Goal: Task Accomplishment & Management: Manage account settings

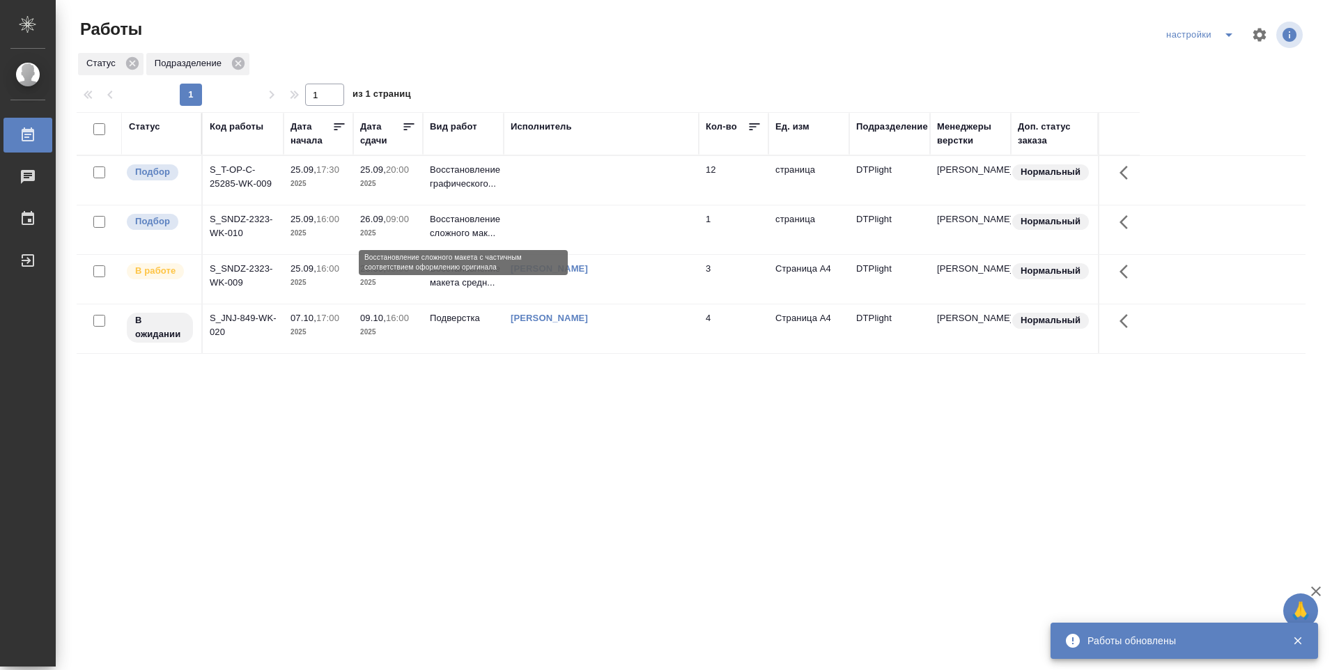
click at [463, 237] on p "Восстановление сложного мак..." at bounding box center [463, 227] width 67 height 28
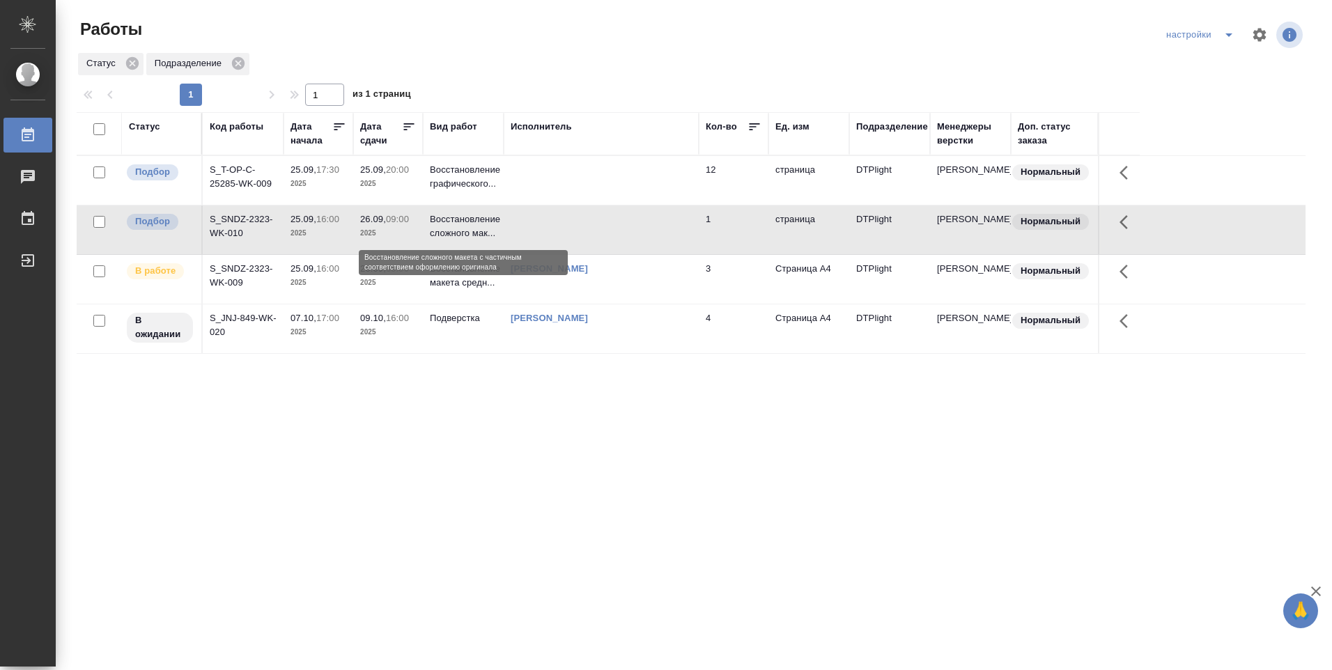
click at [461, 227] on p "Восстановление сложного мак..." at bounding box center [463, 227] width 67 height 28
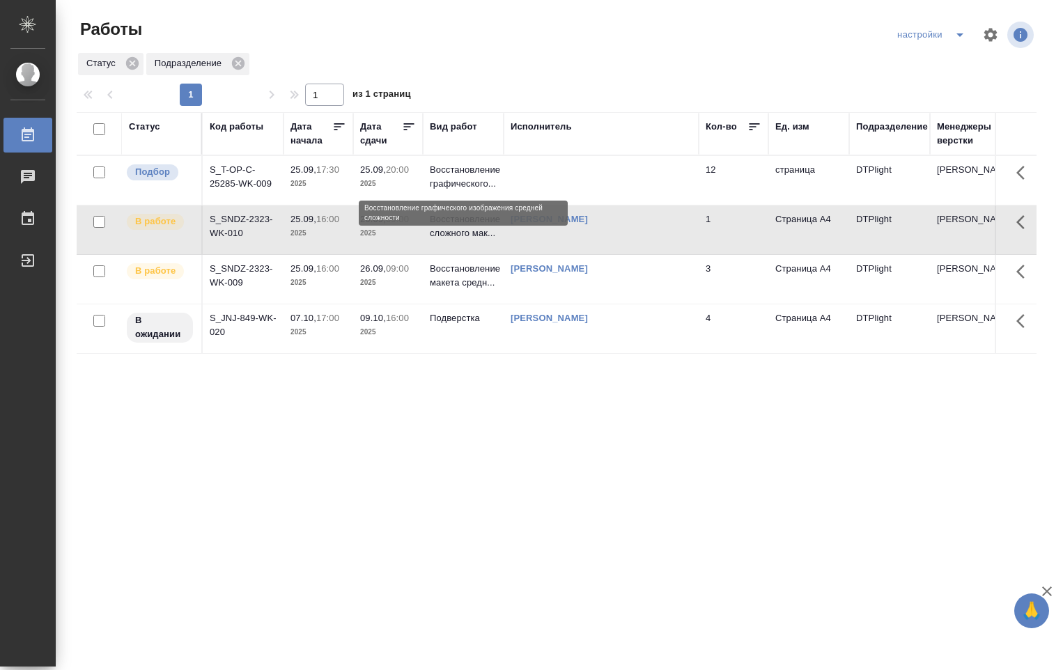
click at [460, 177] on p "Восстановление графического..." at bounding box center [463, 177] width 67 height 28
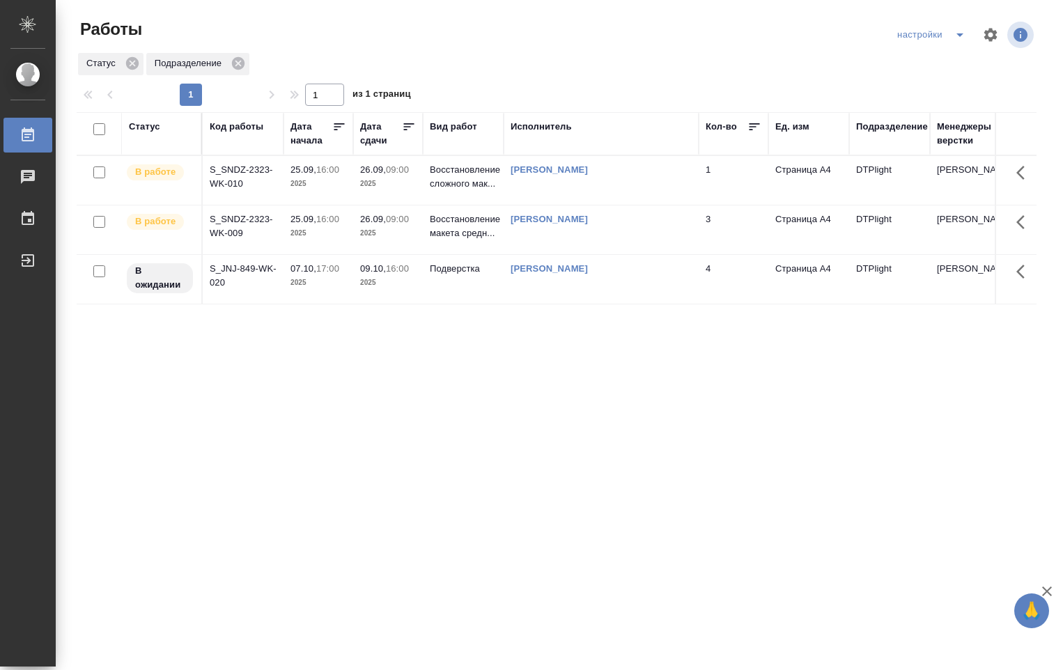
click at [526, 222] on link "[PERSON_NAME]" at bounding box center [549, 219] width 77 height 10
click at [261, 222] on td "S_SNDZ-2323-WK-009" at bounding box center [243, 230] width 81 height 49
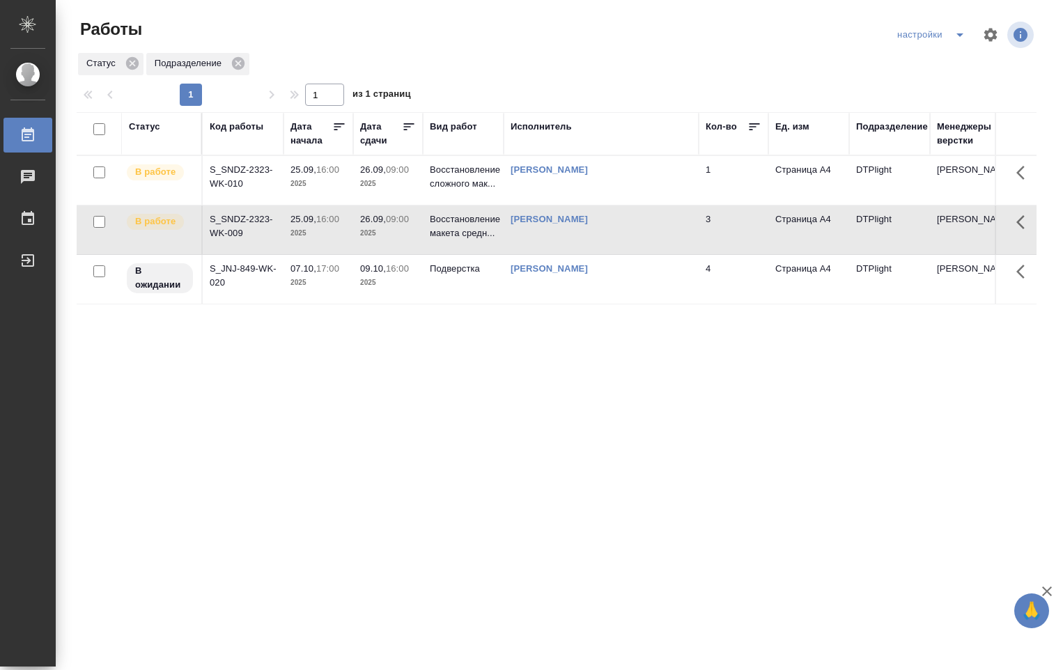
click at [261, 222] on td "S_SNDZ-2323-WK-009" at bounding box center [243, 230] width 81 height 49
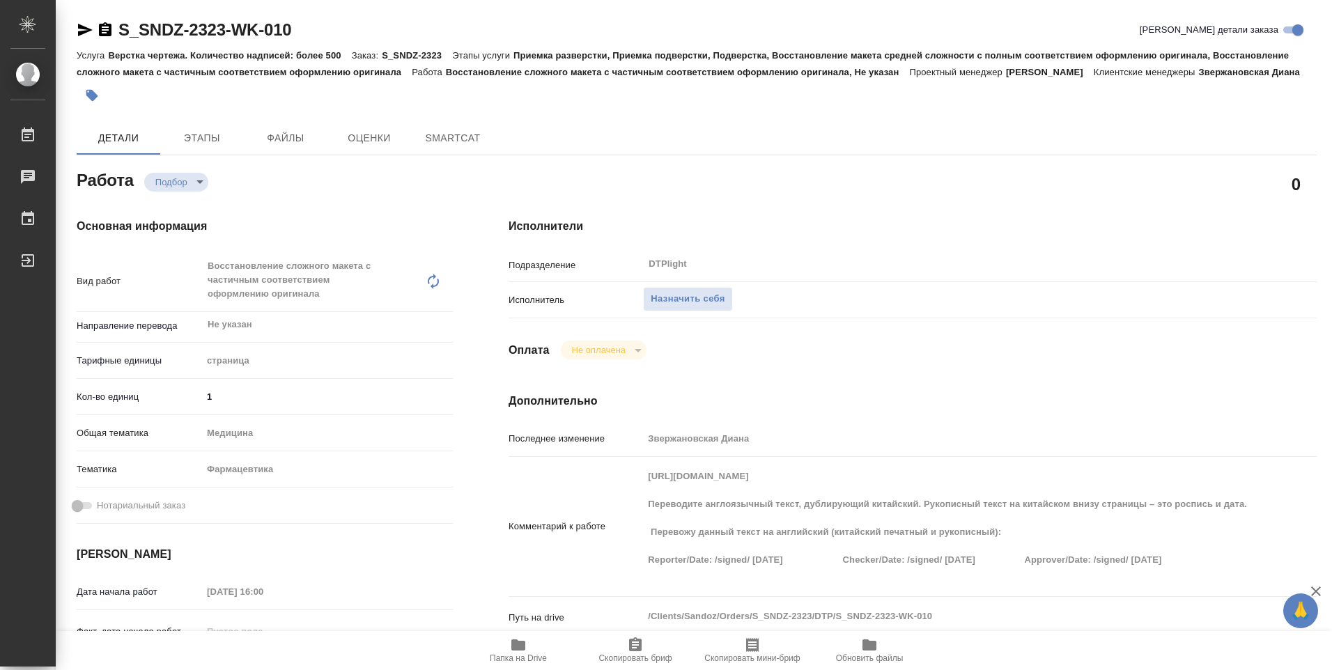
type textarea "x"
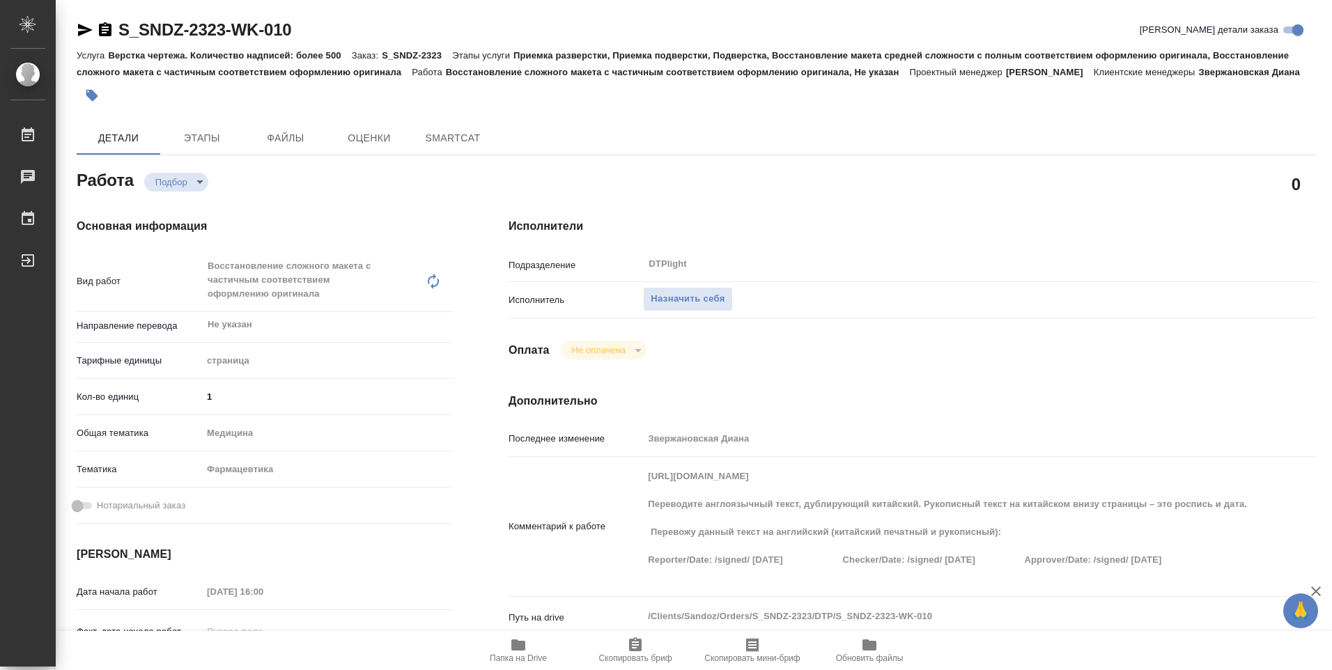
type textarea "x"
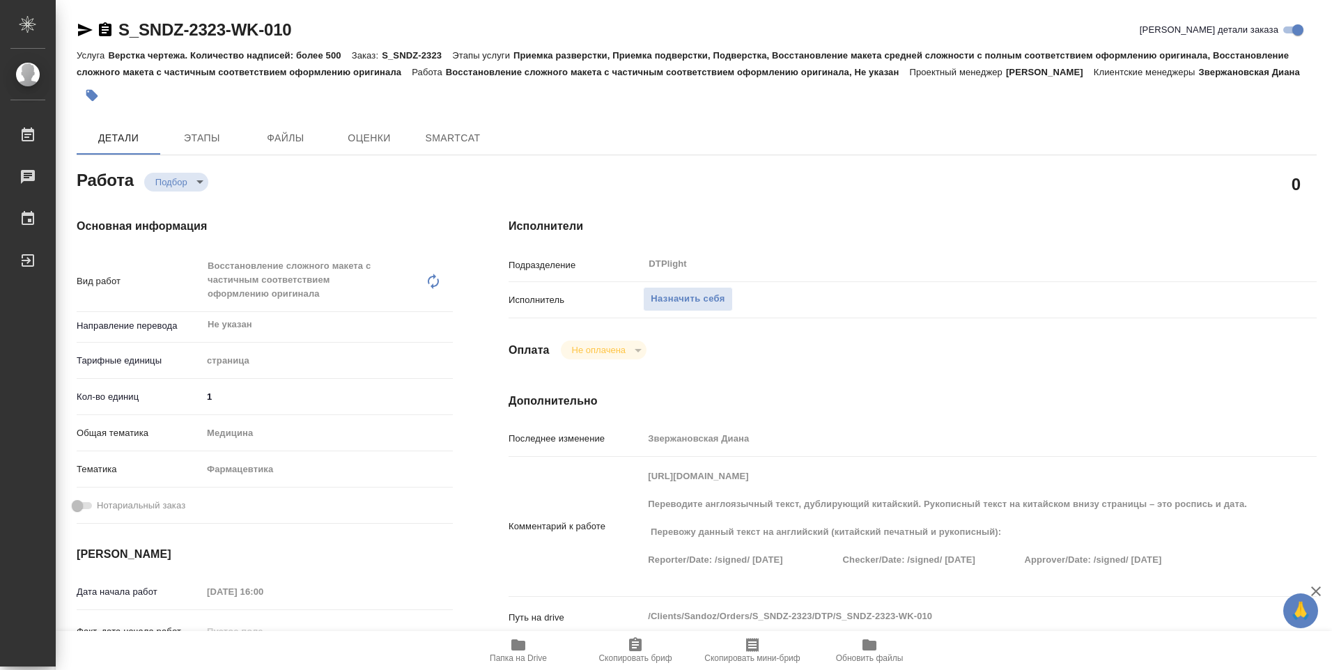
type textarea "x"
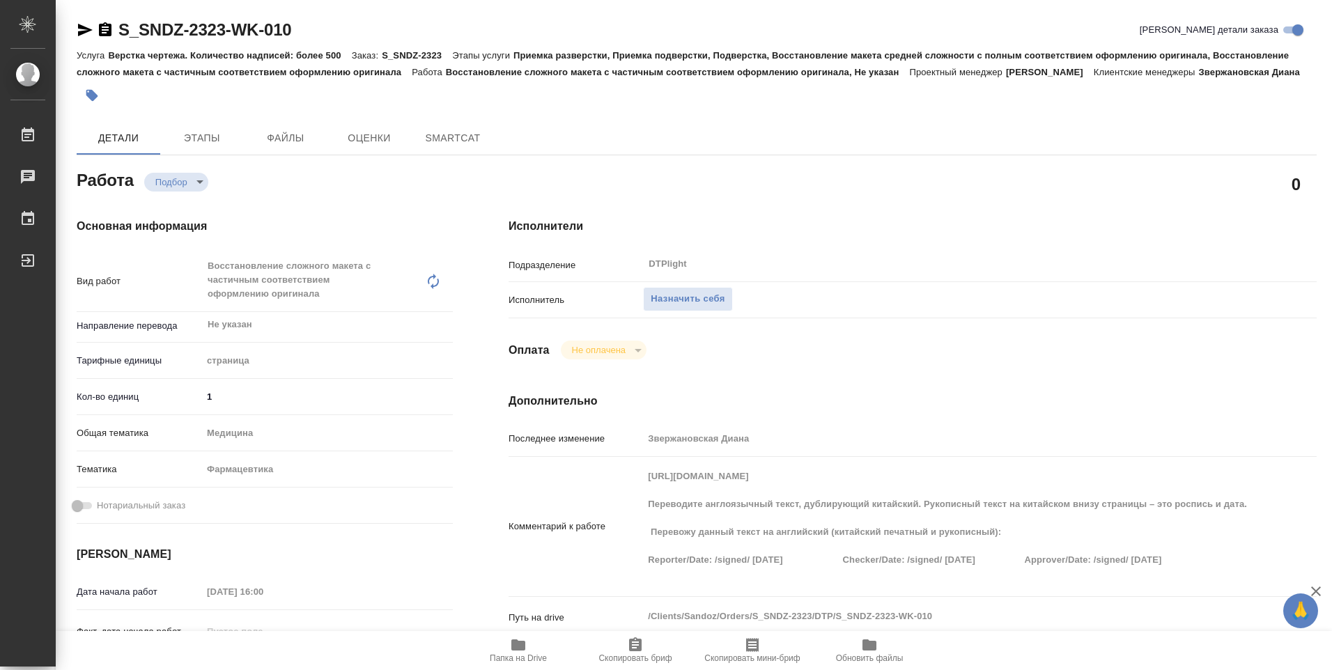
type textarea "x"
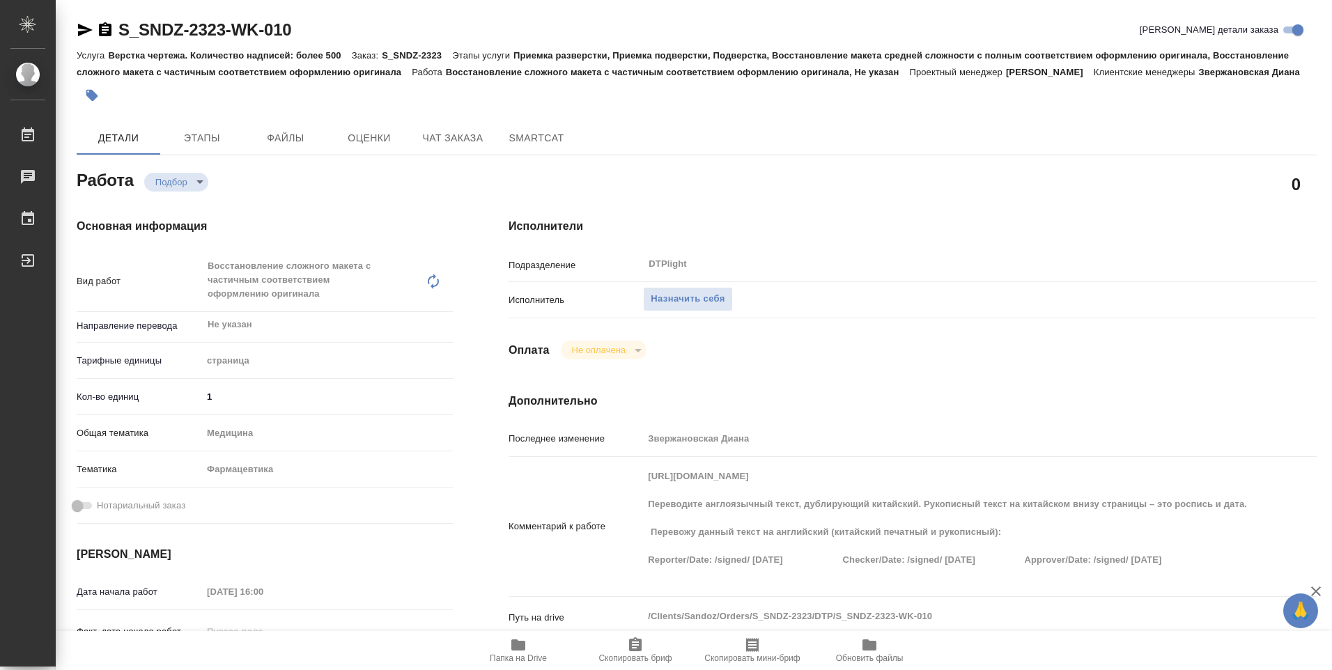
click at [523, 656] on span "Папка на Drive" at bounding box center [518, 659] width 57 height 10
type textarea "x"
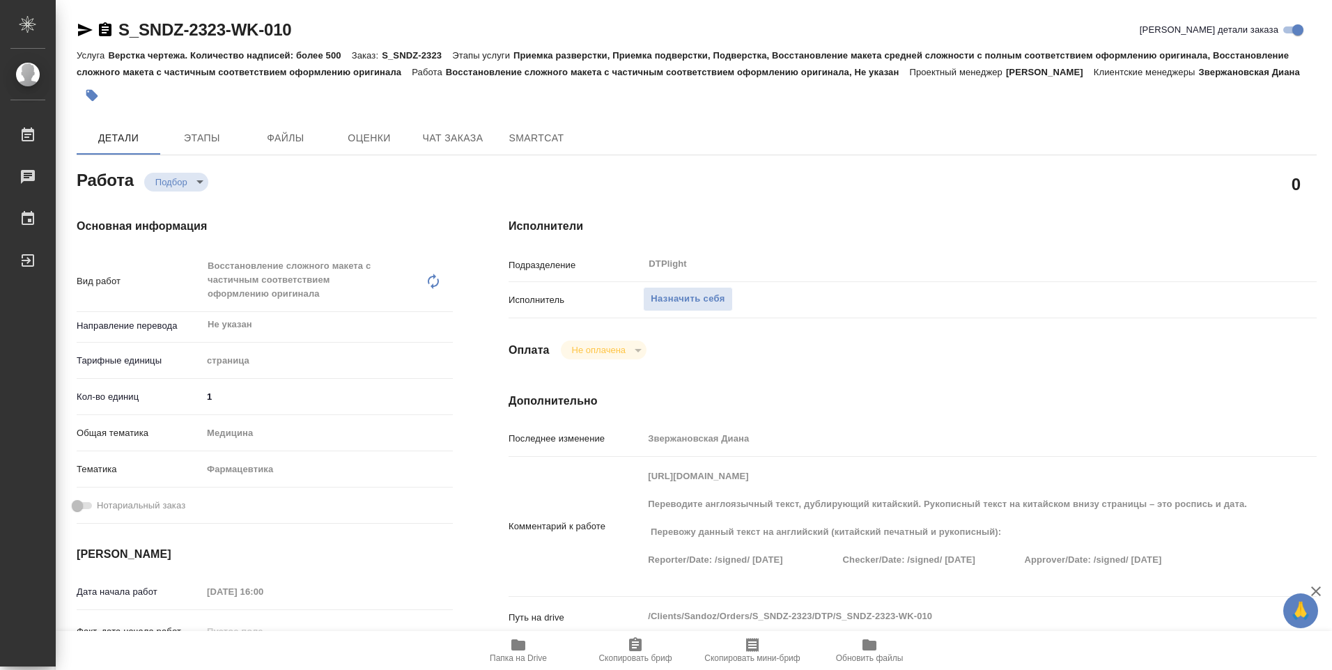
type textarea "x"
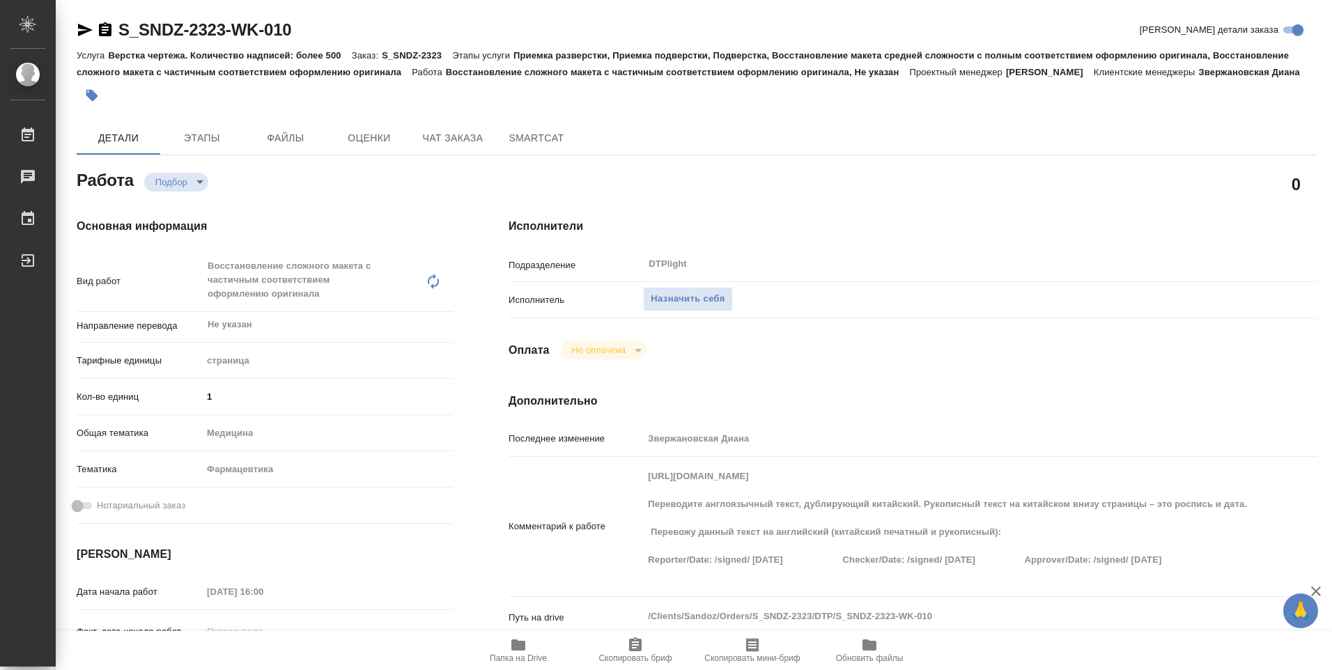
type textarea "x"
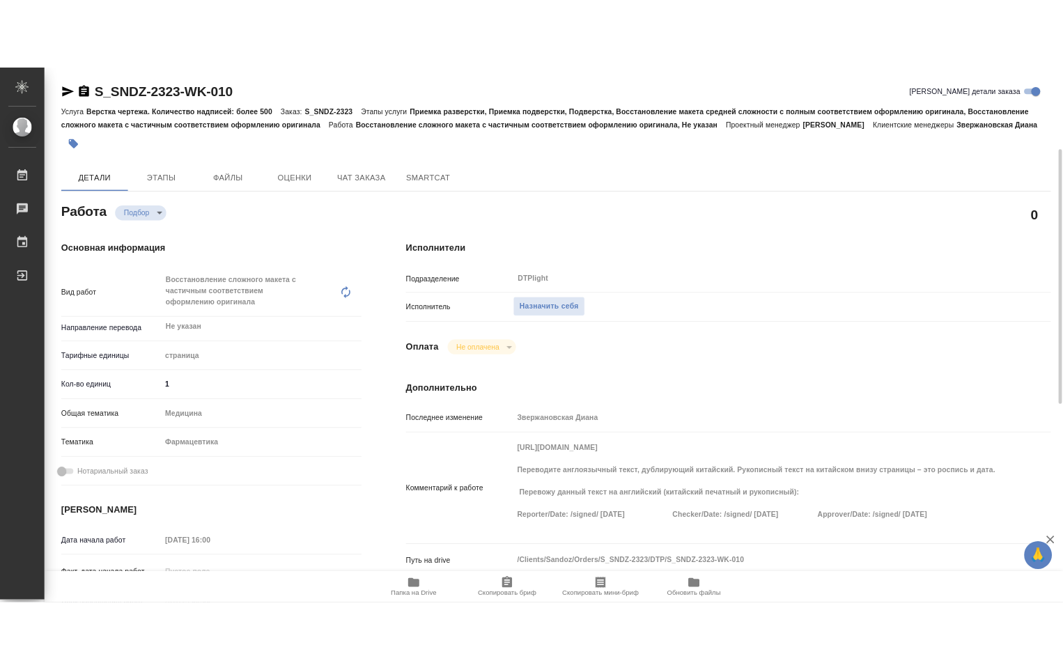
scroll to position [70, 0]
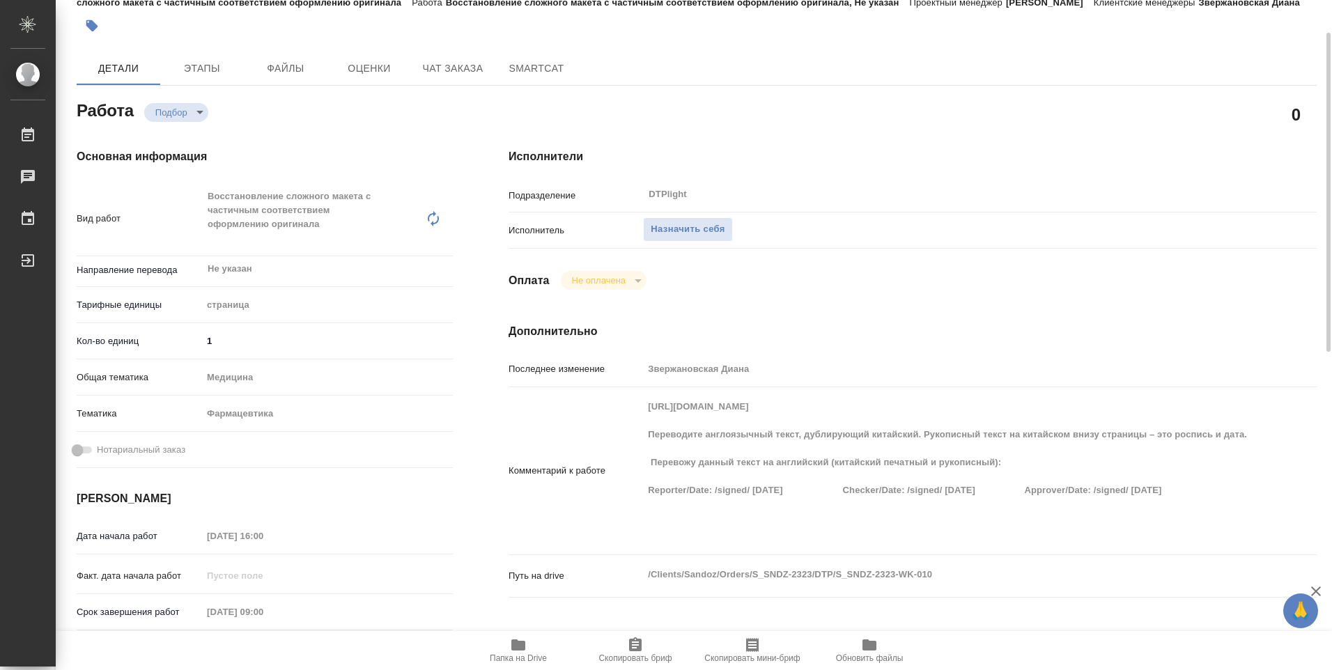
type textarea "x"
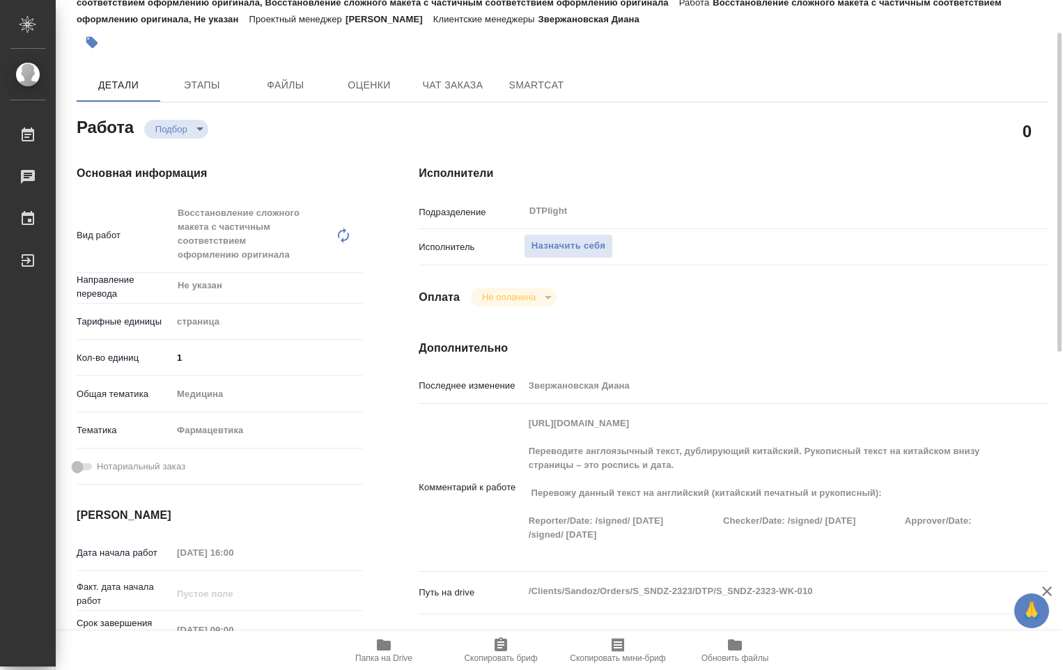
type textarea "x"
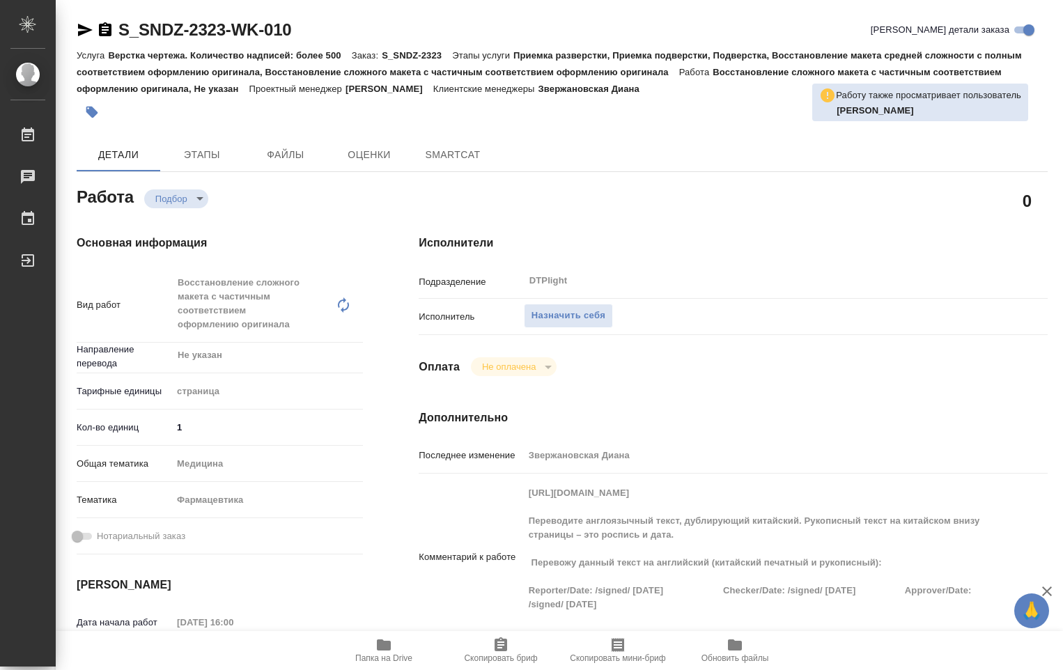
type textarea "x"
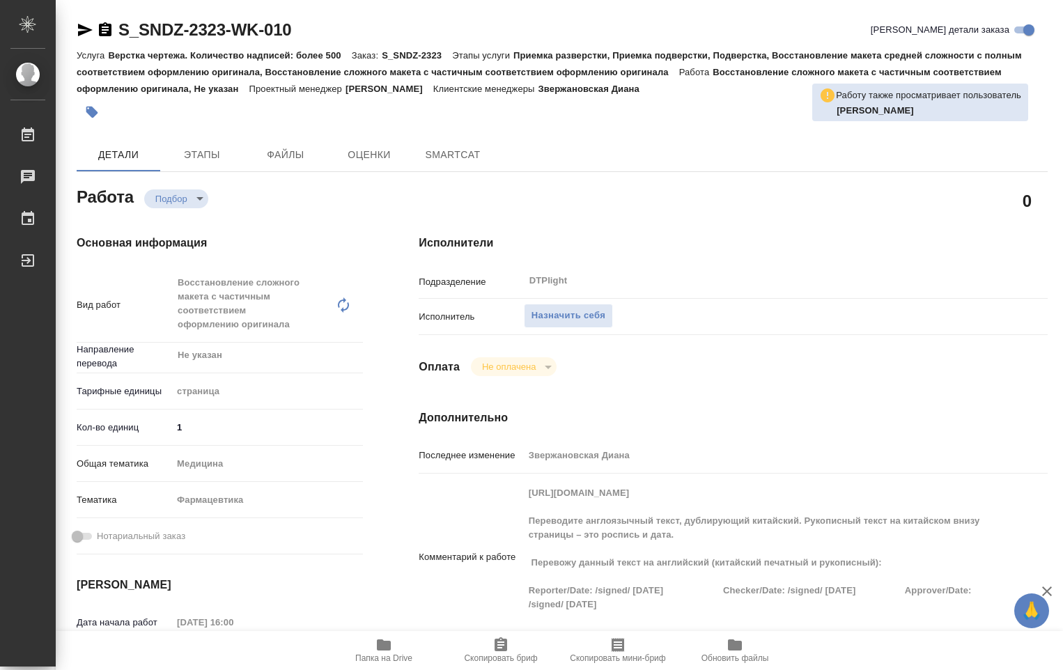
type textarea "x"
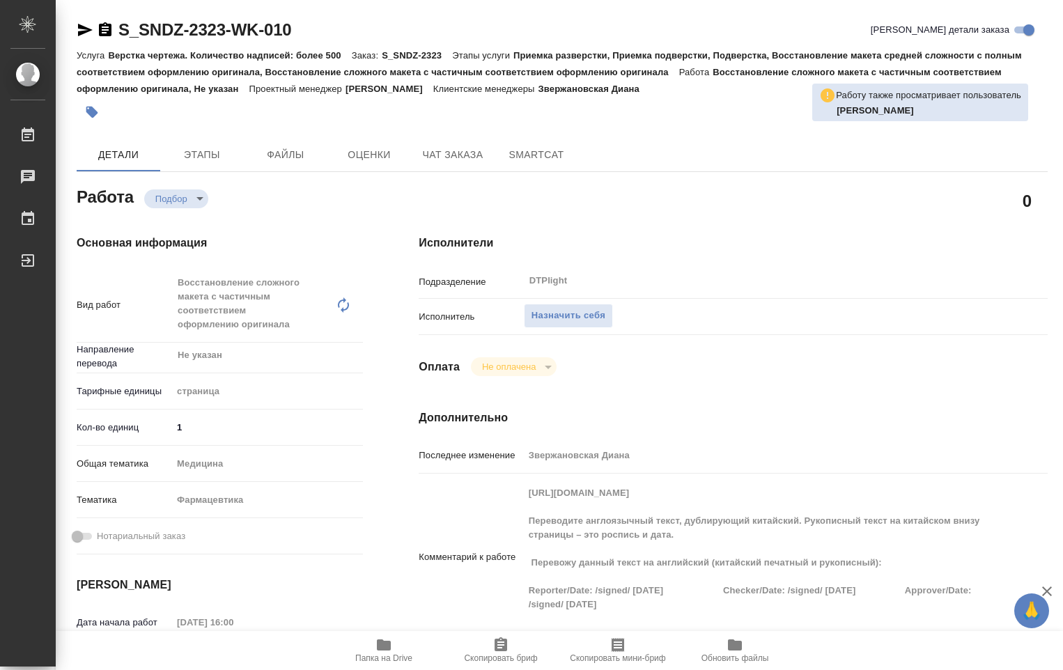
type textarea "x"
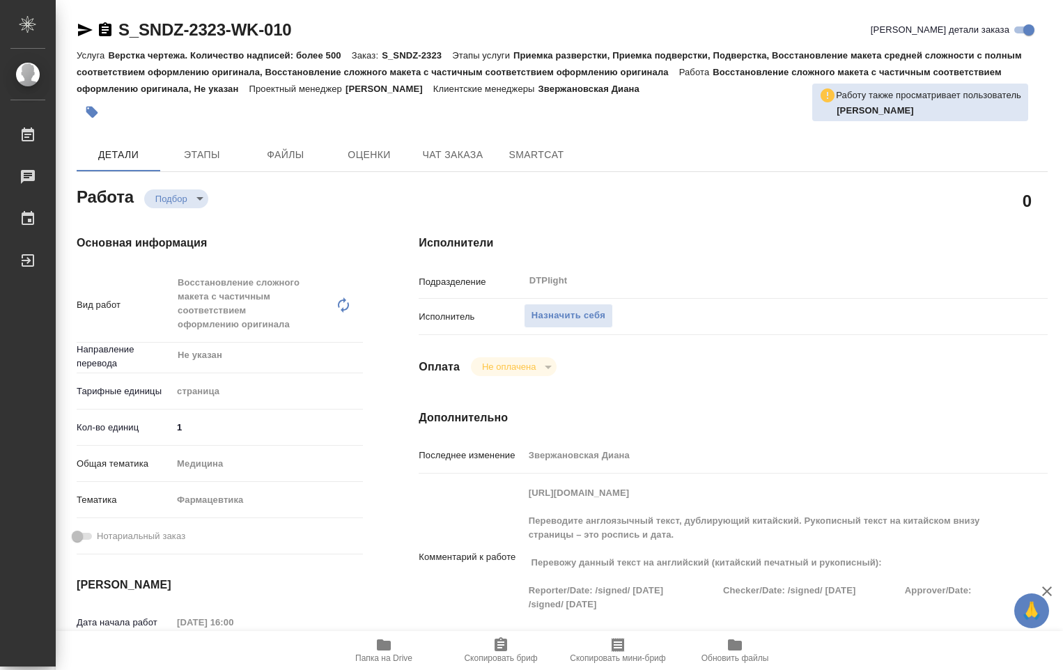
type textarea "x"
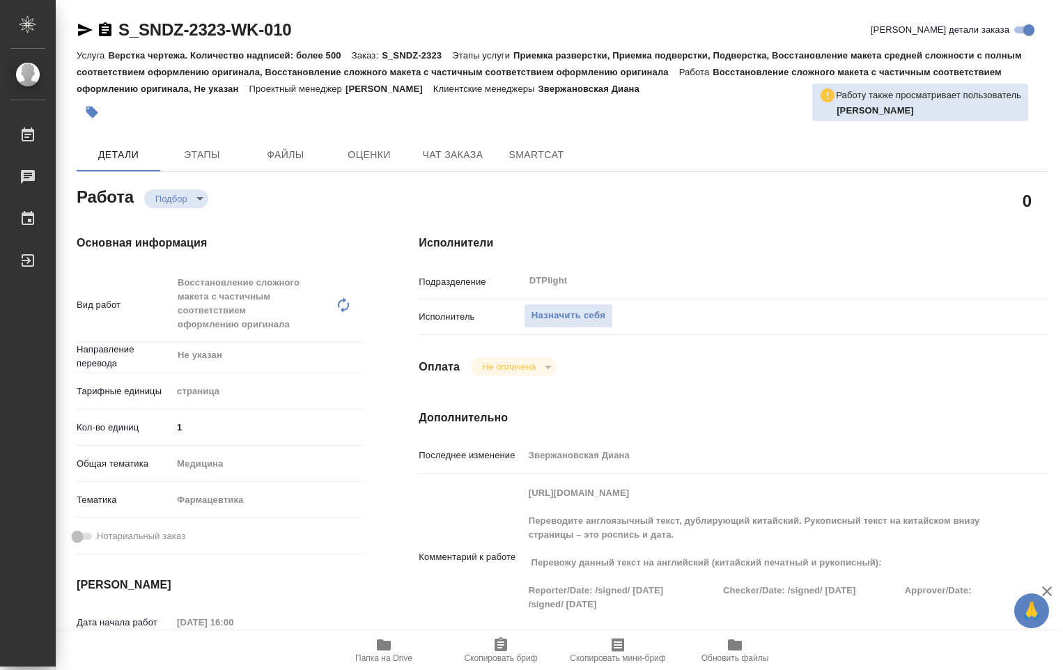
type textarea "x"
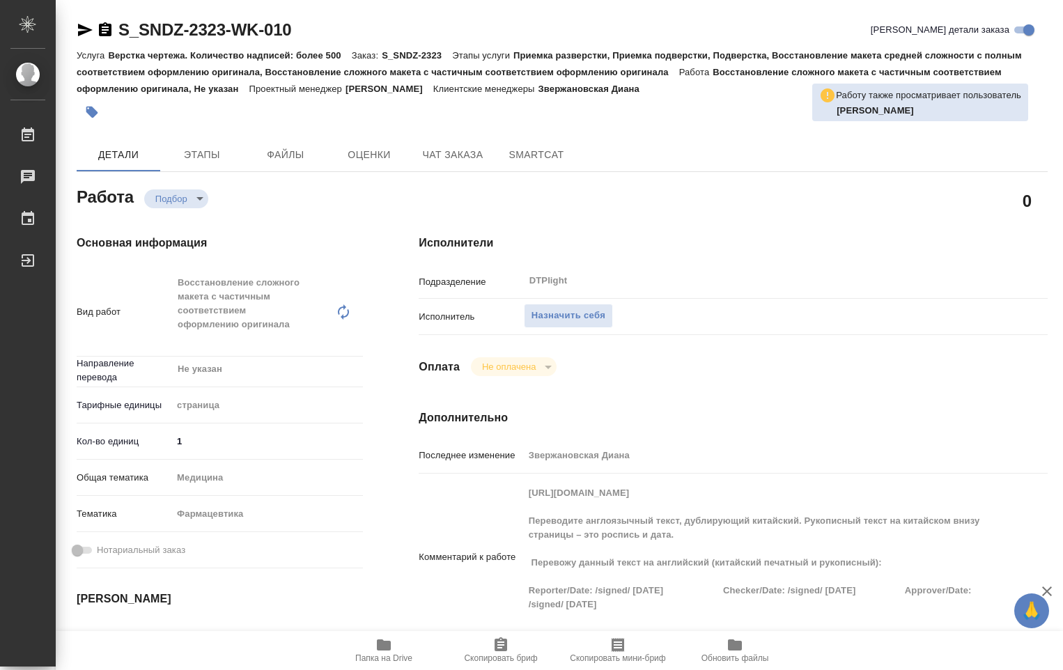
type textarea "x"
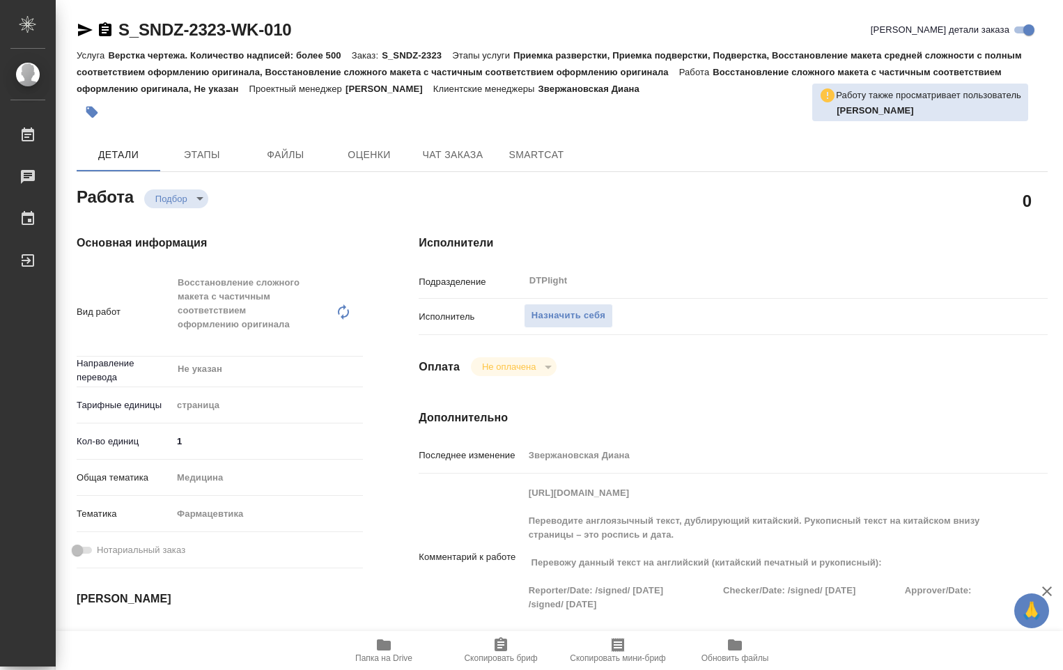
type textarea "x"
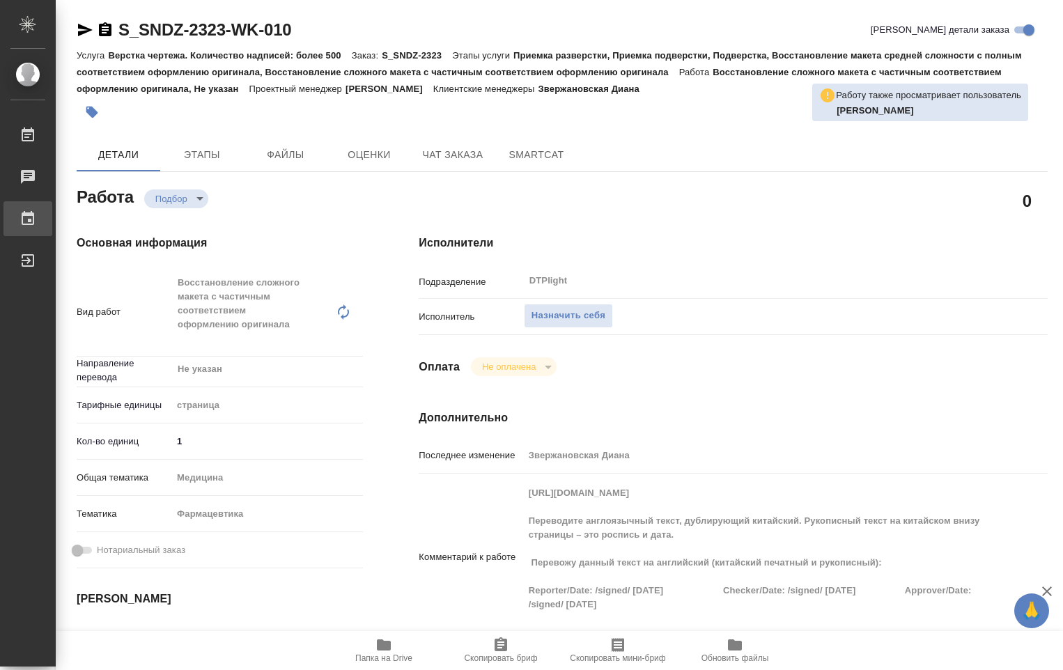
type textarea "x"
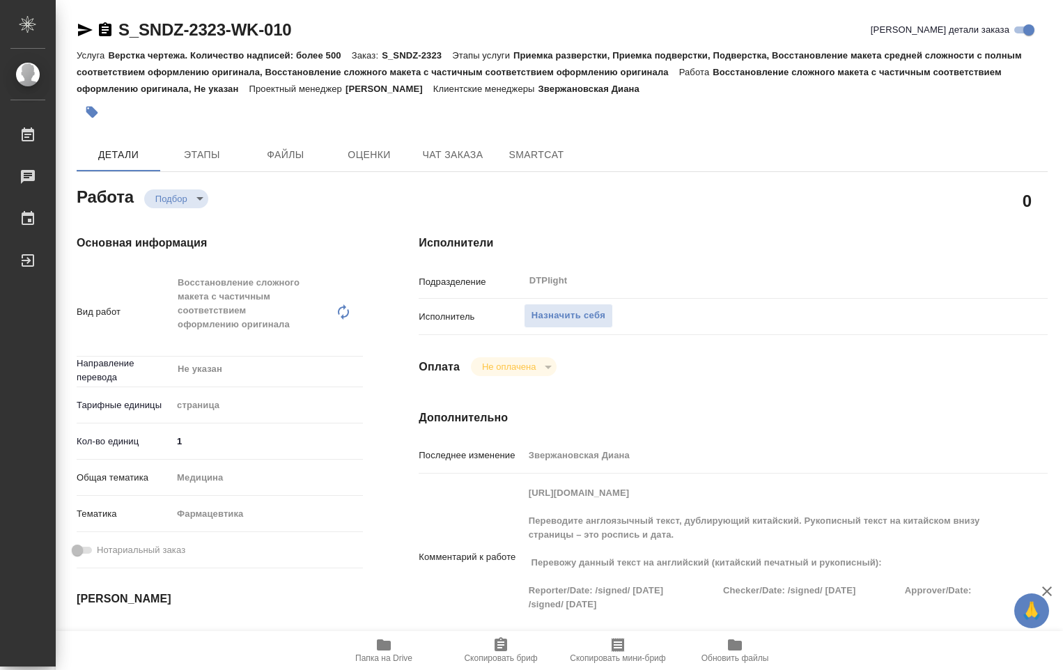
type textarea "x"
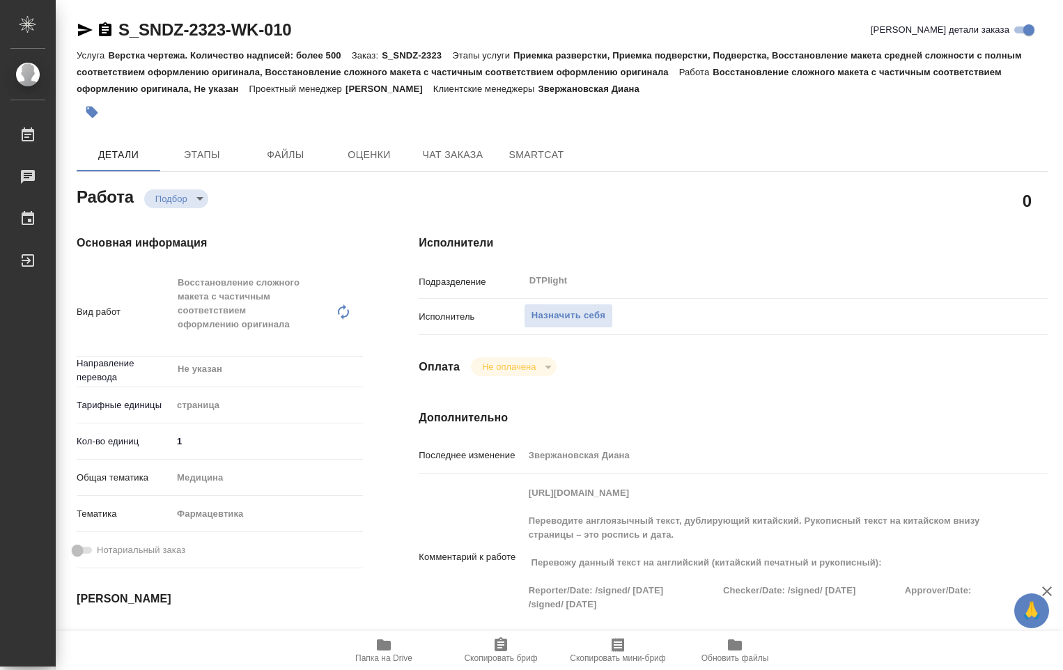
type textarea "x"
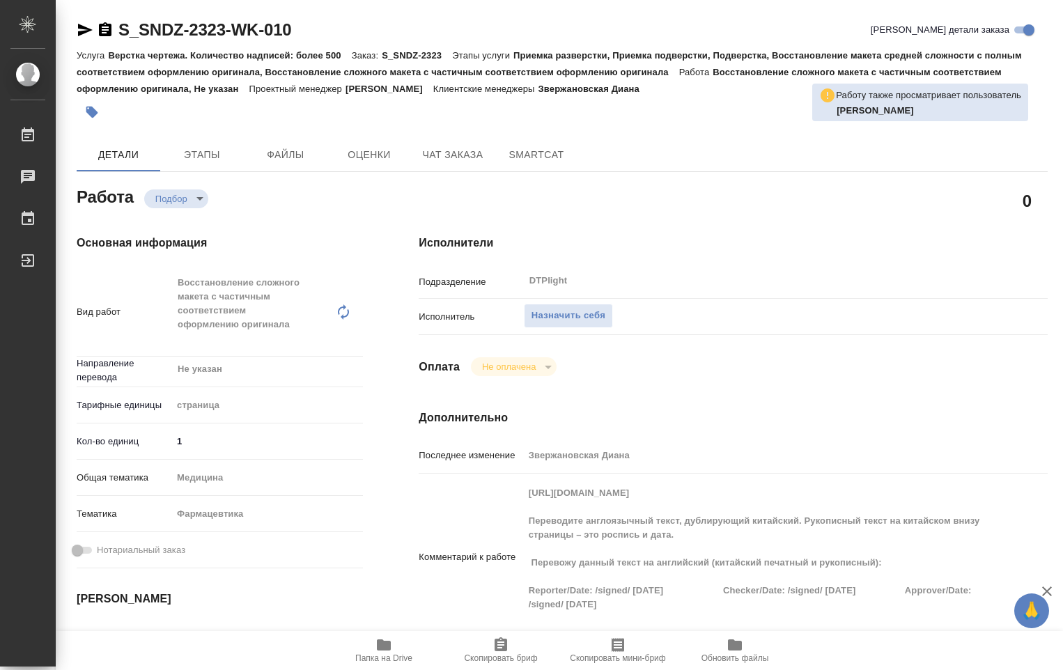
type textarea "x"
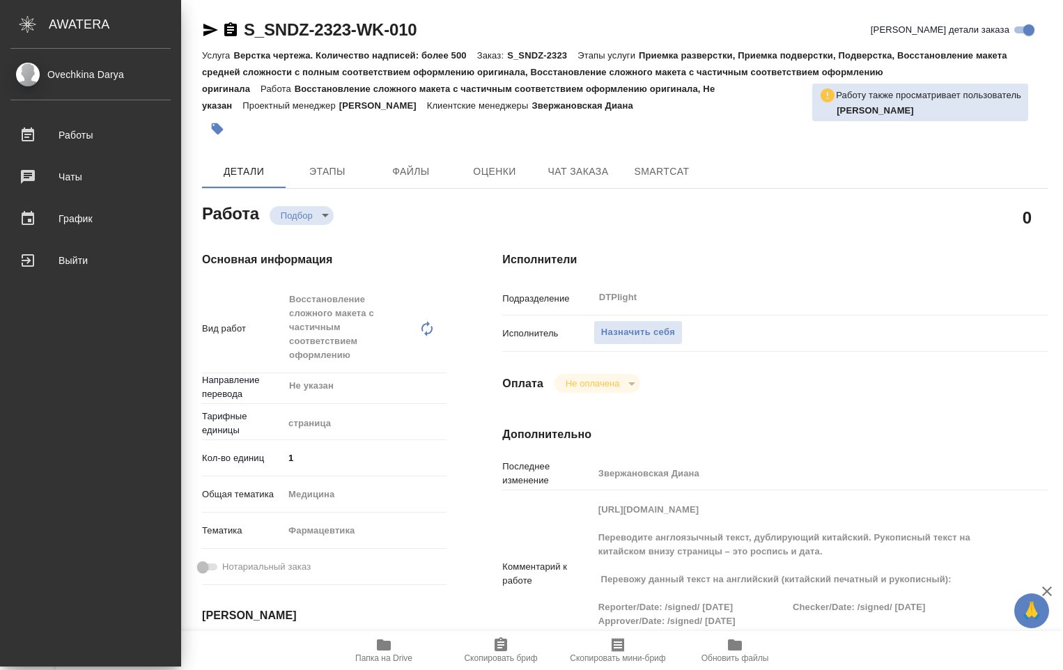
type textarea "x"
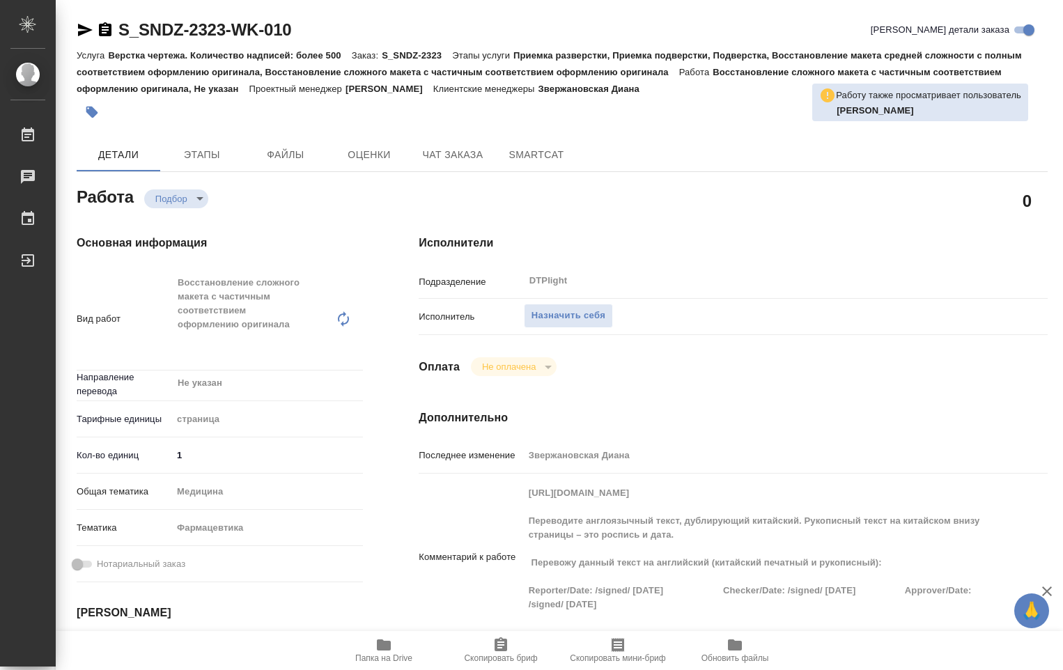
type textarea "x"
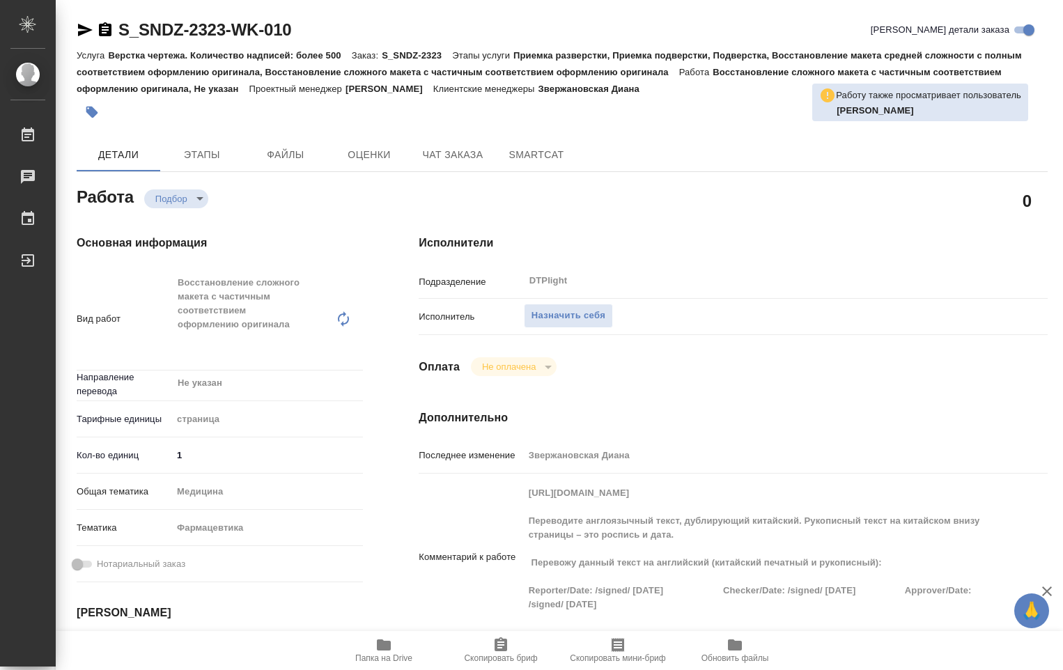
type textarea "x"
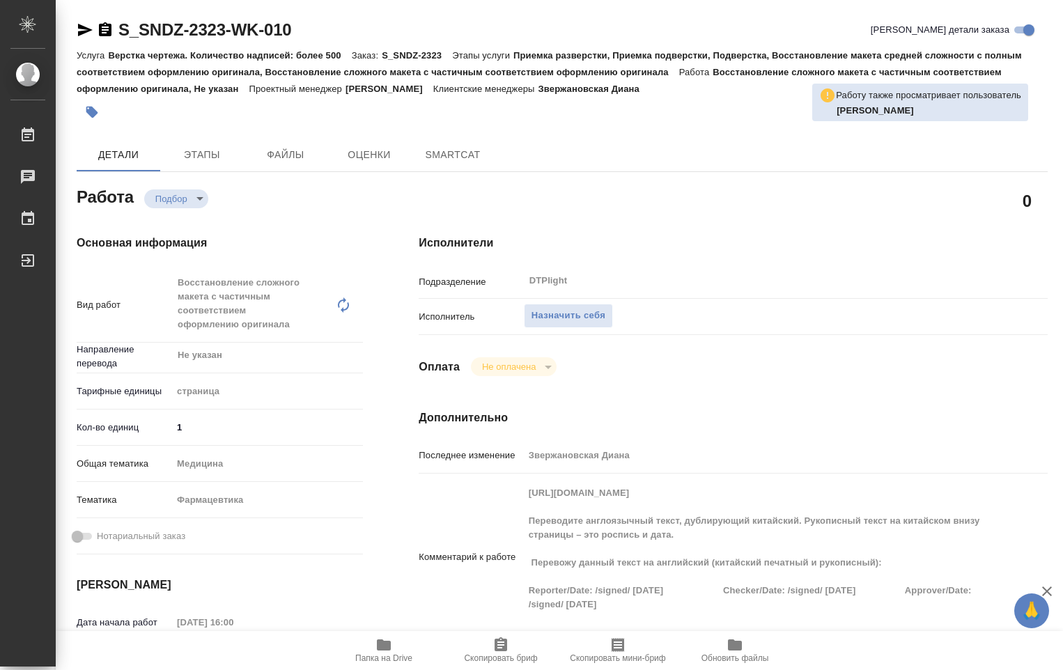
type textarea "x"
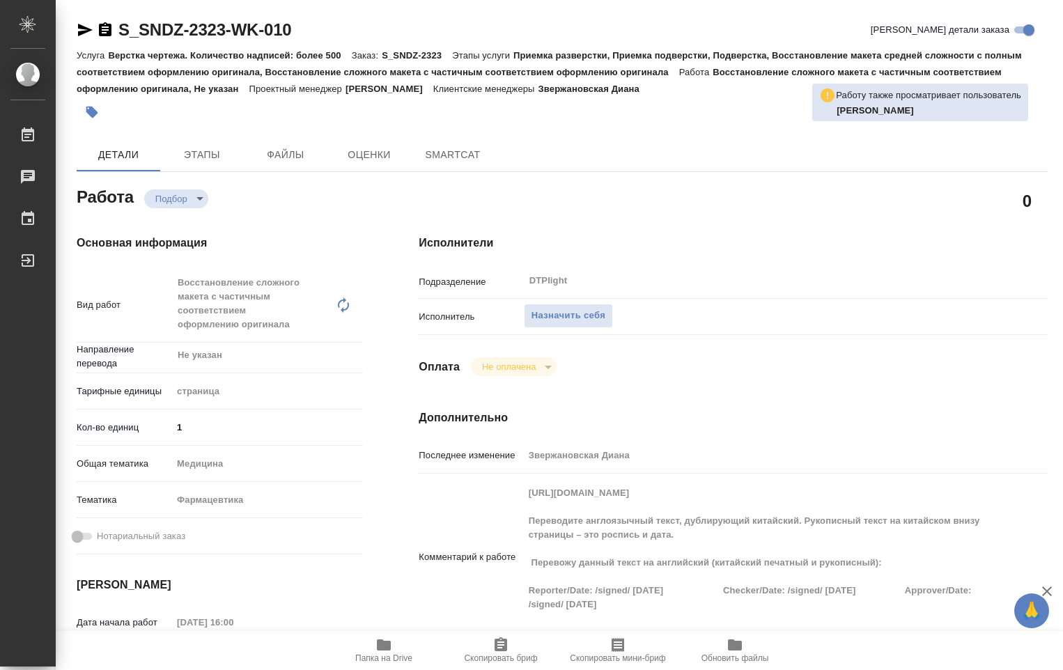
type textarea "x"
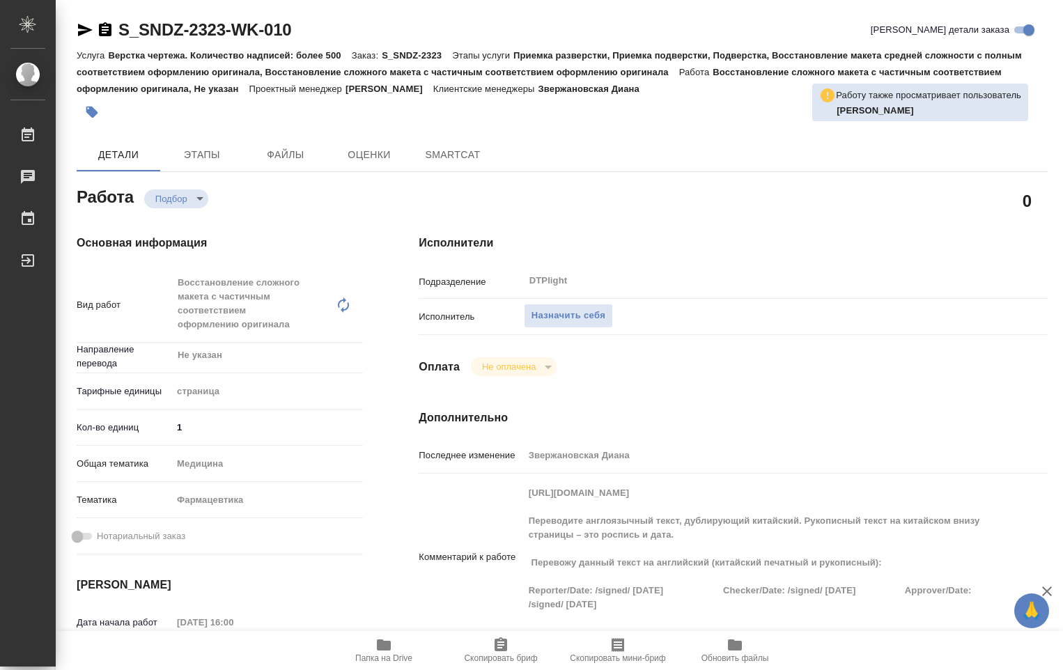
type textarea "x"
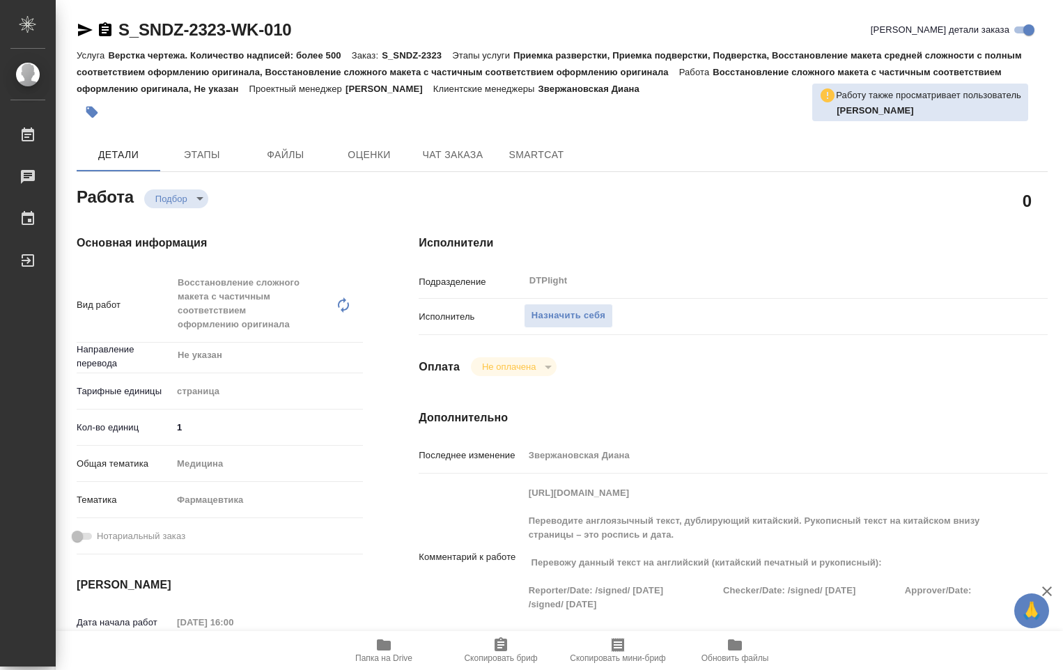
type textarea "x"
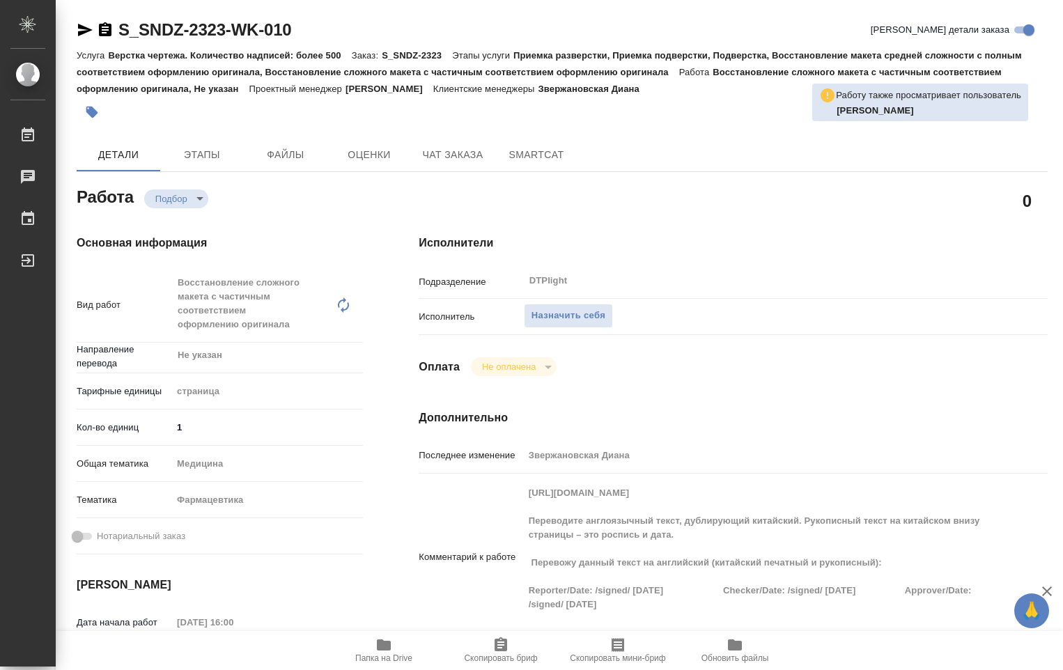
type textarea "x"
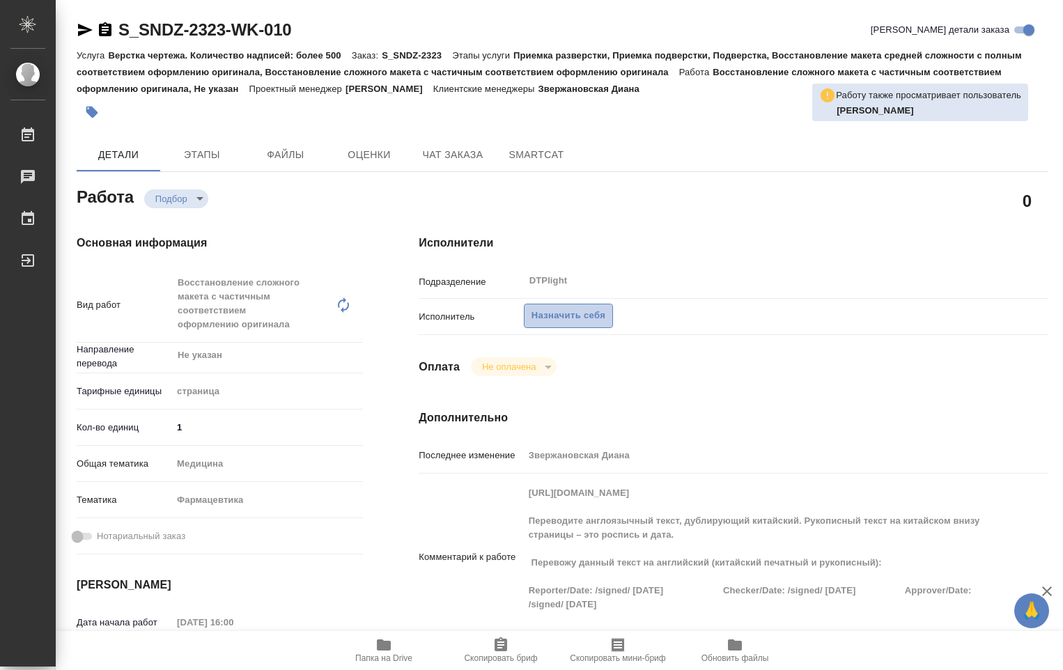
click at [594, 317] on span "Назначить себя" at bounding box center [569, 316] width 74 height 16
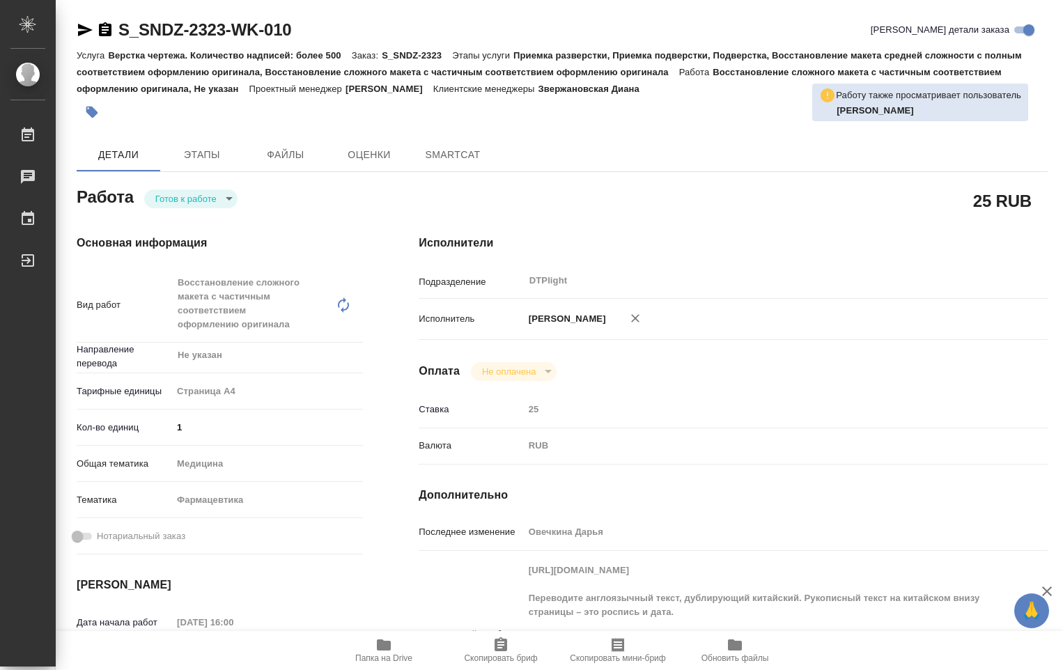
type textarea "x"
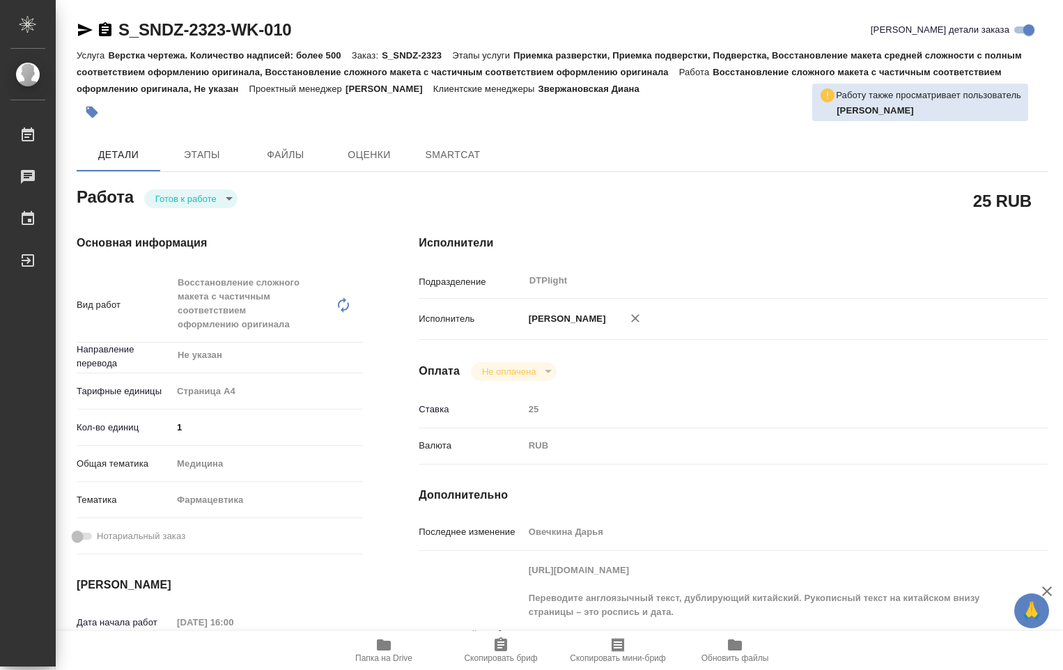
type textarea "x"
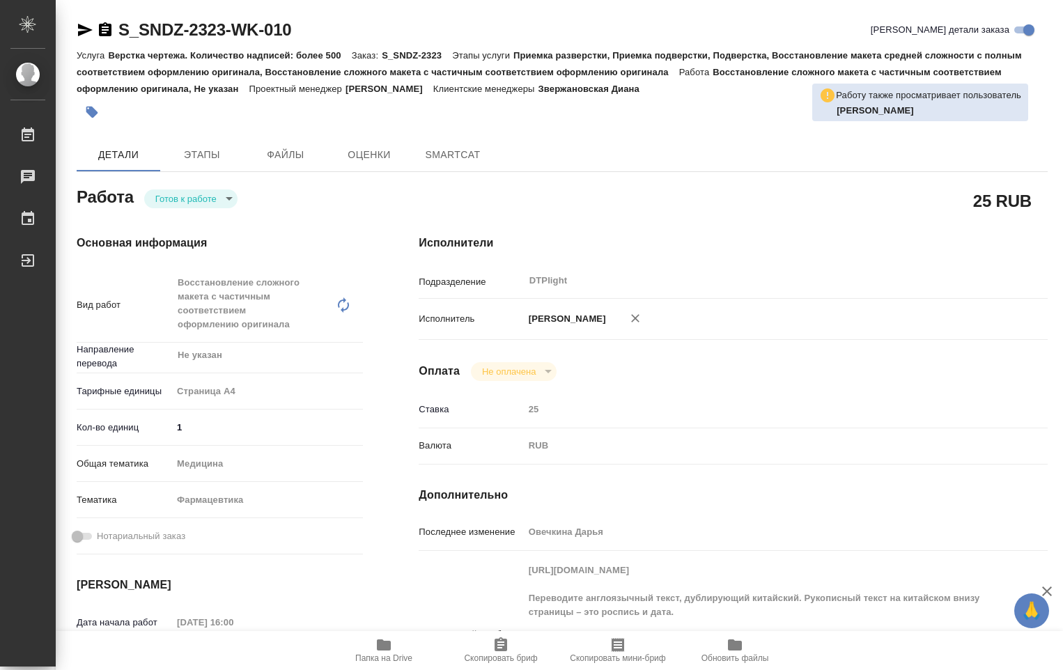
type textarea "x"
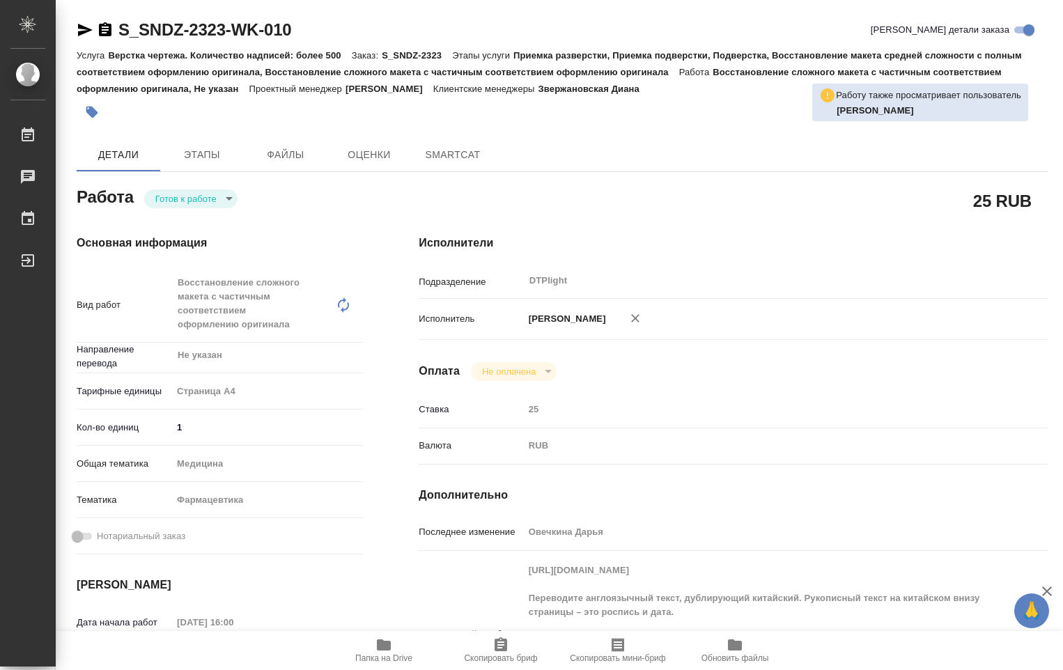
type textarea "x"
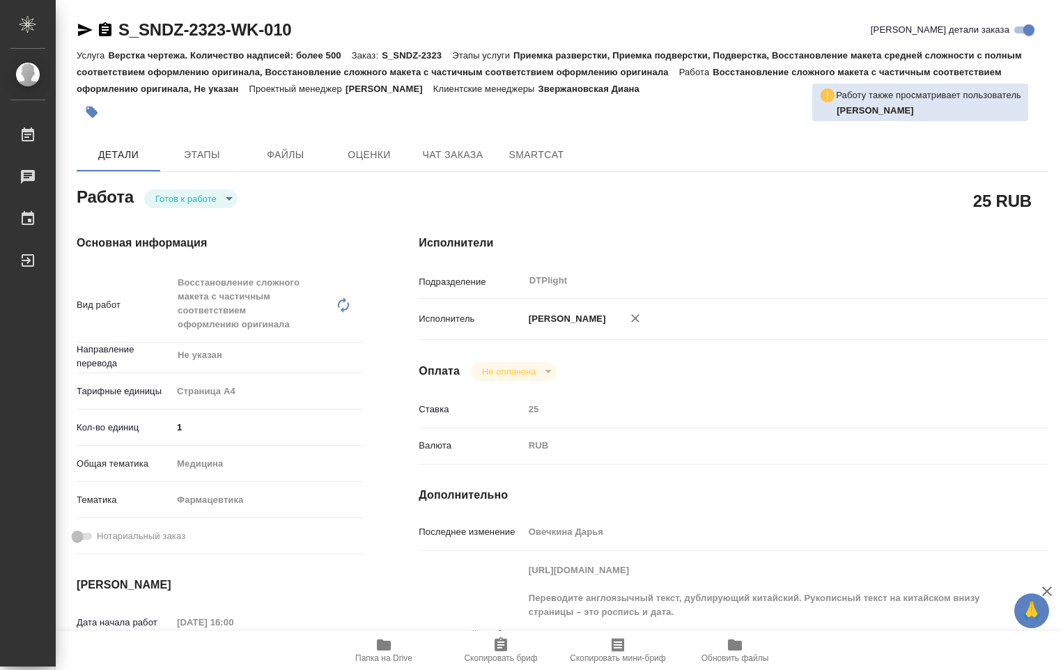
type textarea "x"
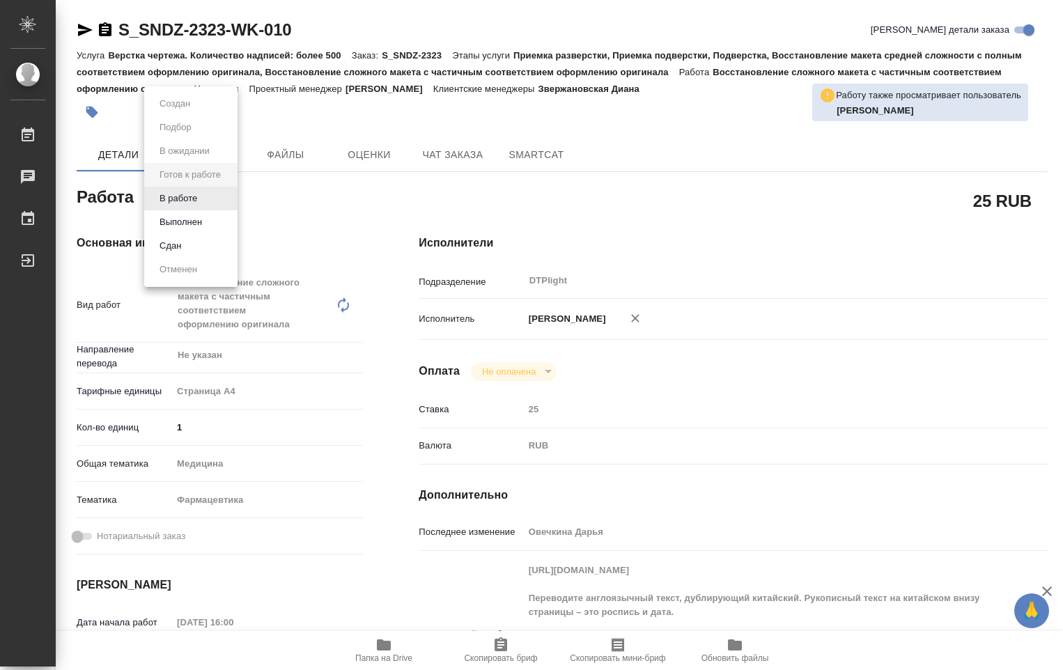
click at [228, 199] on body "🙏 .cls-1 fill:#fff; AWATERA [PERSON_NAME] Работы Чаты График Выйти S_SNDZ-2323-…" at bounding box center [531, 335] width 1063 height 670
type textarea "x"
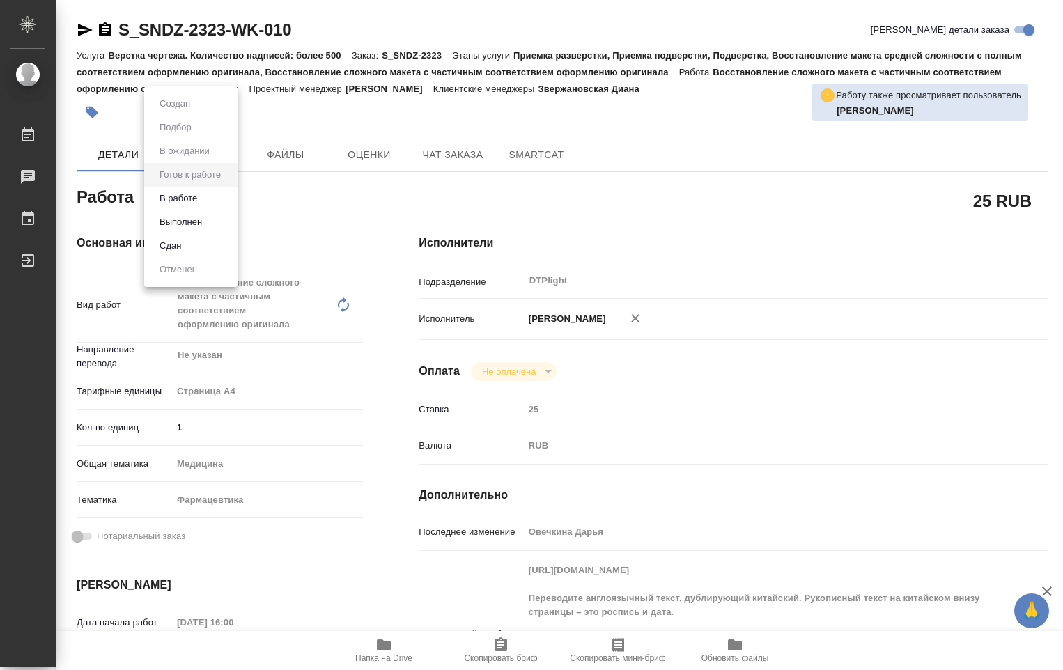
type textarea "x"
click at [198, 196] on button "В работе" at bounding box center [178, 198] width 46 height 15
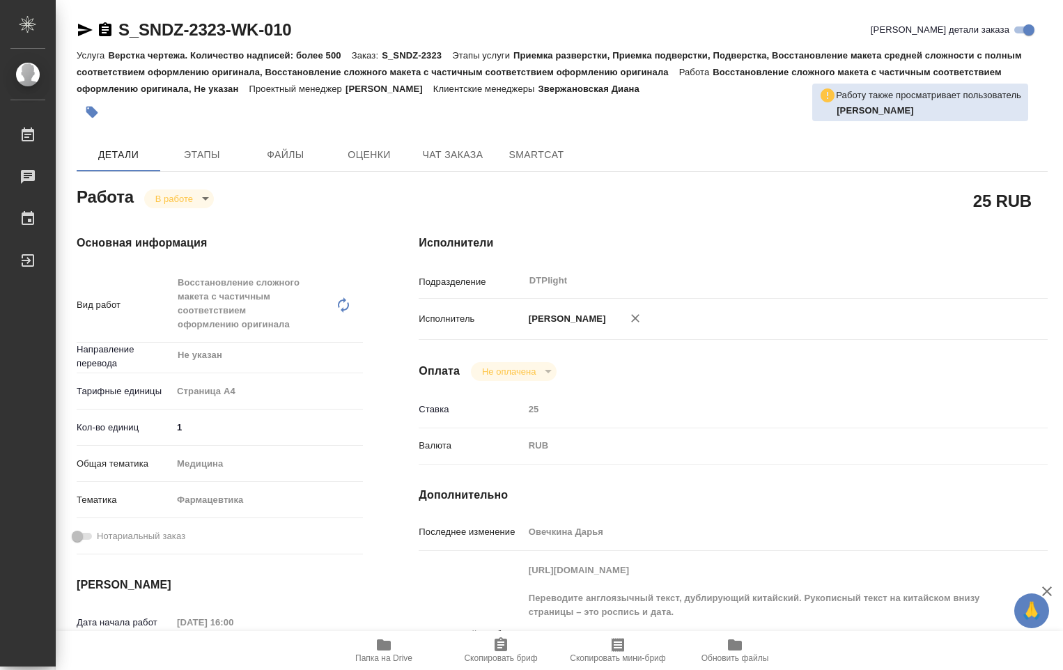
type textarea "x"
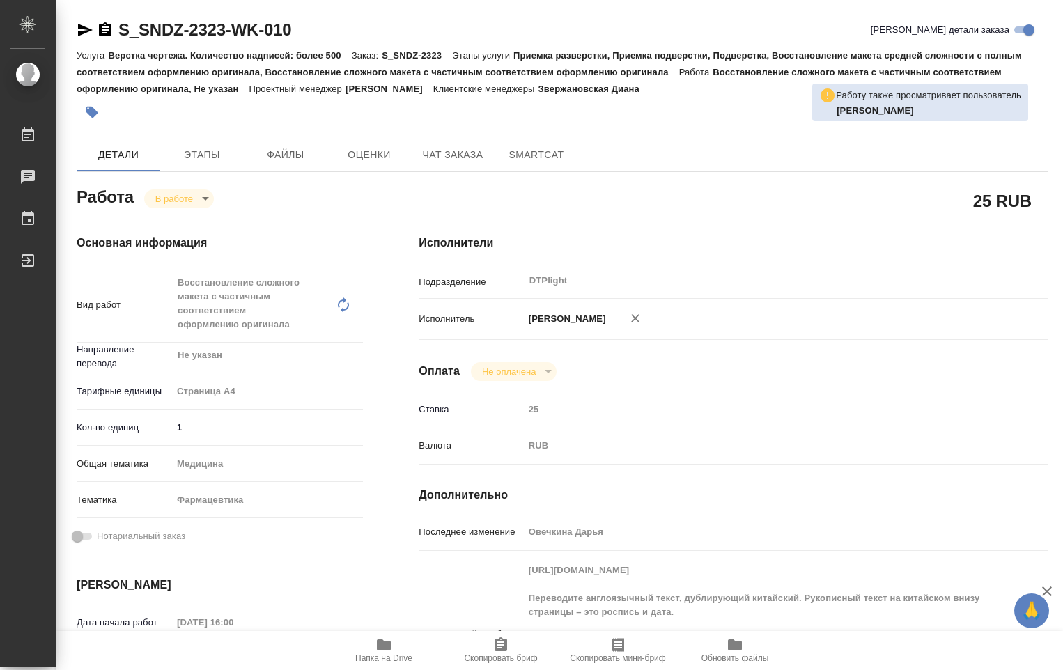
type textarea "x"
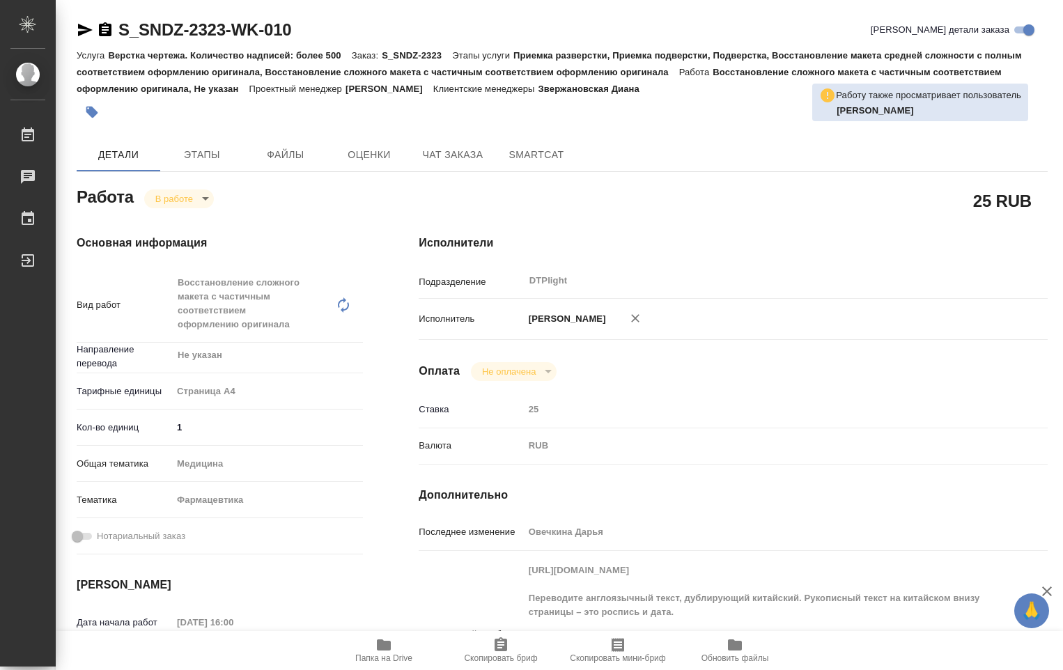
type textarea "x"
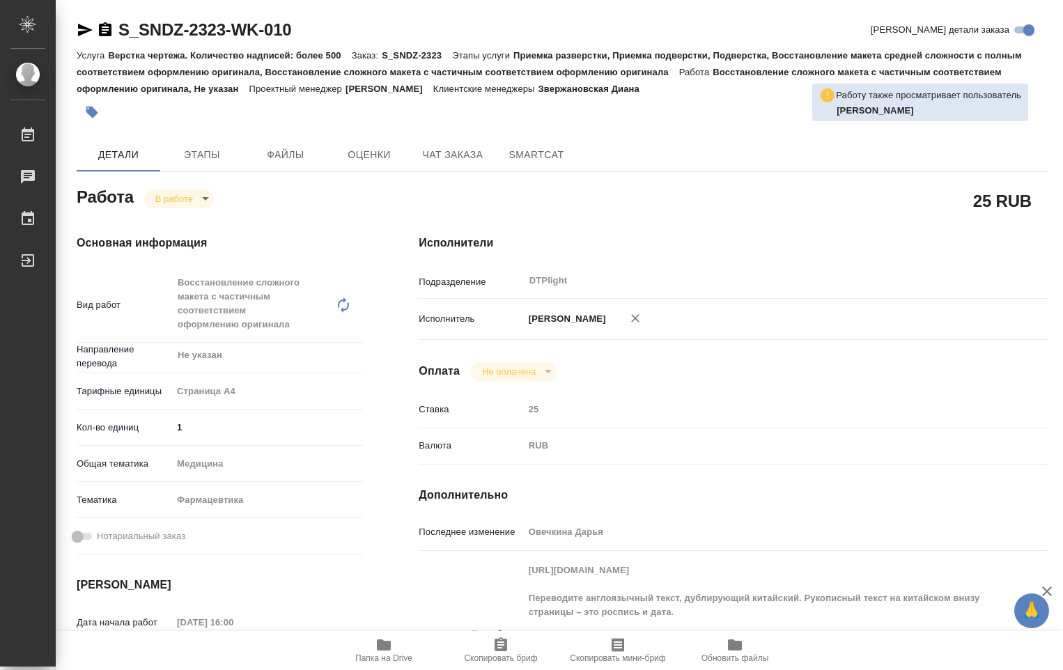
type textarea "x"
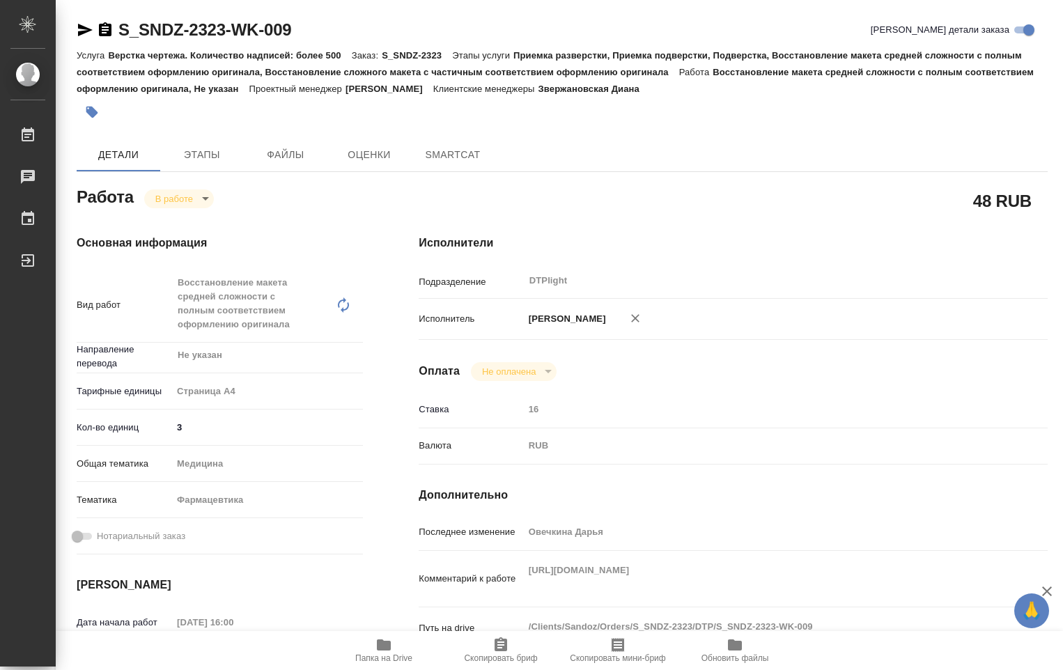
type textarea "x"
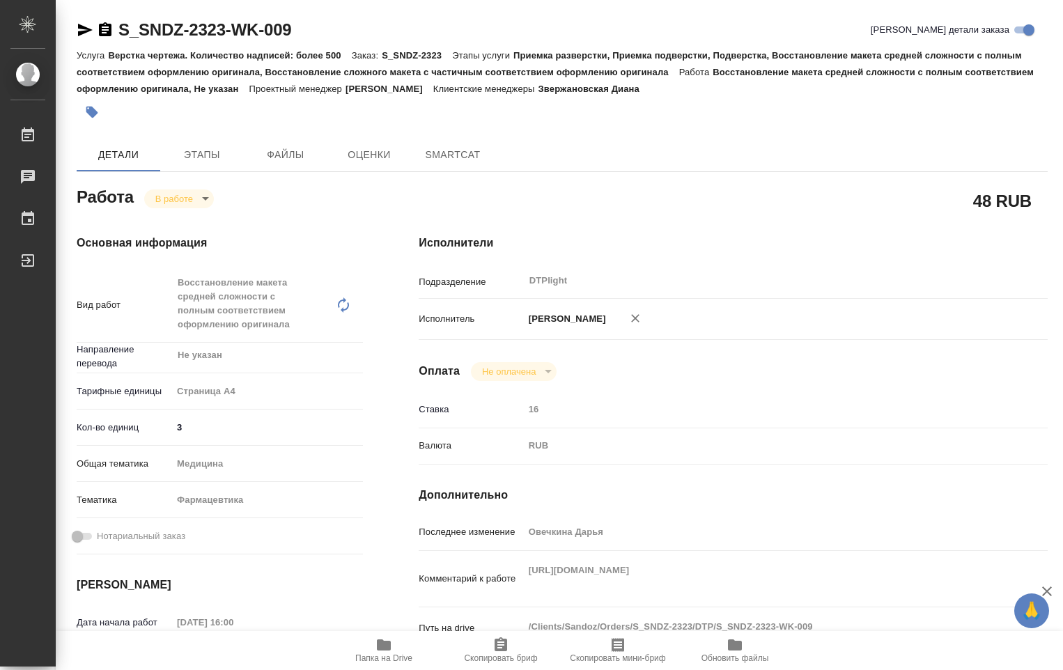
type textarea "x"
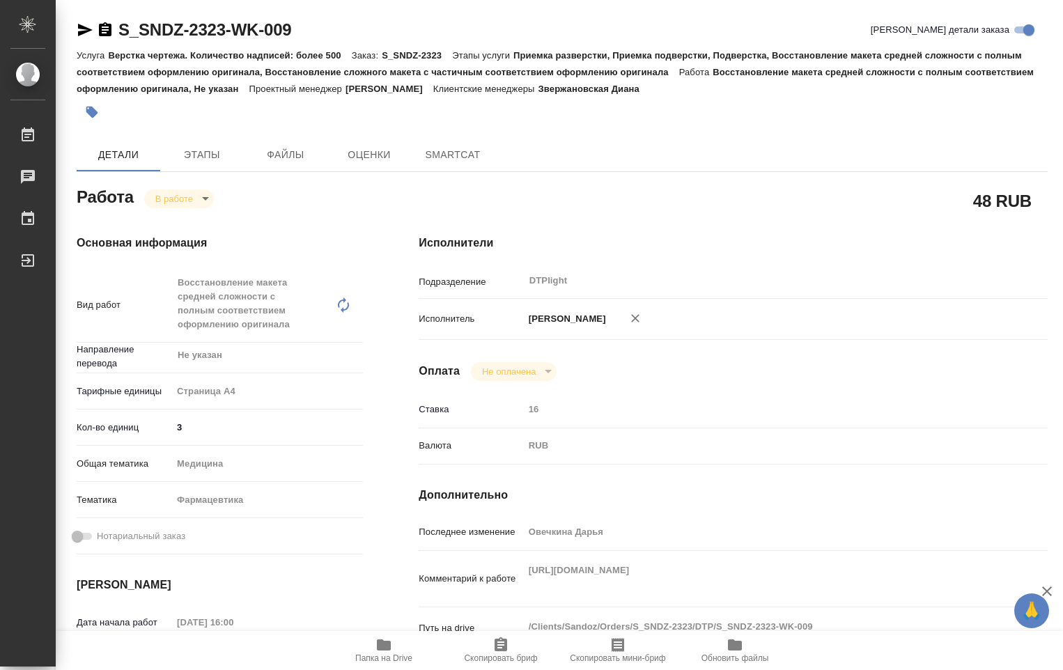
type textarea "x"
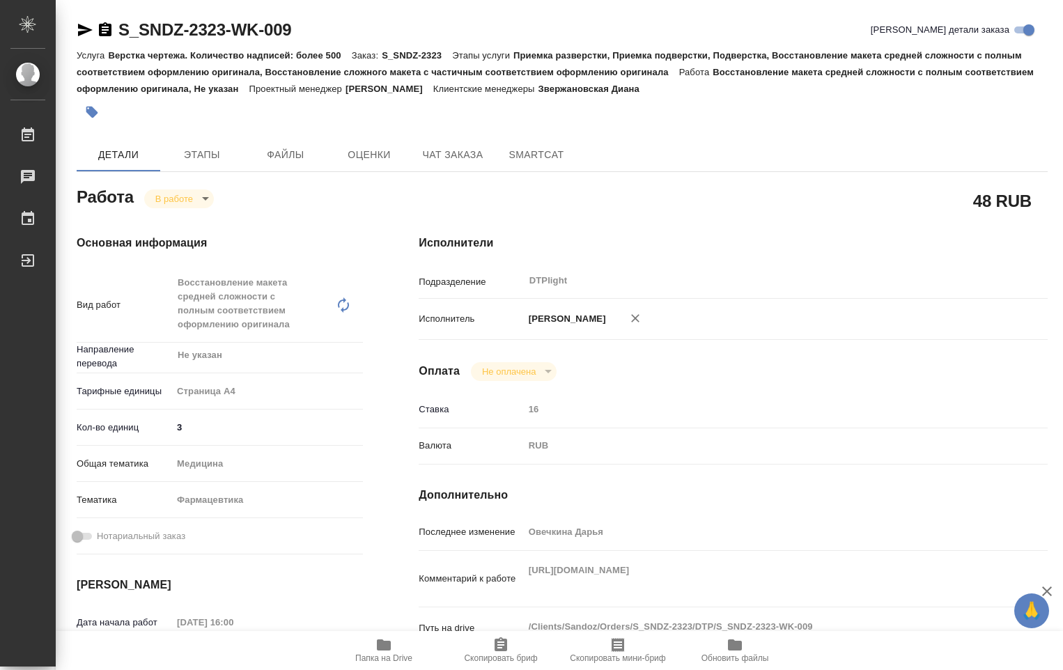
type textarea "x"
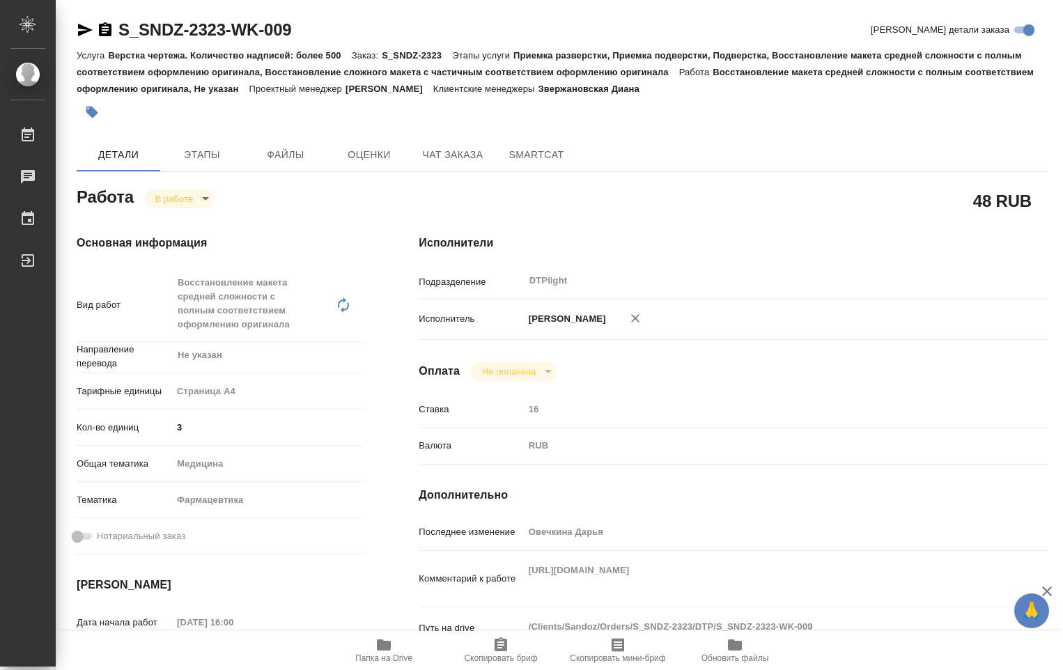
scroll to position [139, 0]
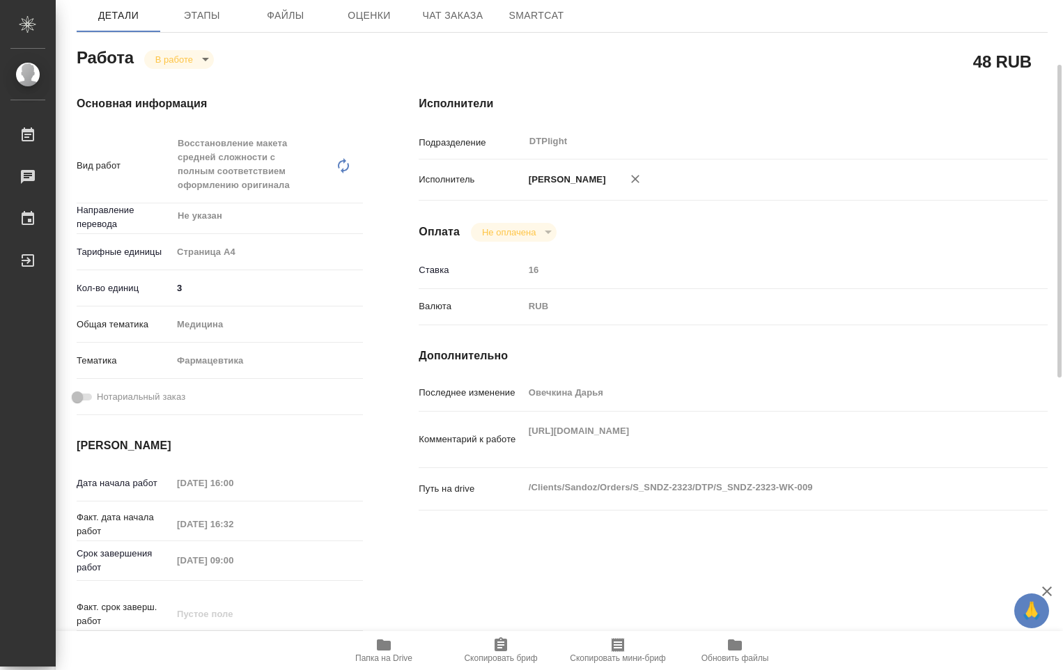
type textarea "x"
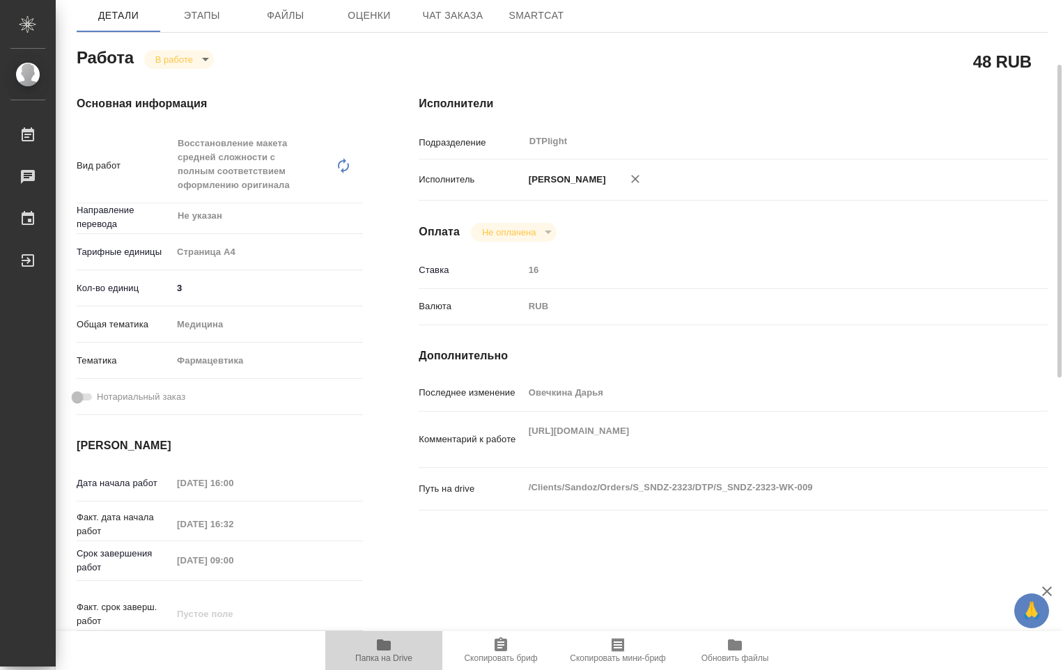
click at [389, 643] on icon "button" at bounding box center [384, 645] width 14 height 11
type textarea "x"
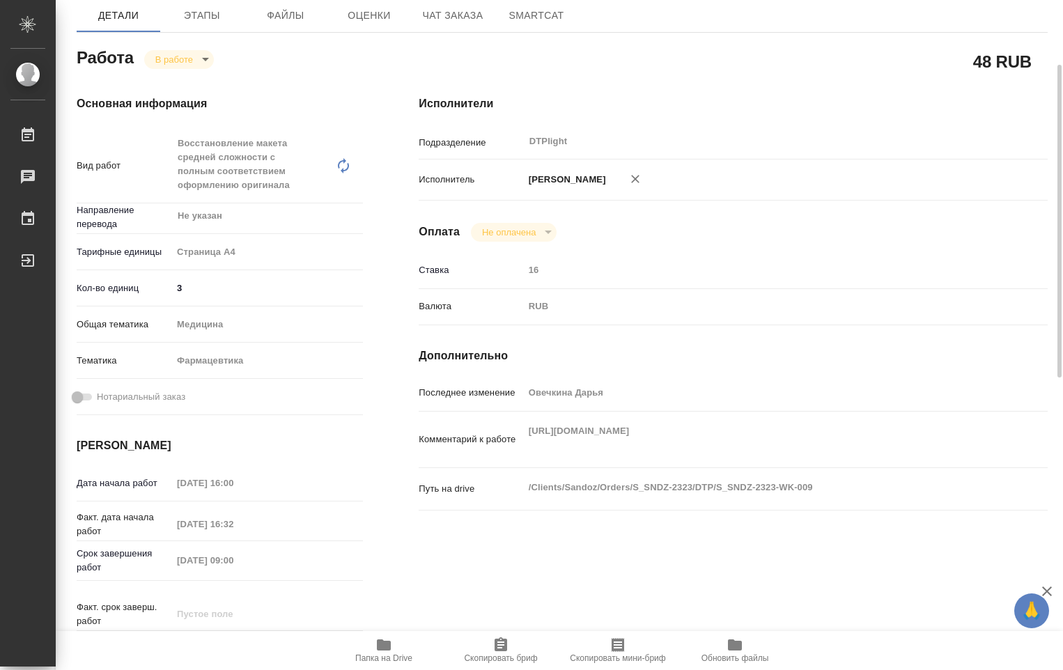
type textarea "x"
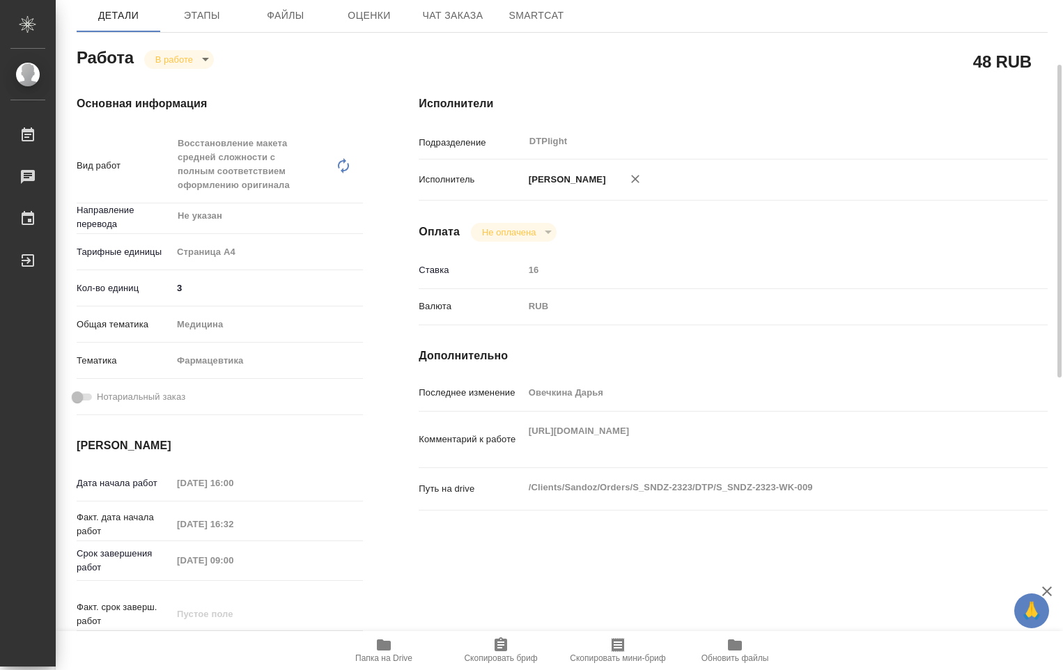
type textarea "x"
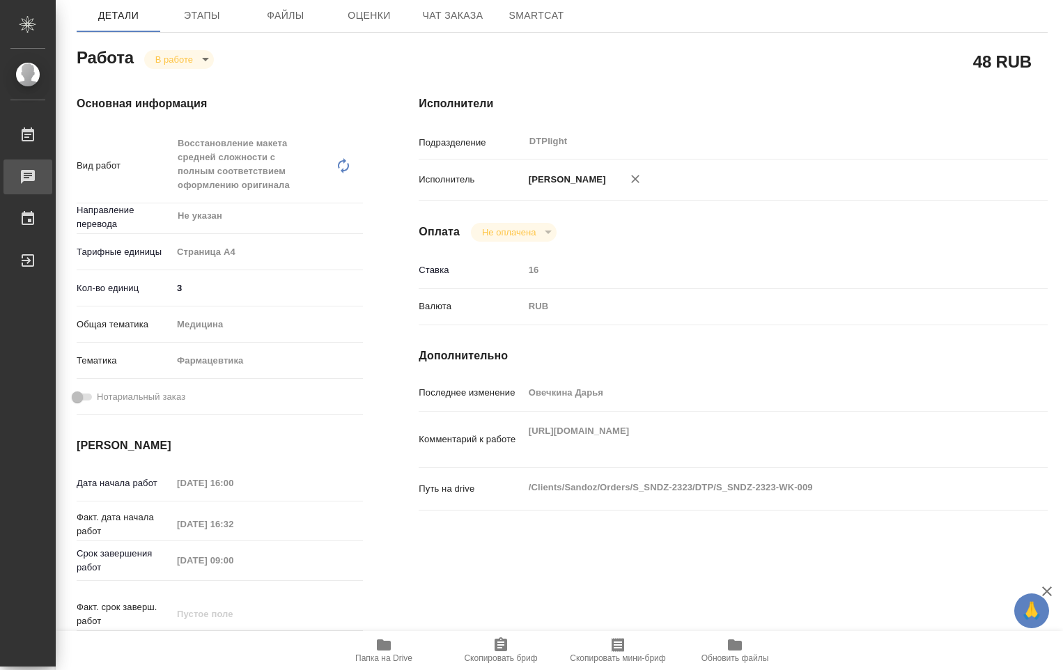
type textarea "x"
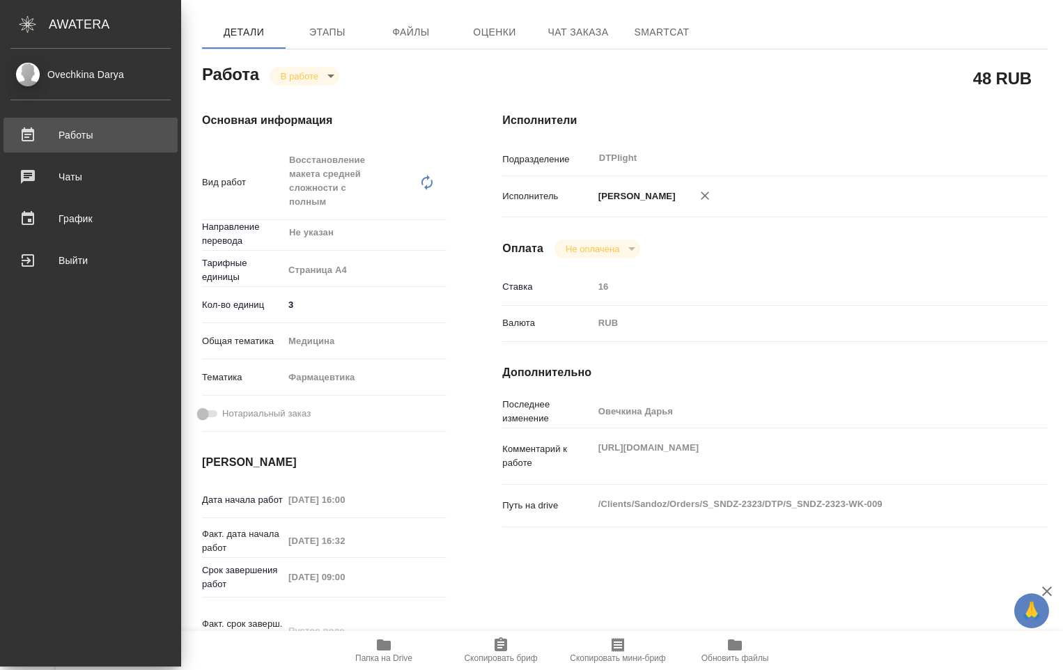
type textarea "x"
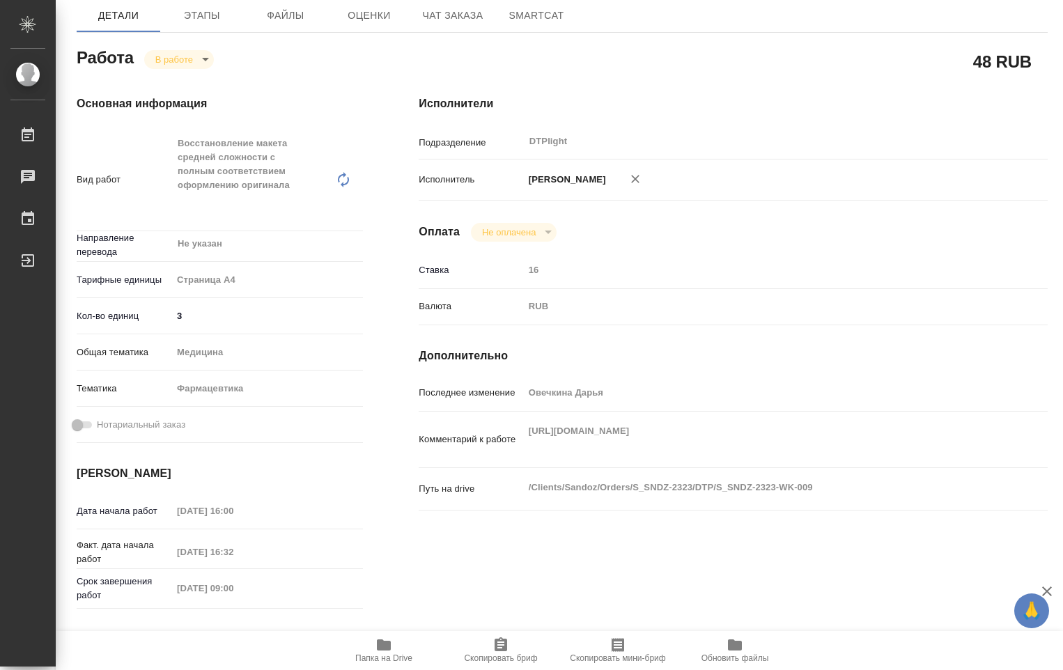
scroll to position [348, 0]
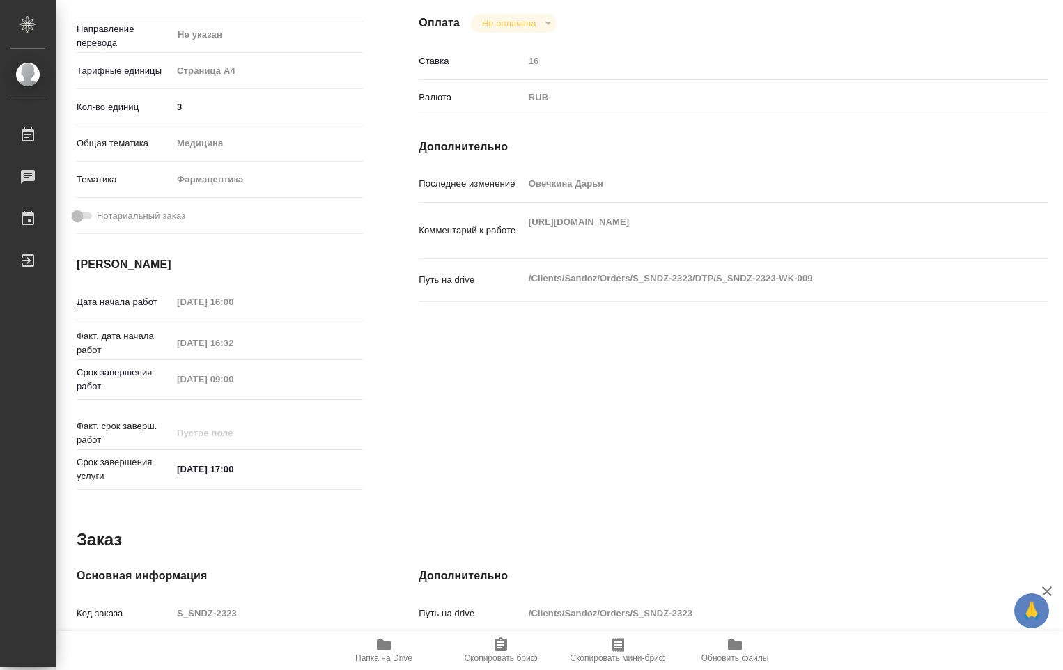
click at [384, 649] on icon "button" at bounding box center [384, 645] width 14 height 11
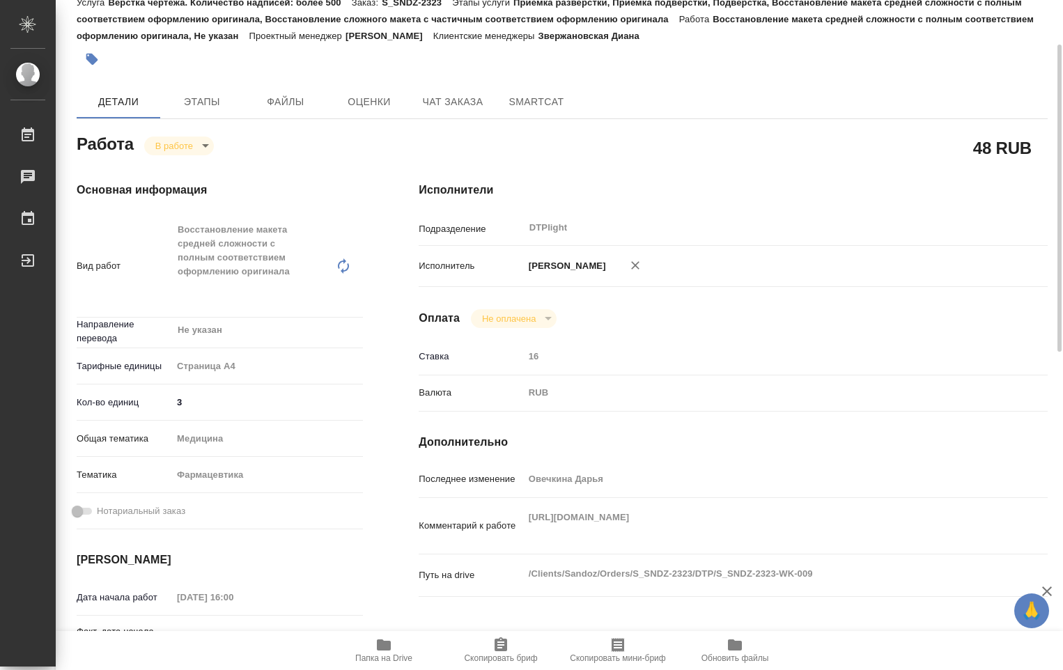
scroll to position [0, 0]
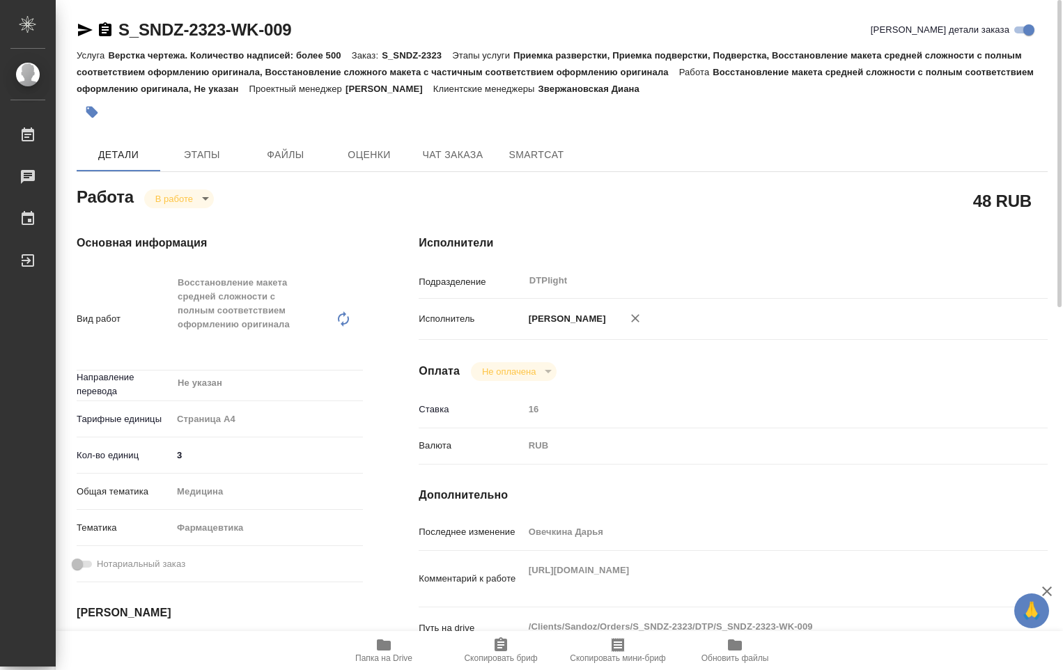
click at [205, 201] on body "🙏 .cls-1 fill:#fff; AWATERA Ovechkina Darya Работы 0 Чаты График Выйти S_SNDZ-2…" at bounding box center [531, 335] width 1063 height 670
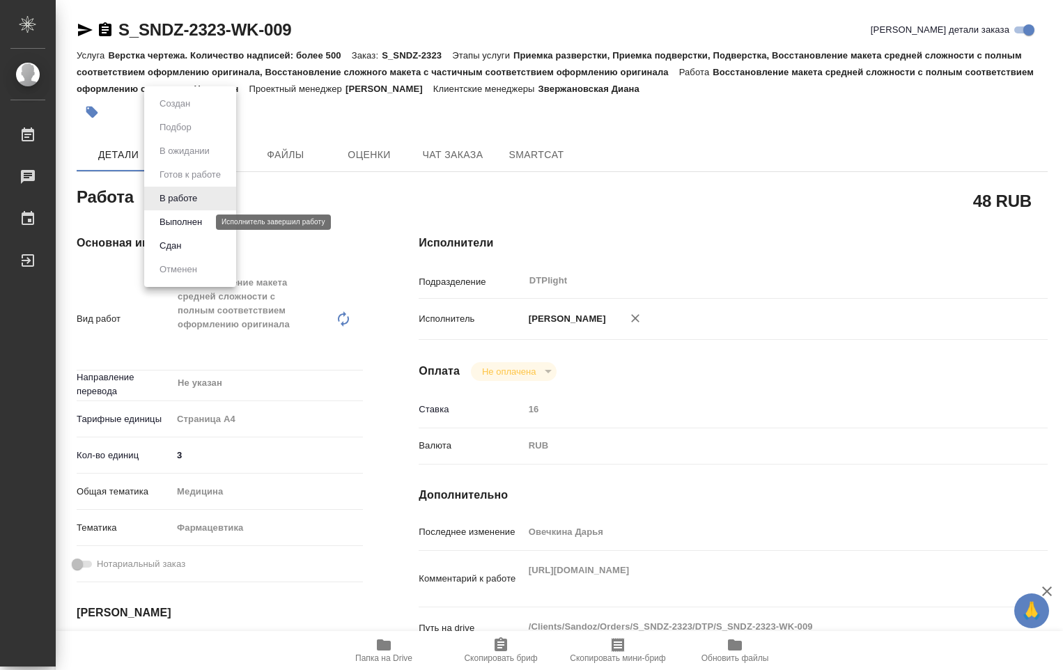
click at [191, 224] on button "Выполнен" at bounding box center [180, 222] width 51 height 15
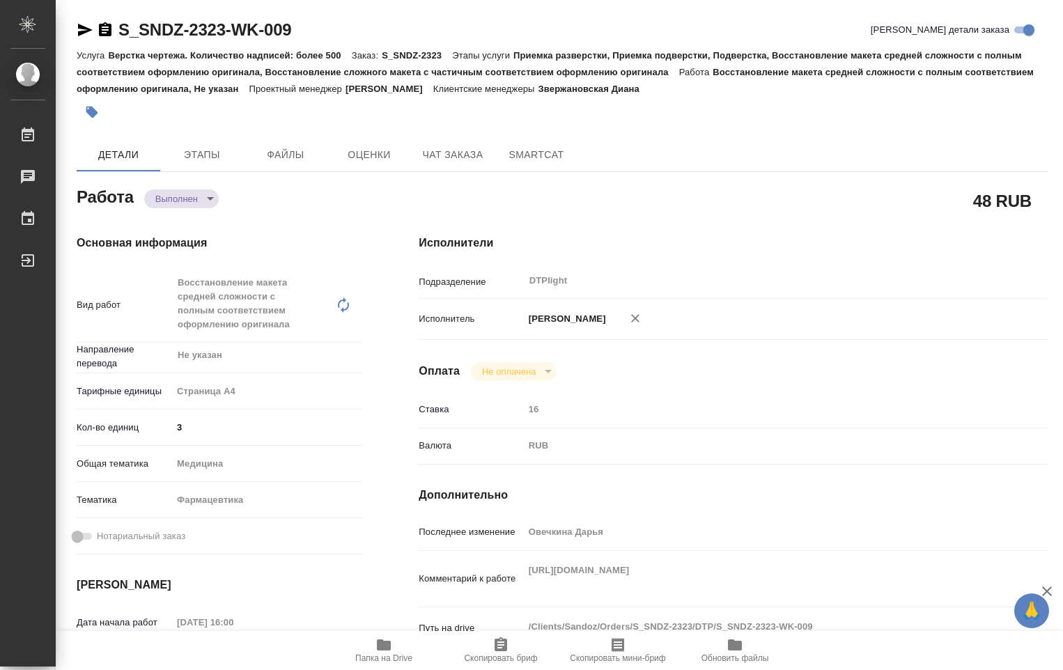
type textarea "x"
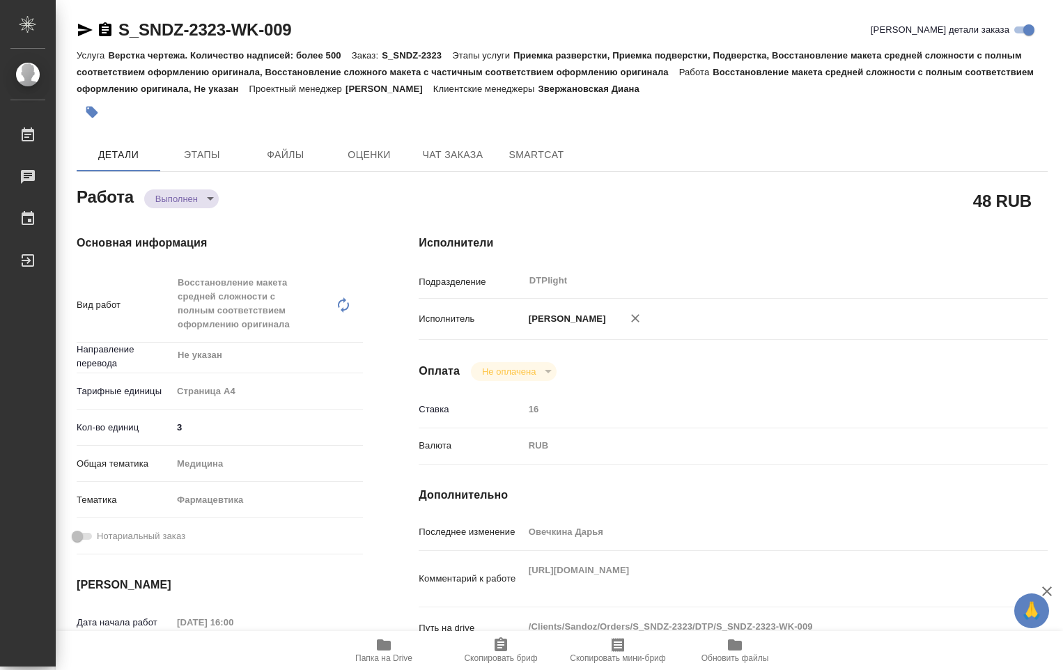
type textarea "x"
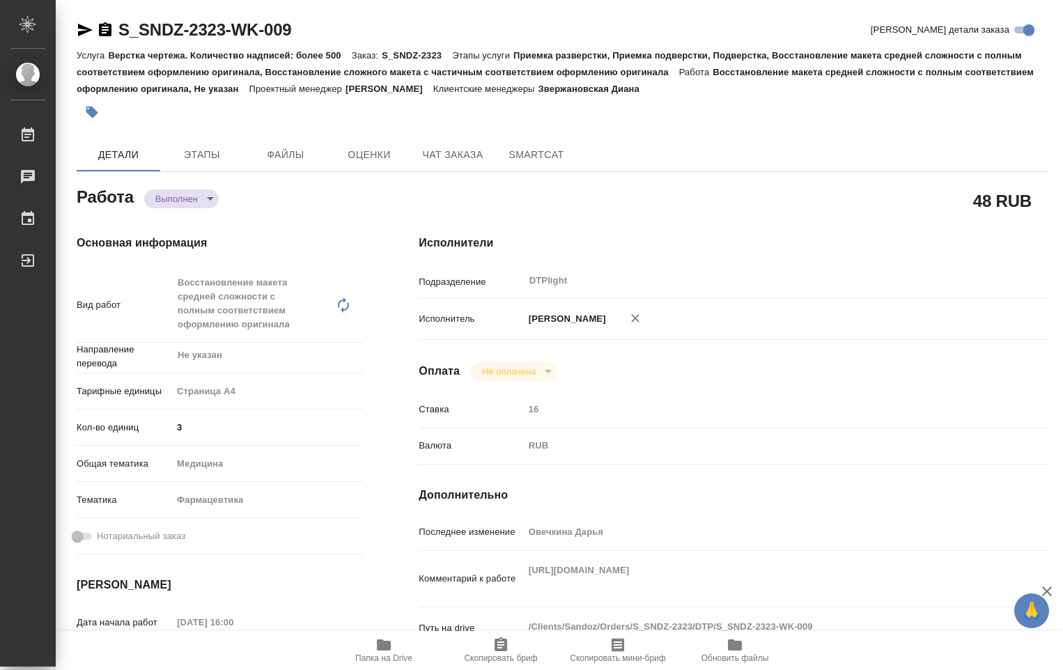
type textarea "x"
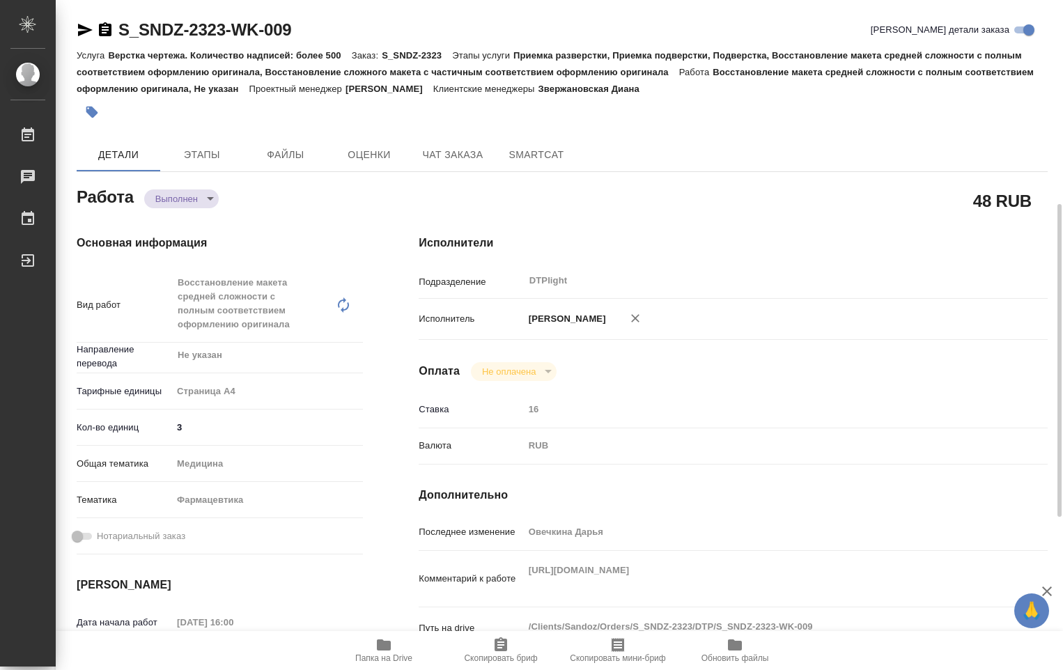
scroll to position [139, 0]
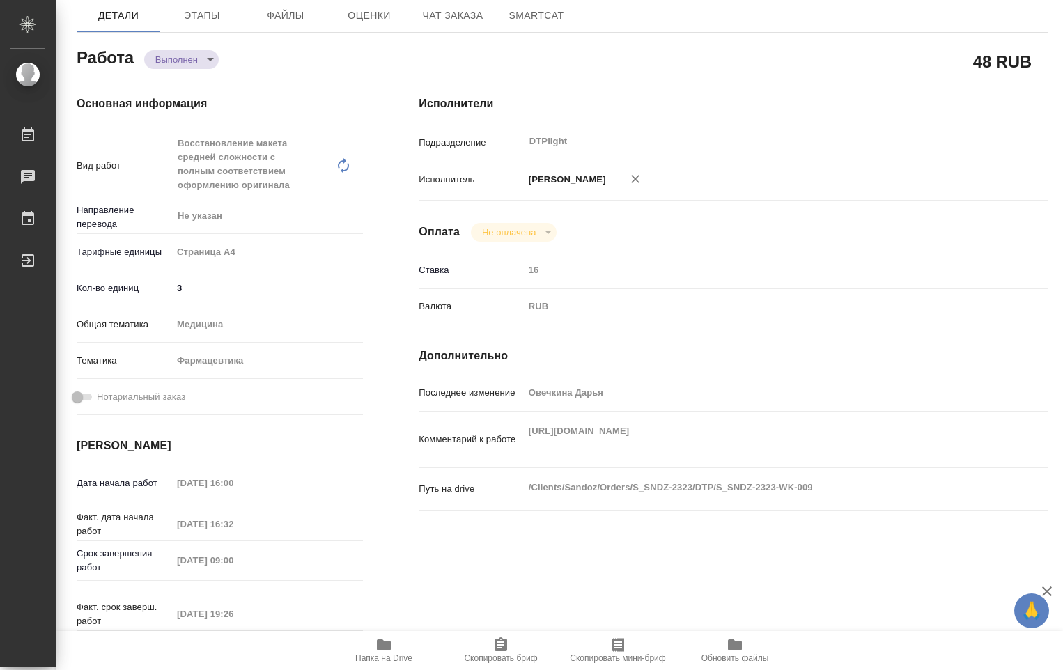
type textarea "x"
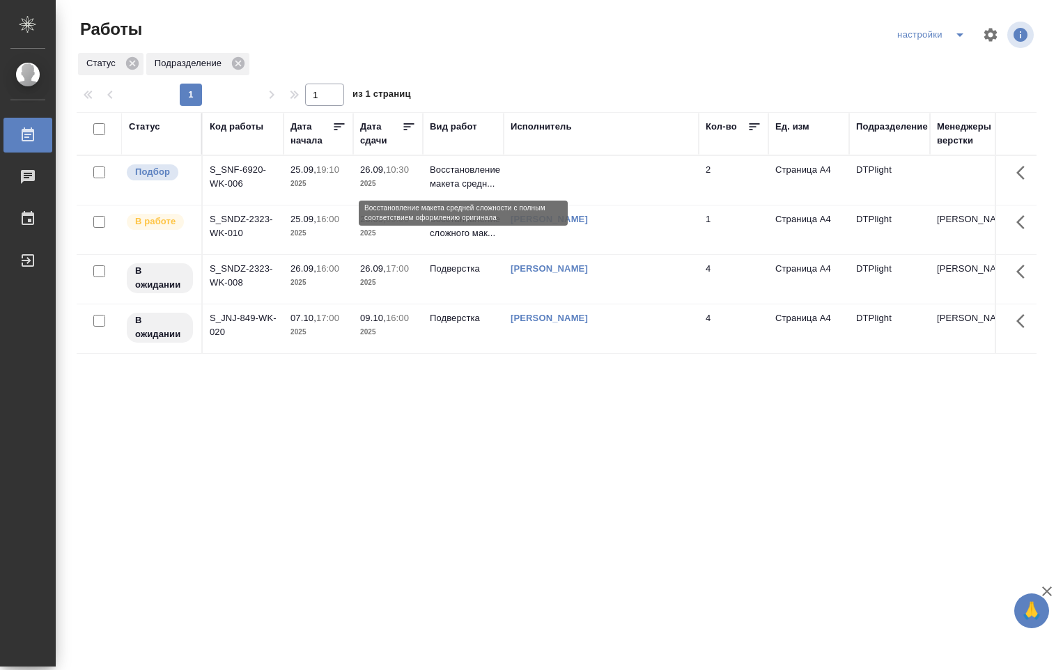
click at [456, 170] on p "Восстановление макета средн..." at bounding box center [463, 177] width 67 height 28
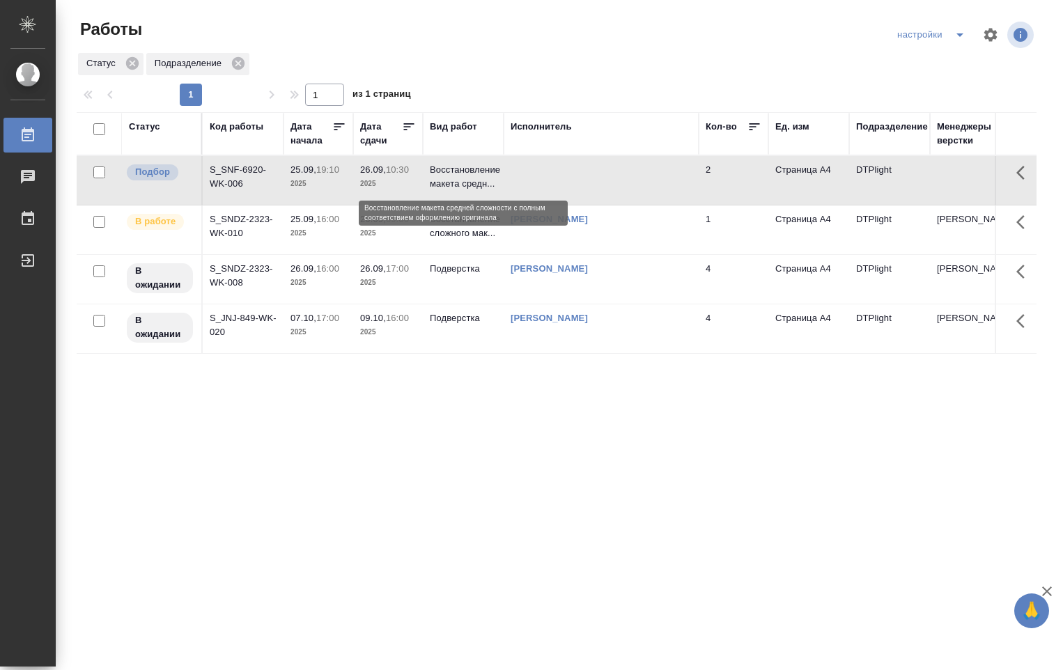
click at [456, 170] on p "Восстановление макета средн..." at bounding box center [463, 177] width 67 height 28
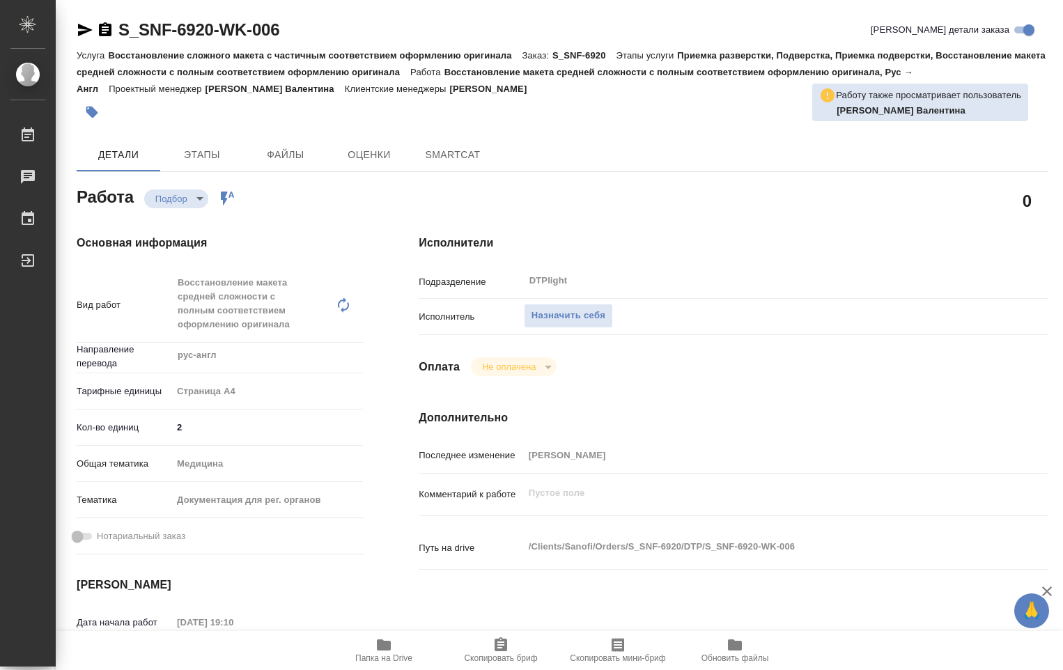
type textarea "x"
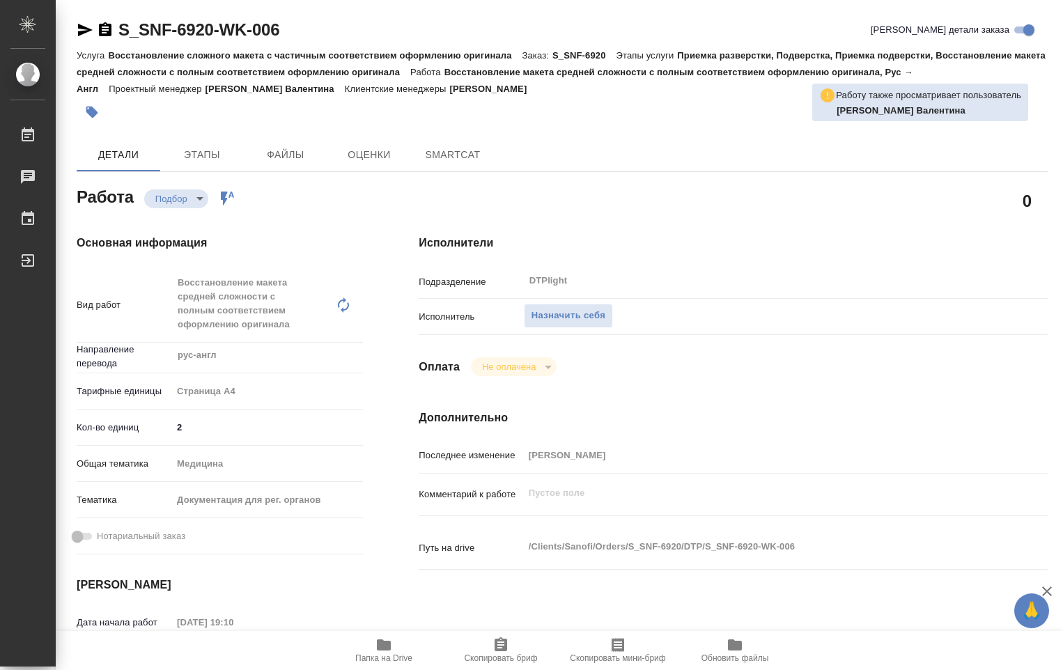
type textarea "x"
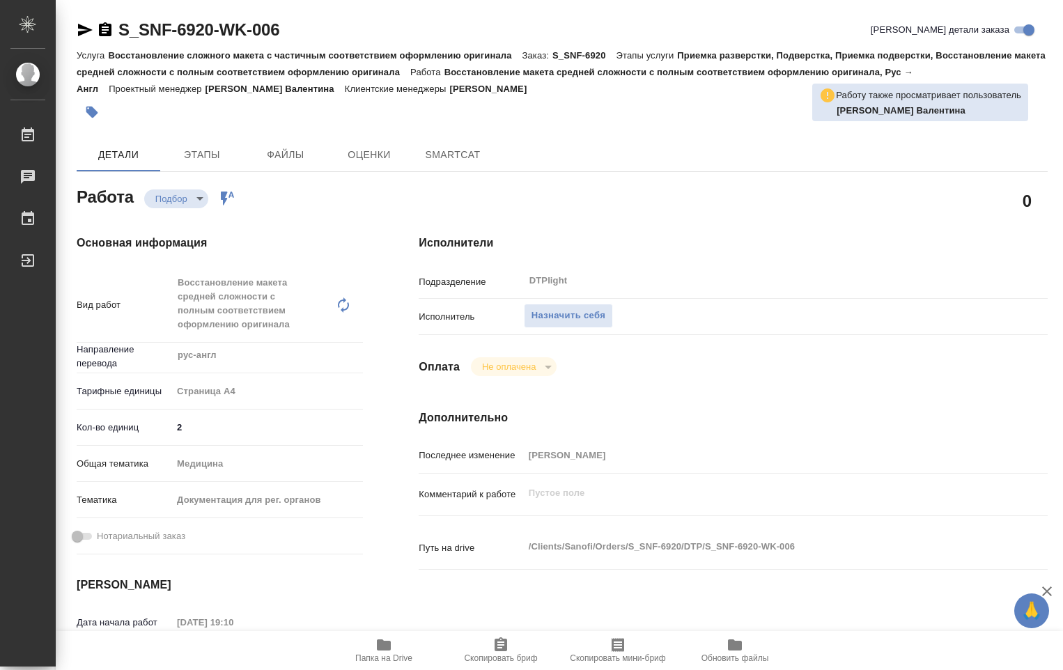
click at [383, 644] on icon "button" at bounding box center [384, 645] width 14 height 11
type textarea "x"
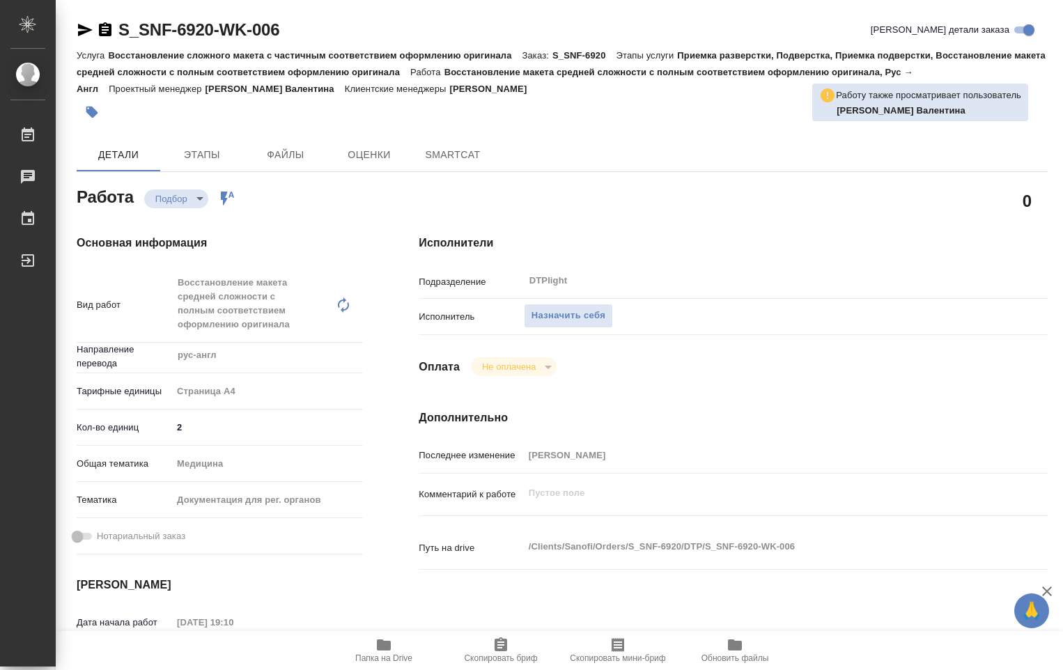
type textarea "x"
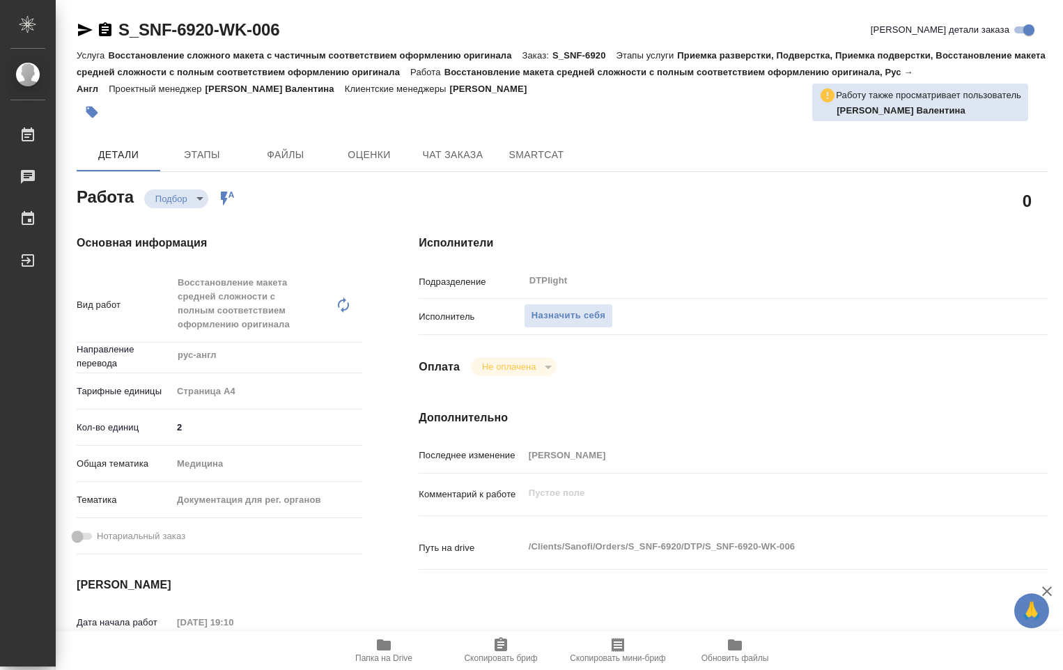
type textarea "x"
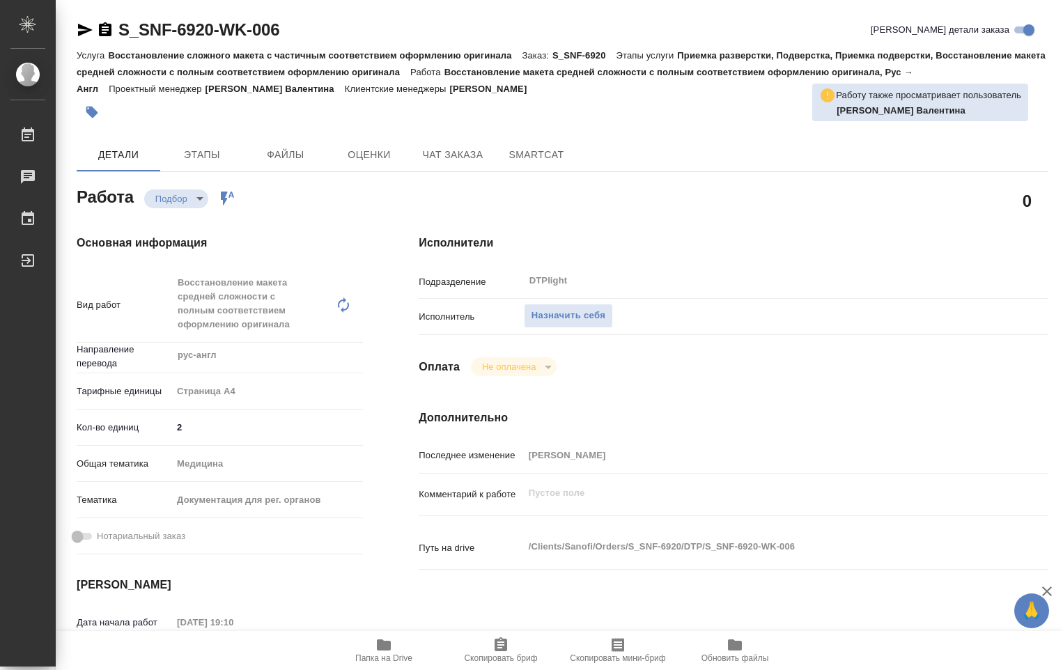
type textarea "x"
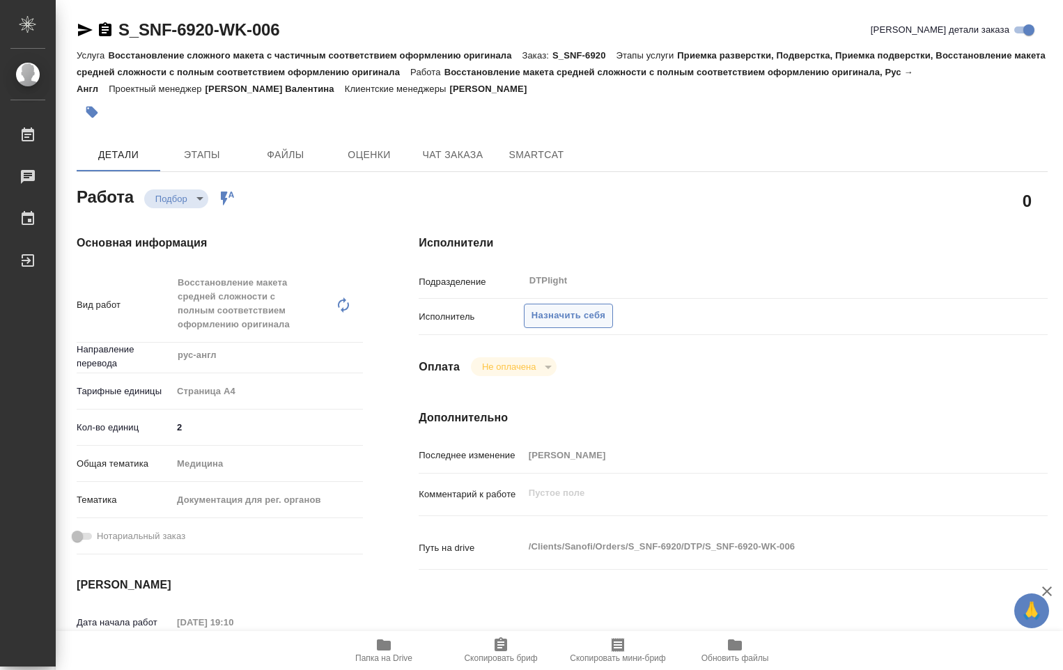
click at [587, 315] on span "Назначить себя" at bounding box center [569, 316] width 74 height 16
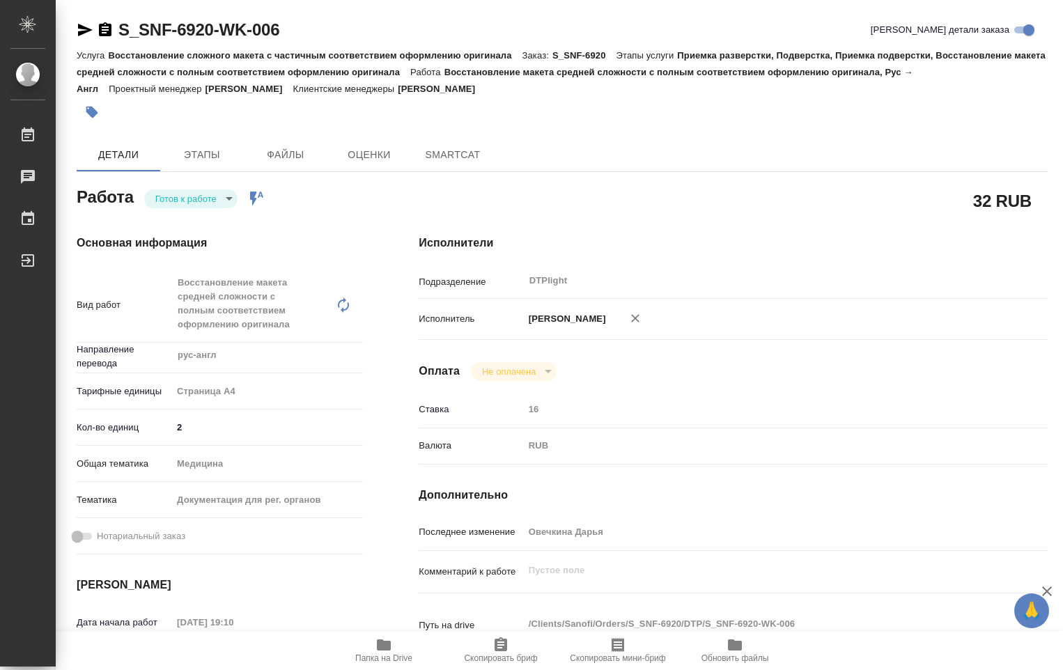
type textarea "x"
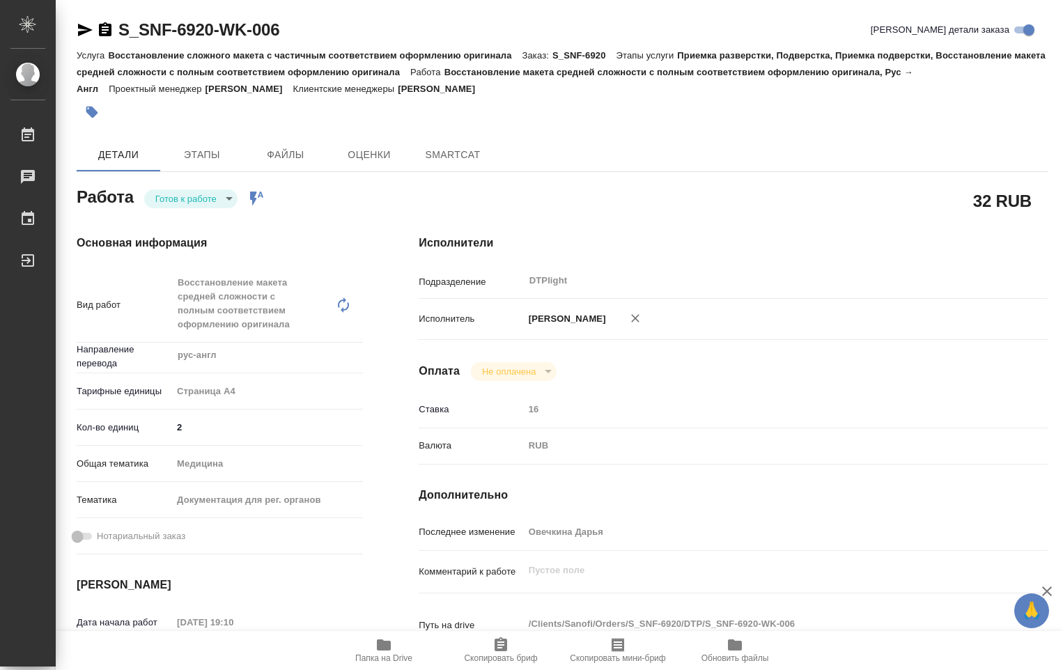
type textarea "x"
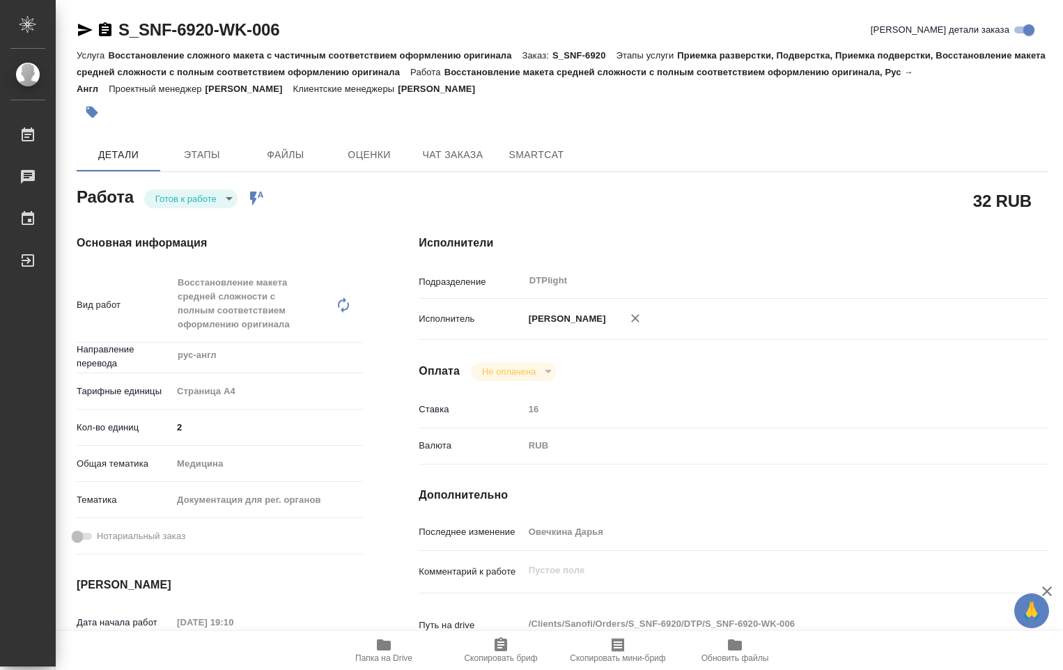
type textarea "x"
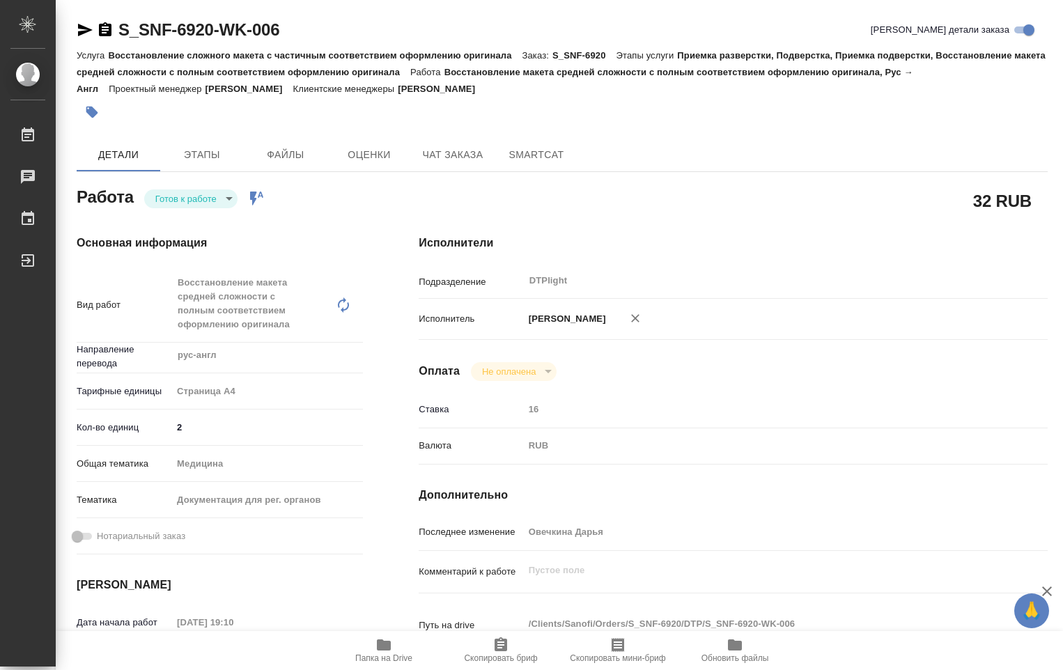
click at [229, 201] on body "🙏 .cls-1 fill:#fff; AWATERA Ovechkina Darya Работы Чаты График Выйти S_SNF-6920…" at bounding box center [531, 335] width 1063 height 670
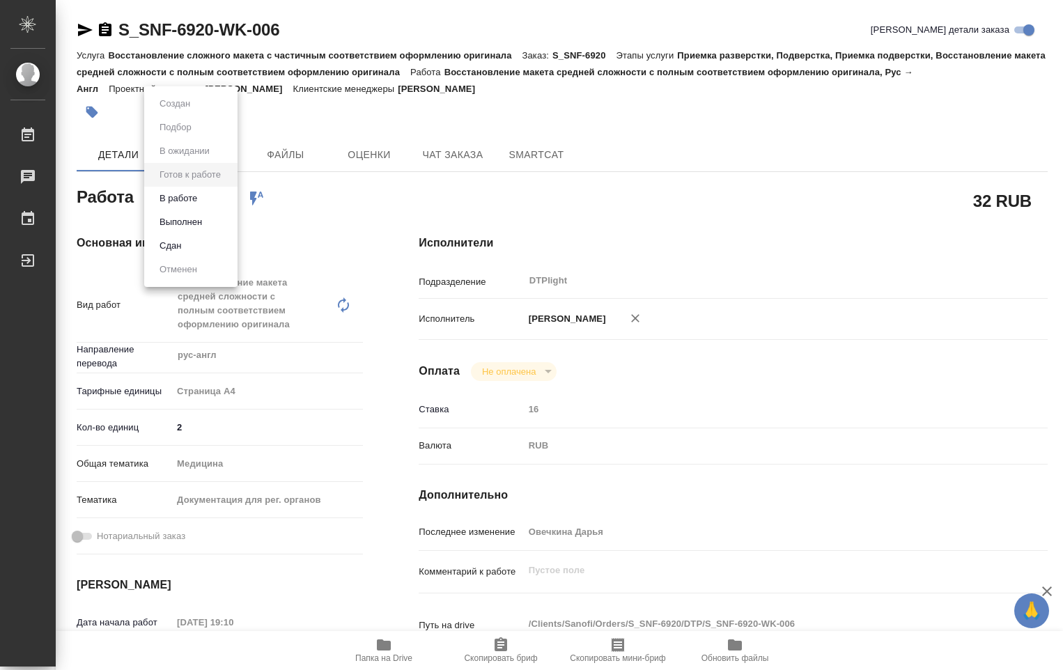
type textarea "x"
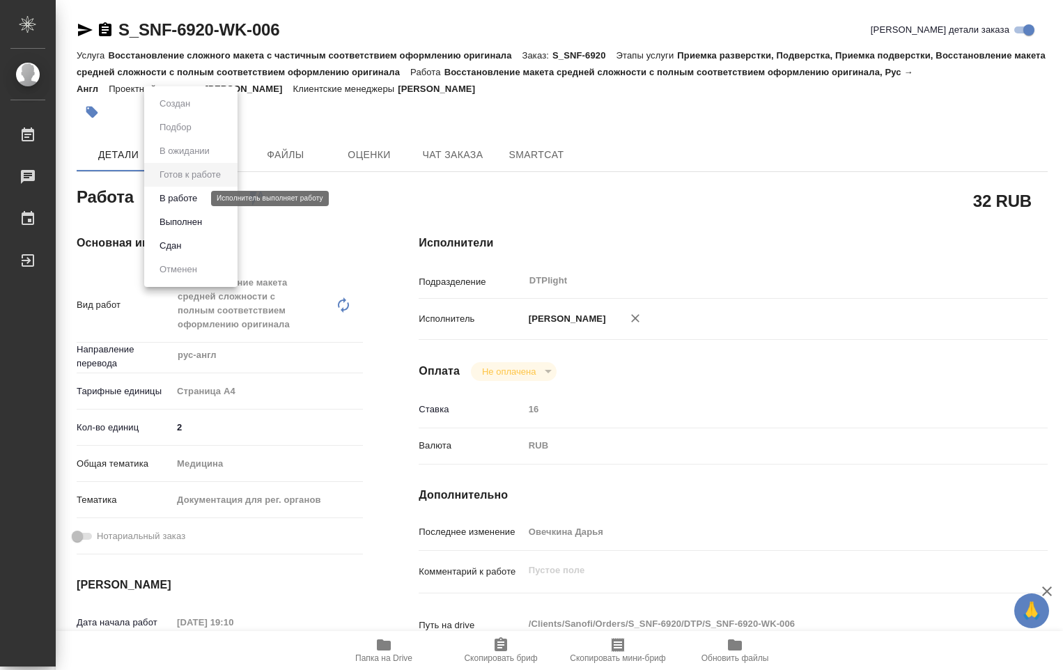
click at [181, 202] on button "В работе" at bounding box center [178, 198] width 46 height 15
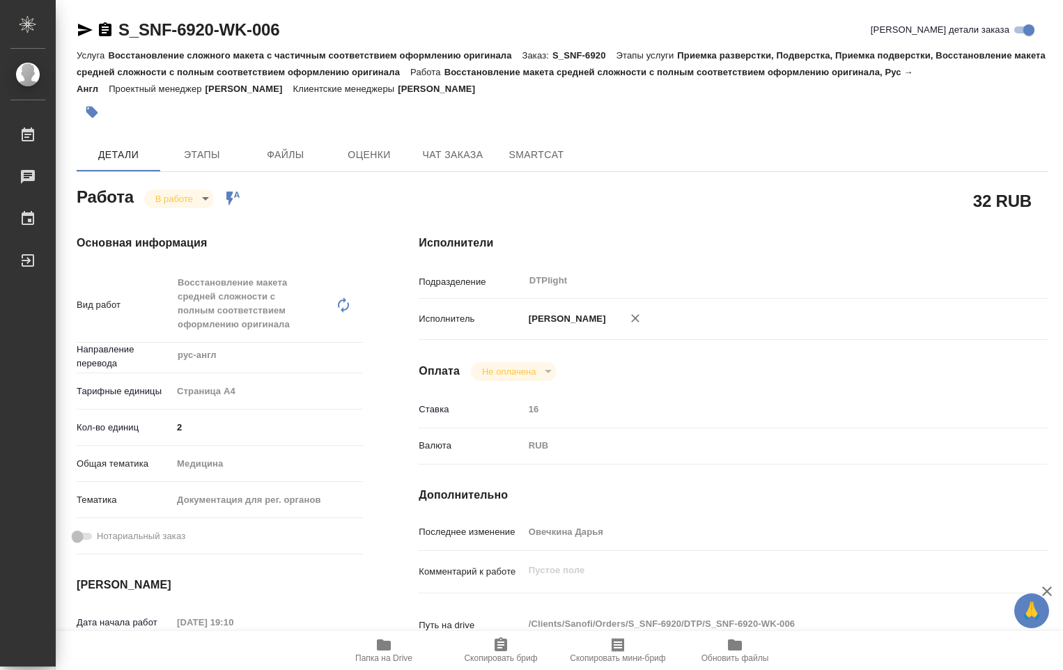
type textarea "x"
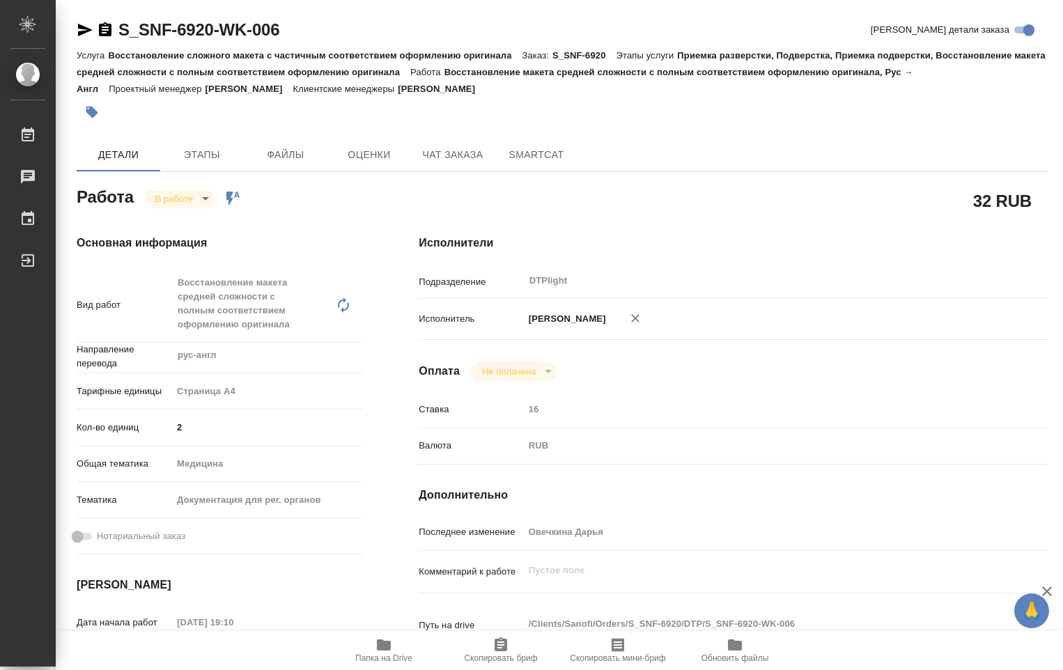
type textarea "x"
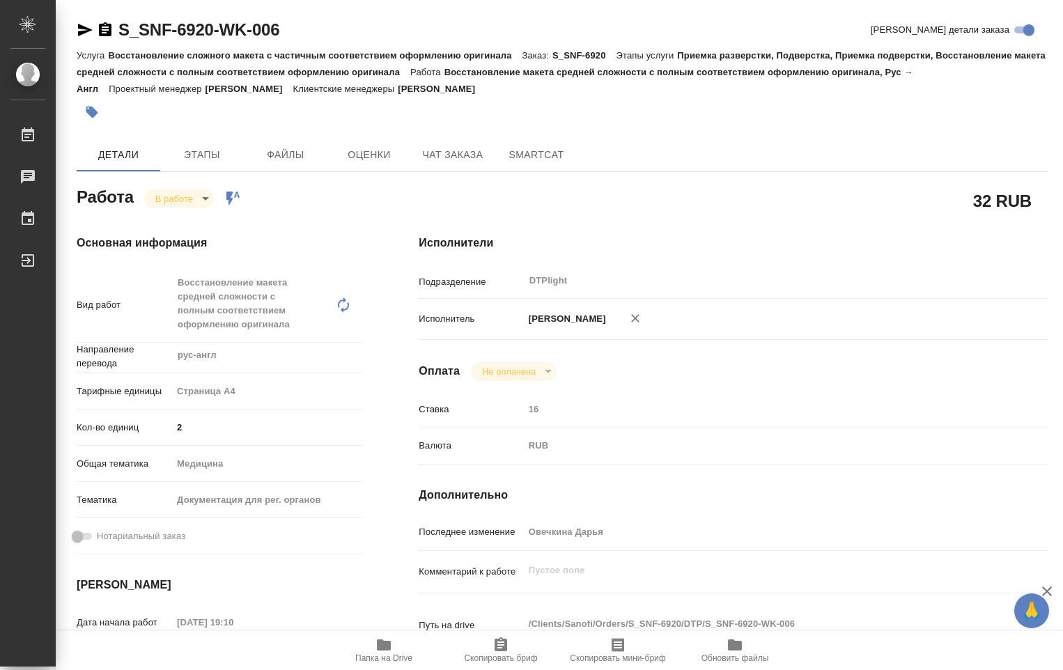
type textarea "x"
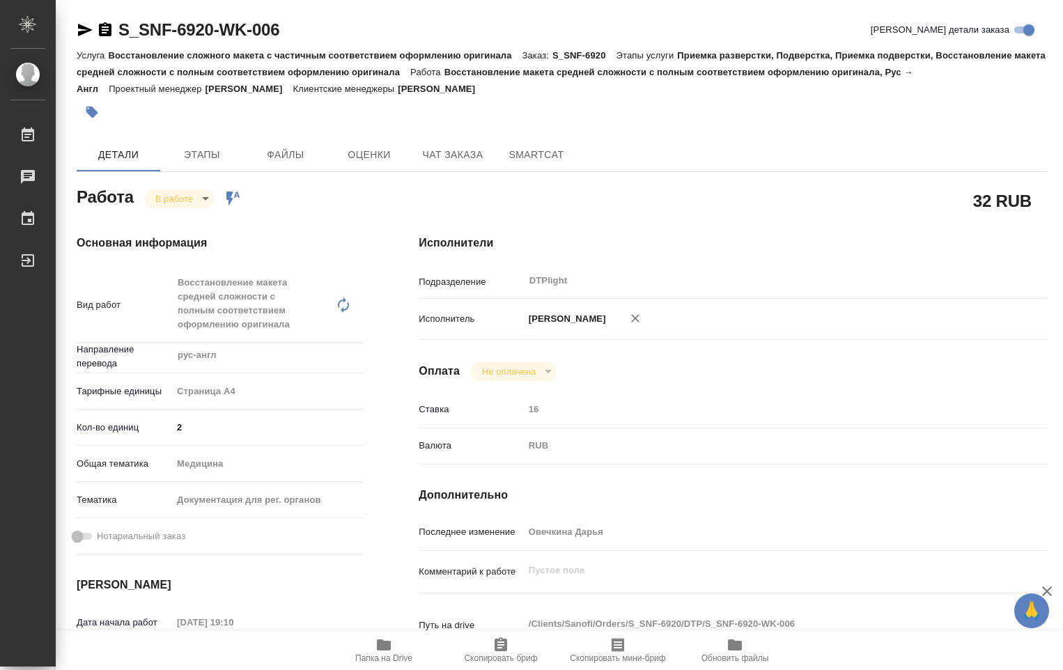
type textarea "x"
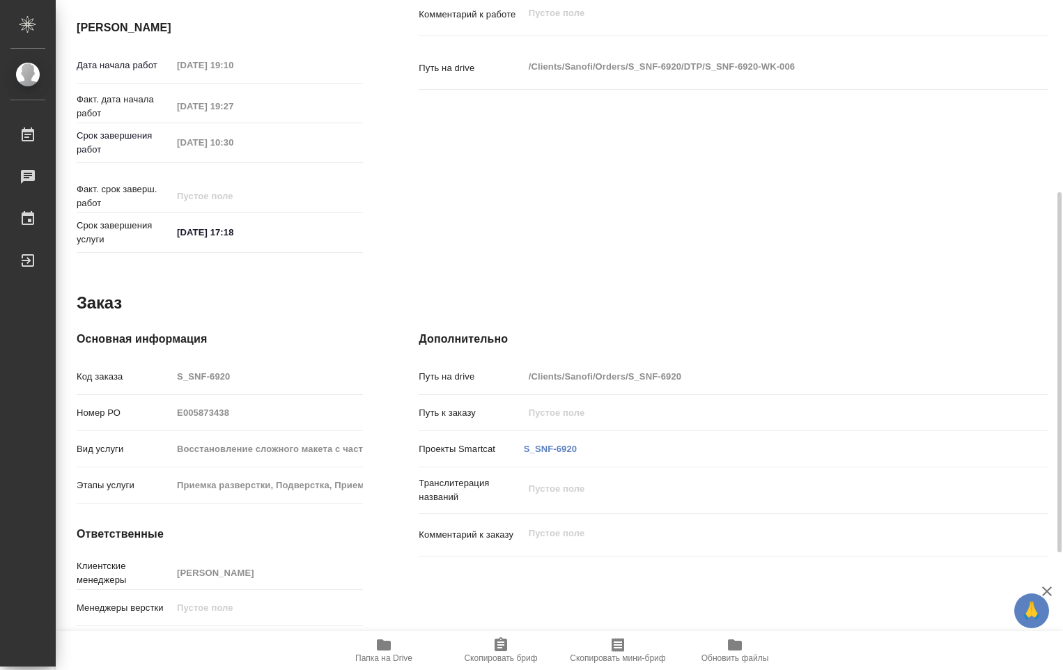
scroll to position [577, 0]
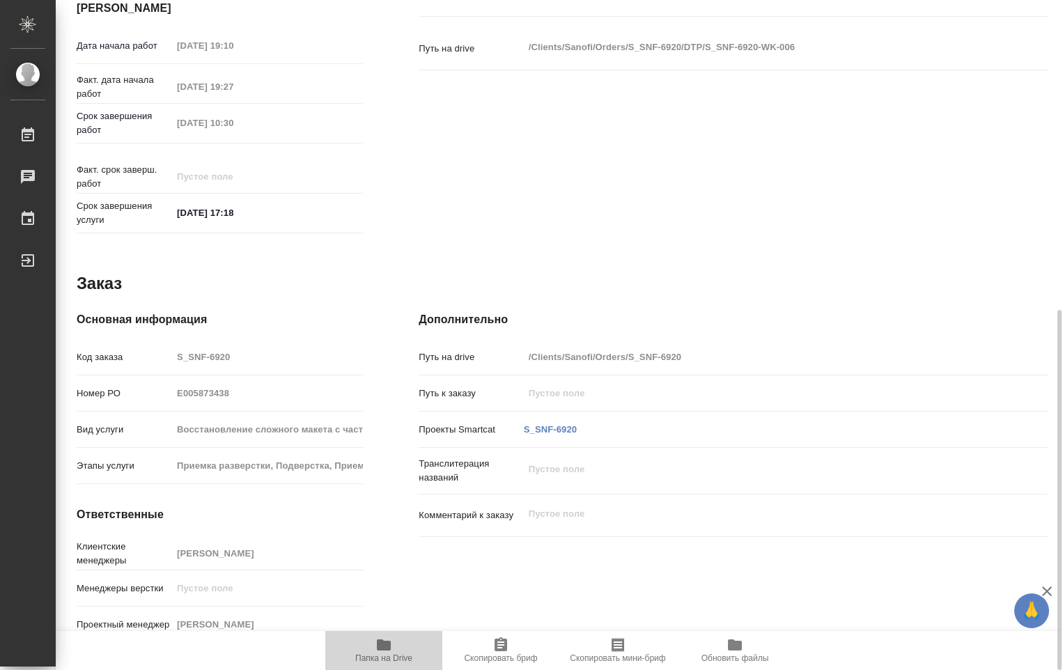
click at [377, 651] on icon "button" at bounding box center [384, 645] width 17 height 17
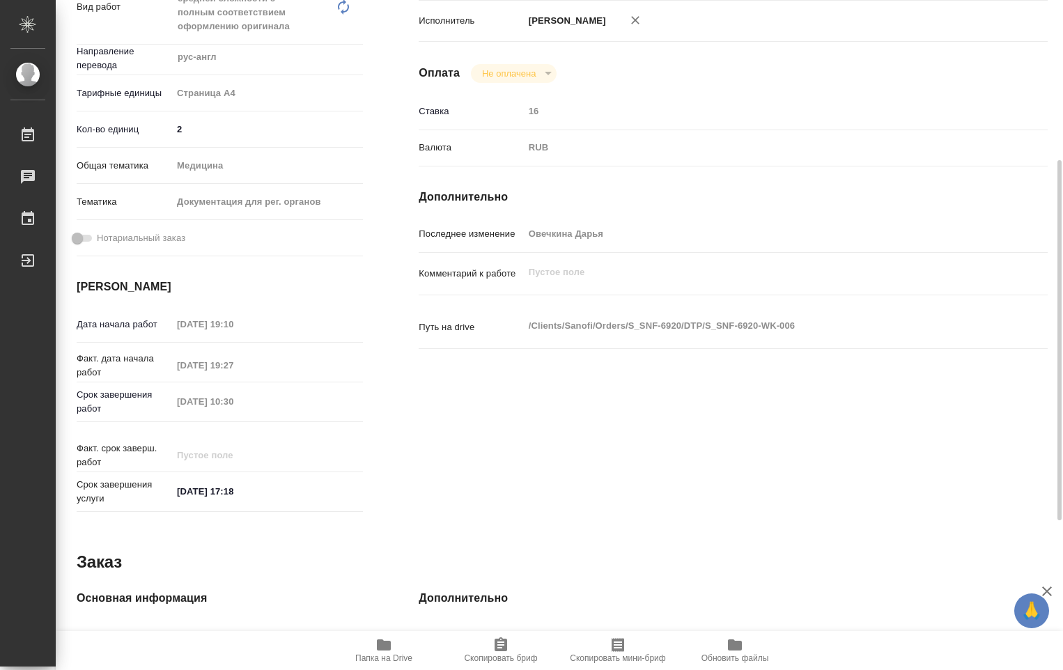
scroll to position [229, 0]
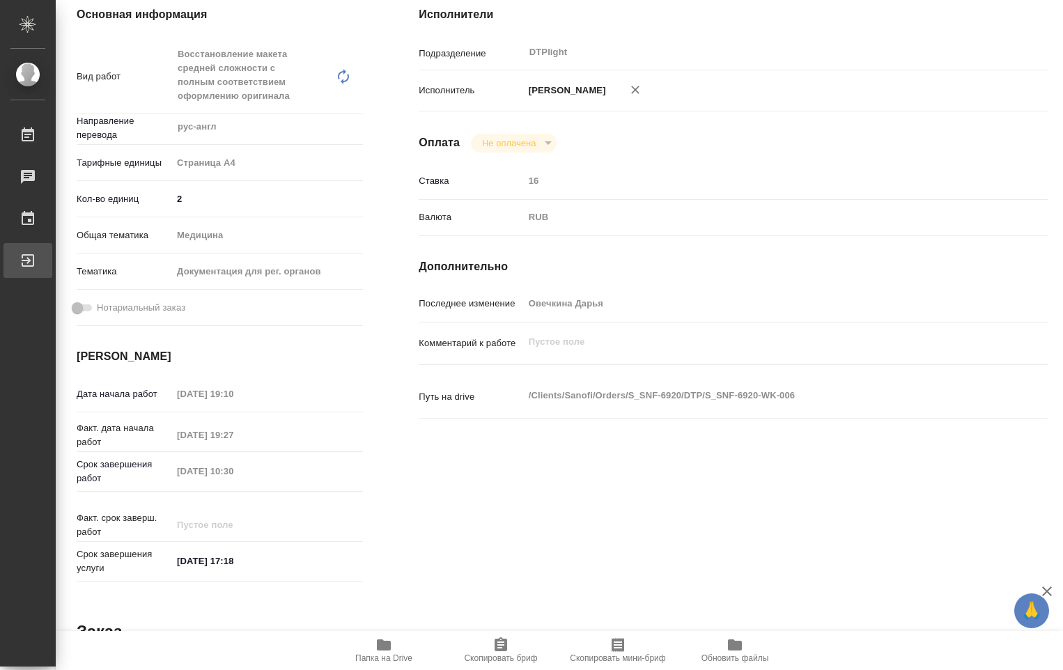
type textarea "x"
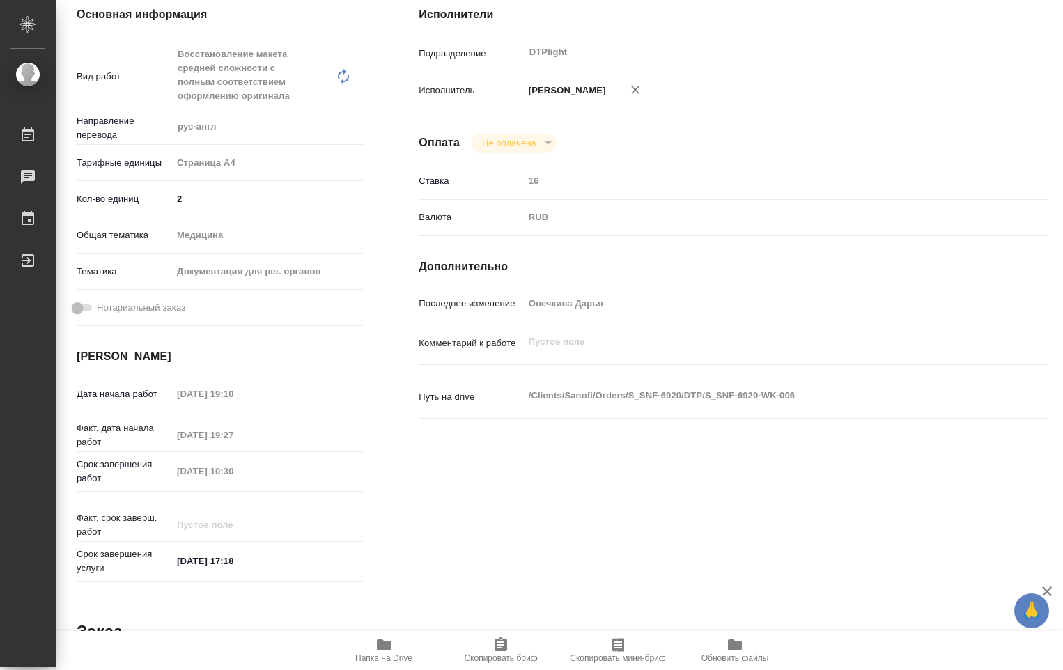
scroll to position [0, 0]
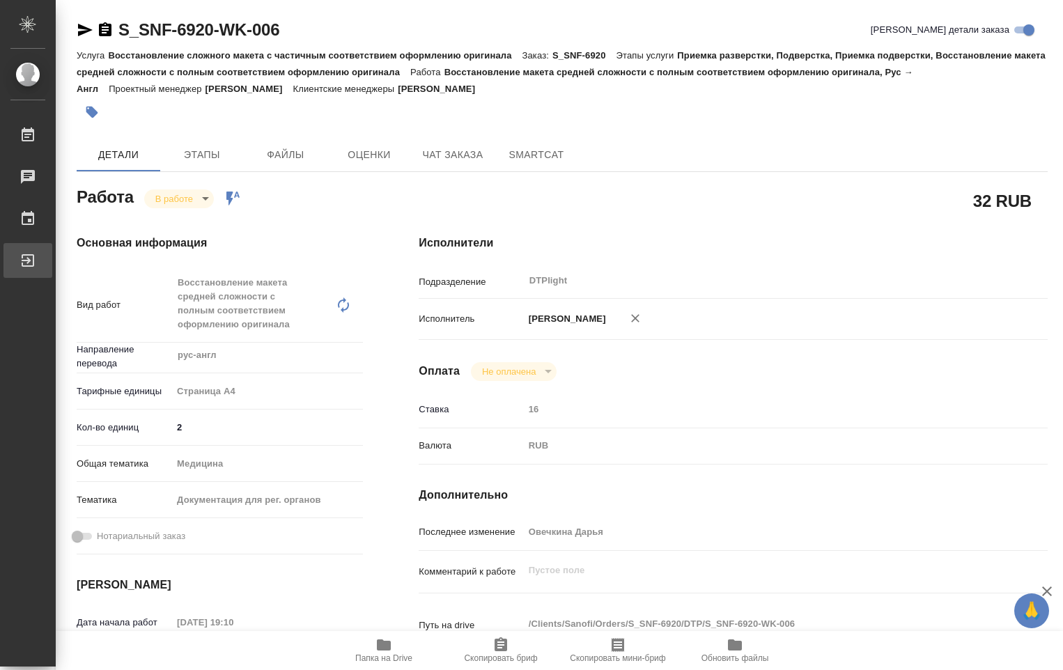
type textarea "x"
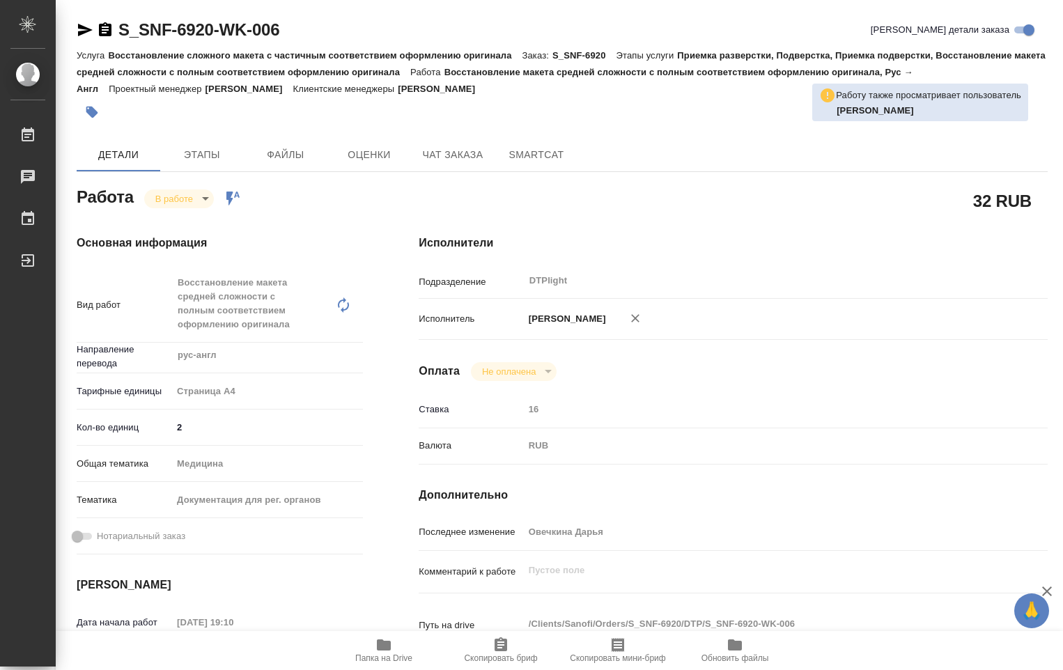
type textarea "x"
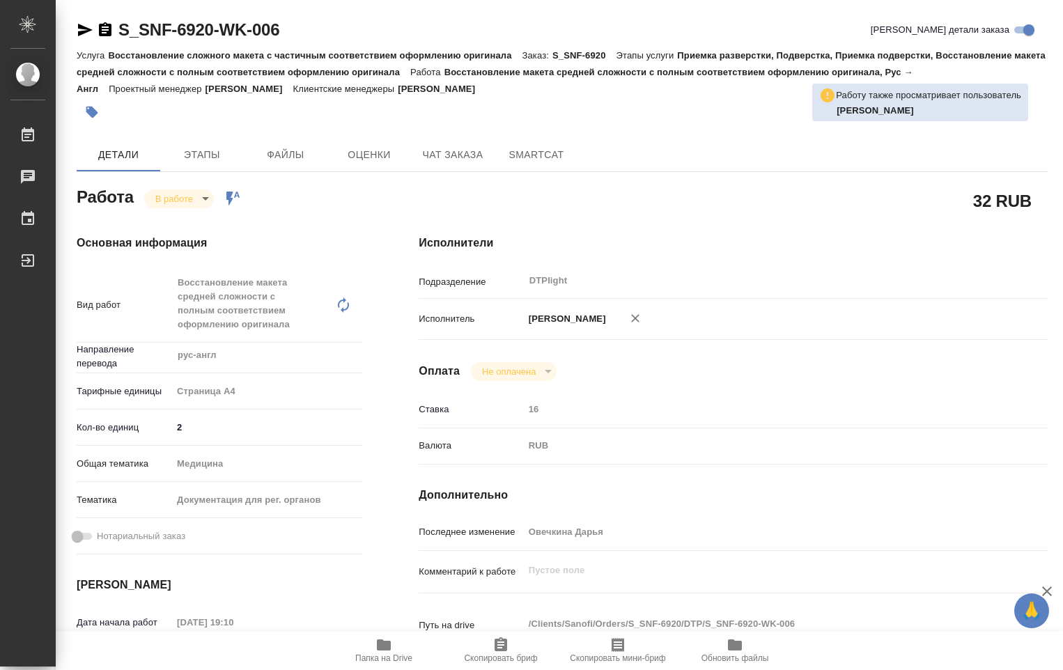
type textarea "x"
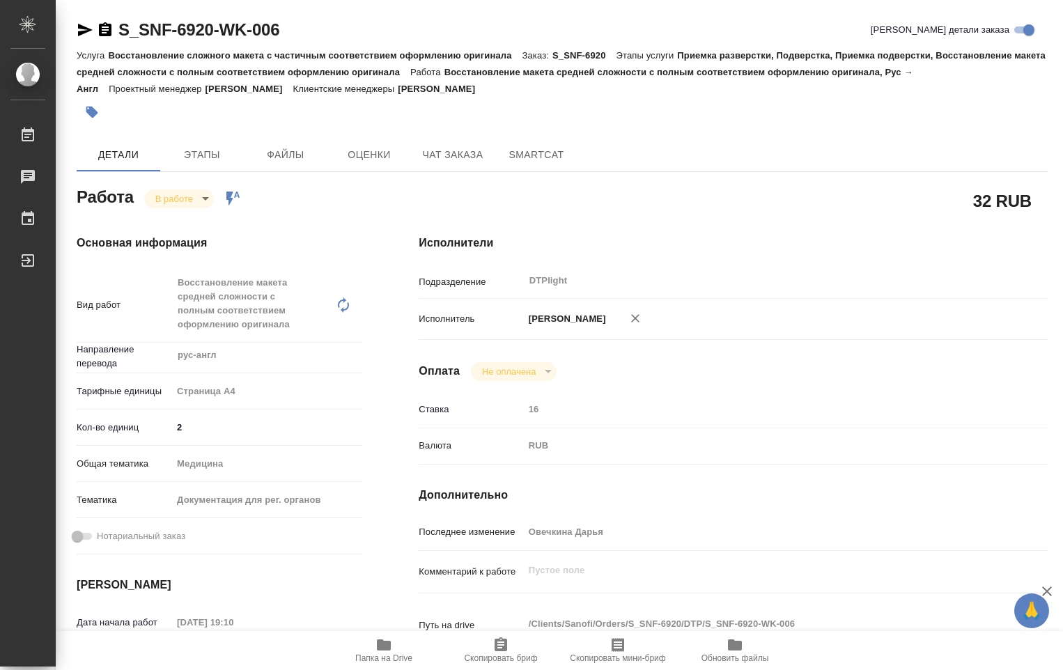
type textarea "x"
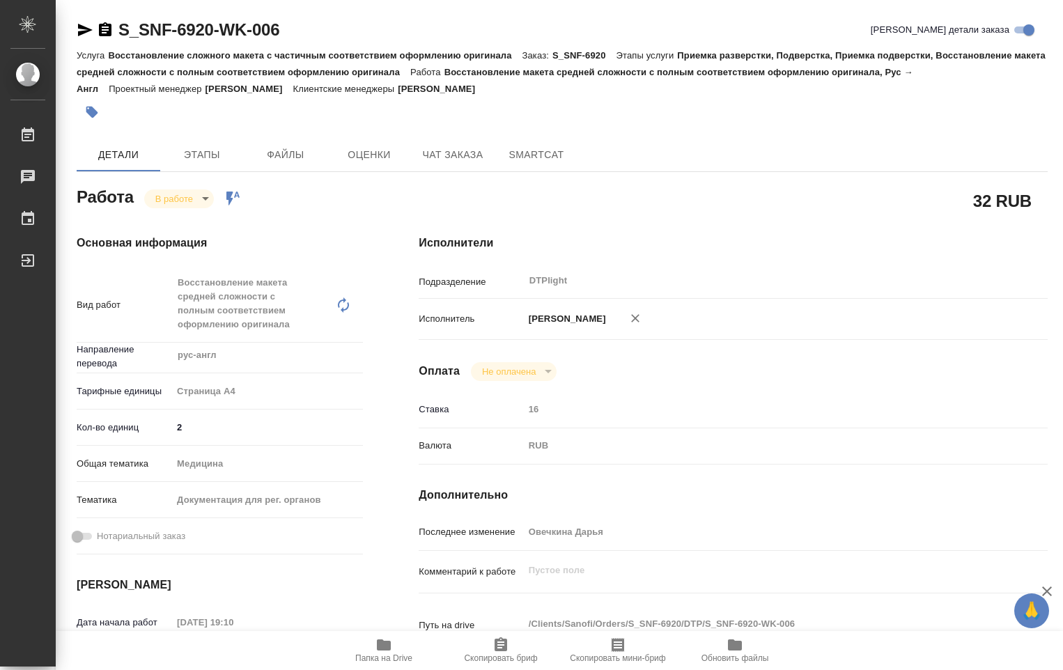
type textarea "x"
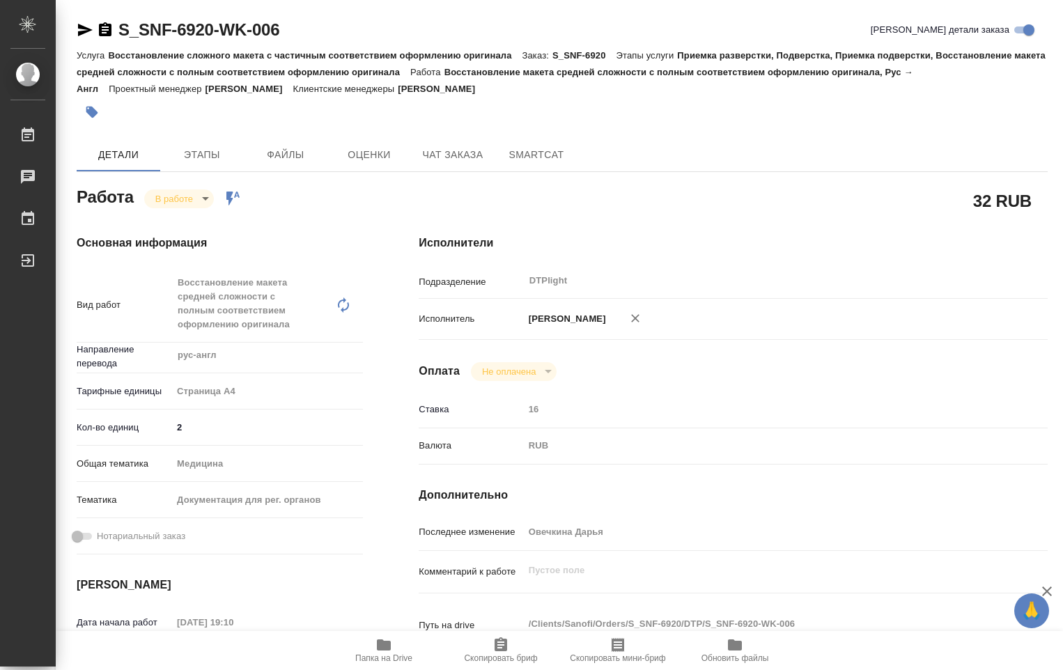
type textarea "x"
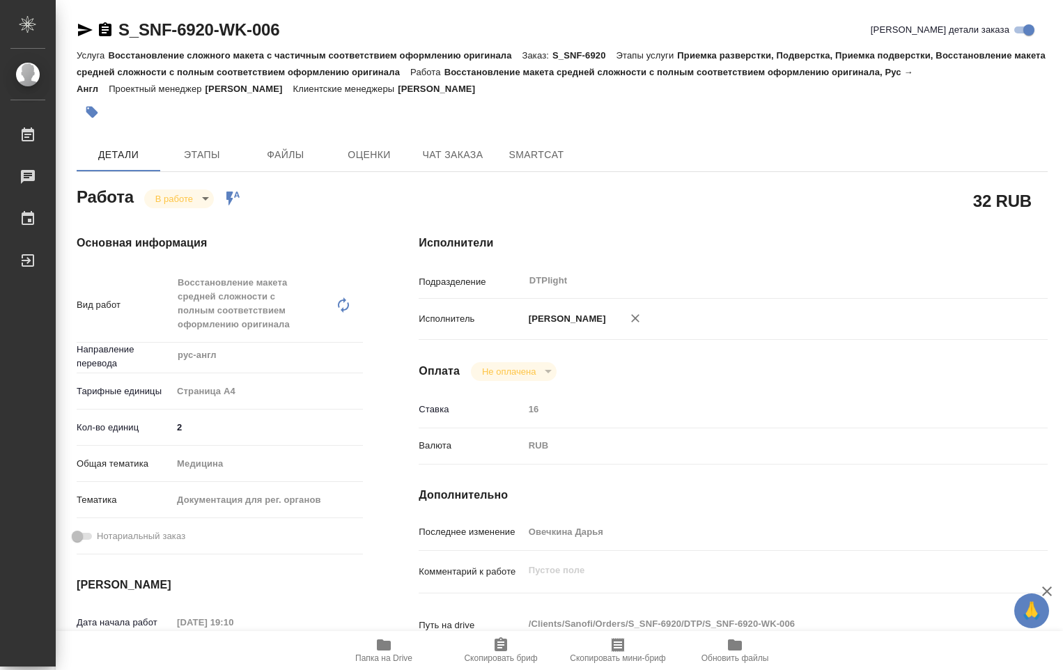
type textarea "x"
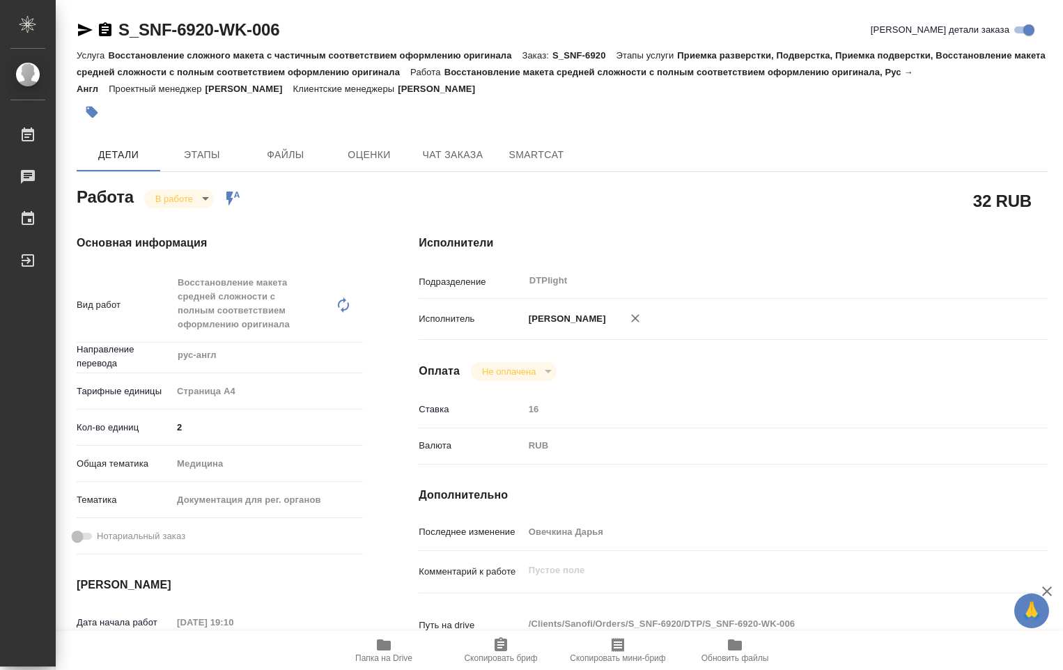
type textarea "x"
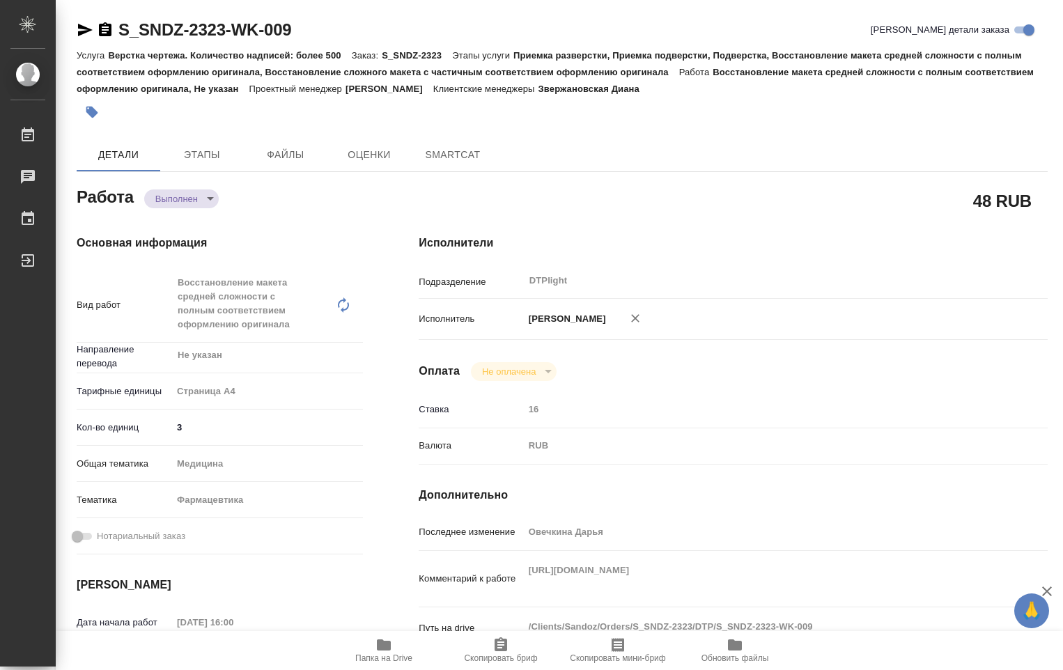
type textarea "x"
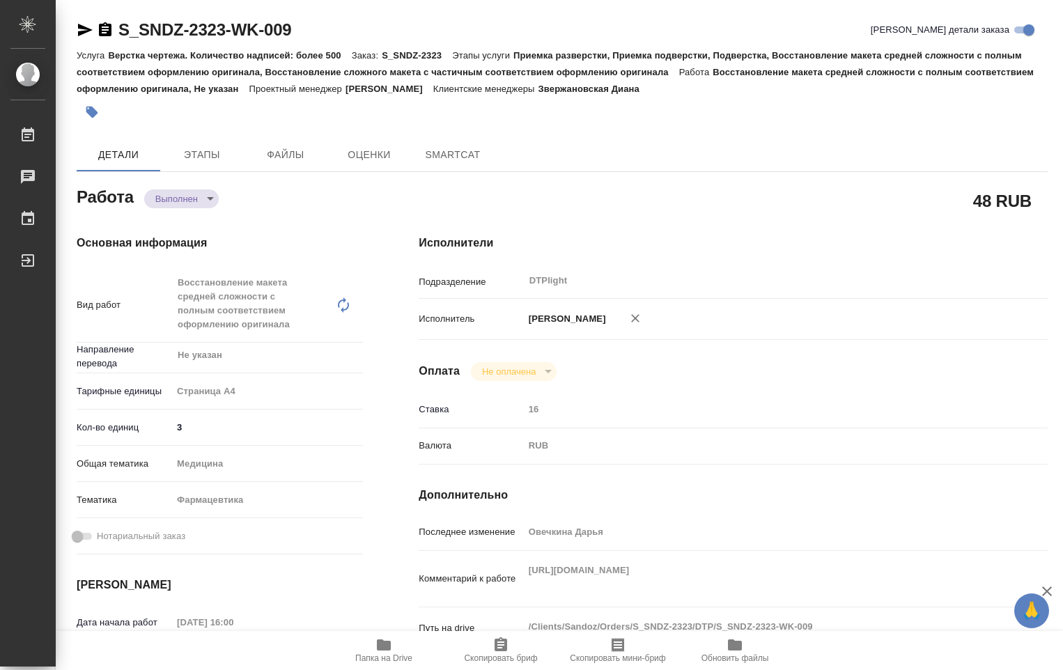
type textarea "x"
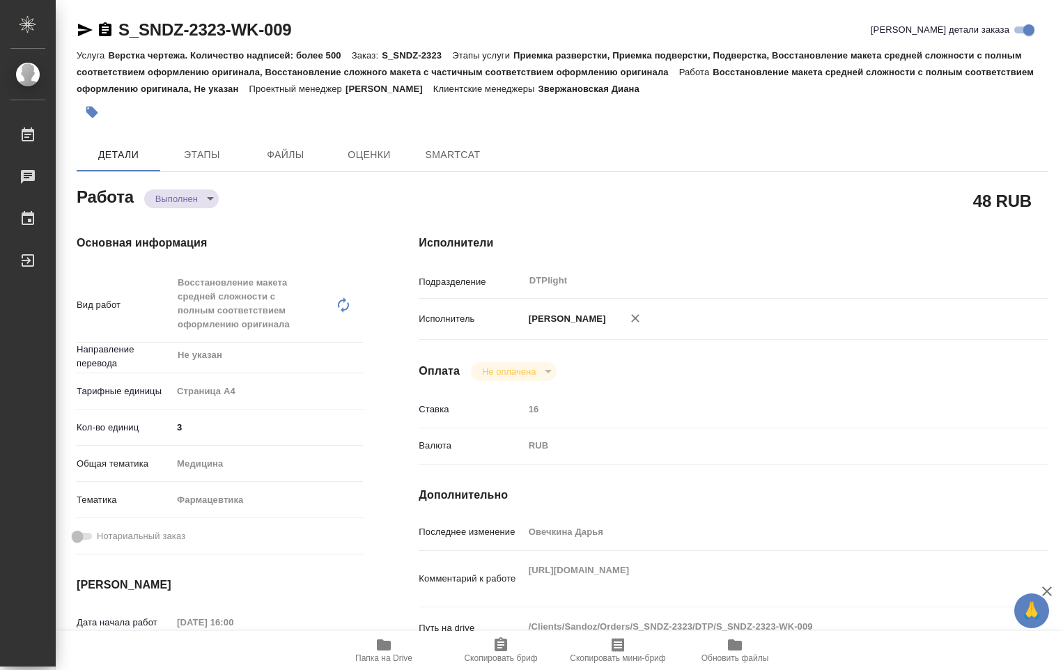
type textarea "x"
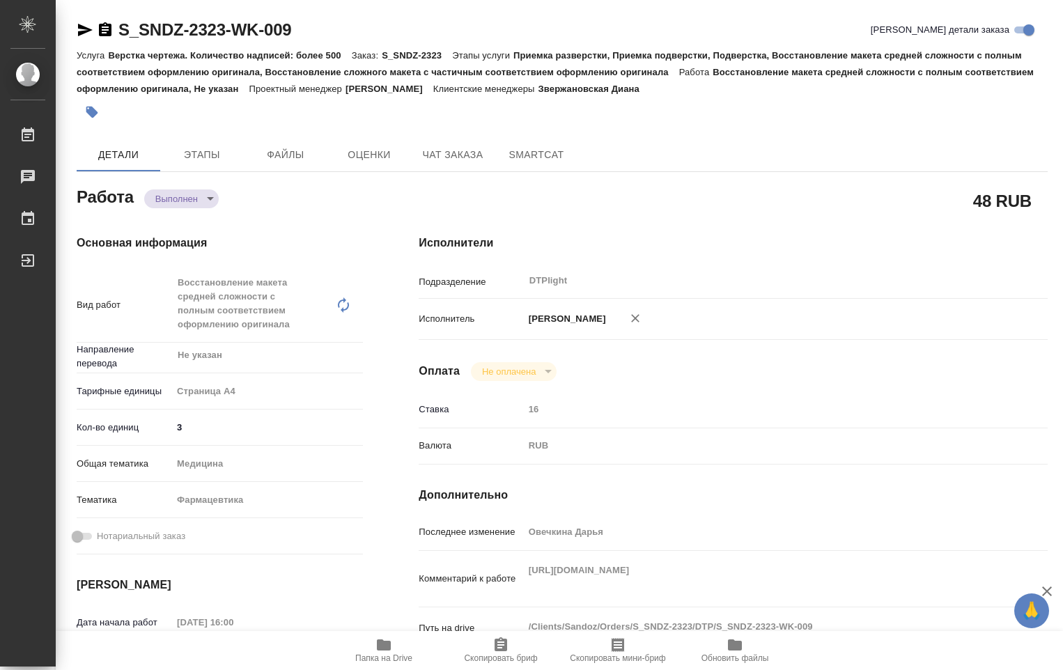
type textarea "x"
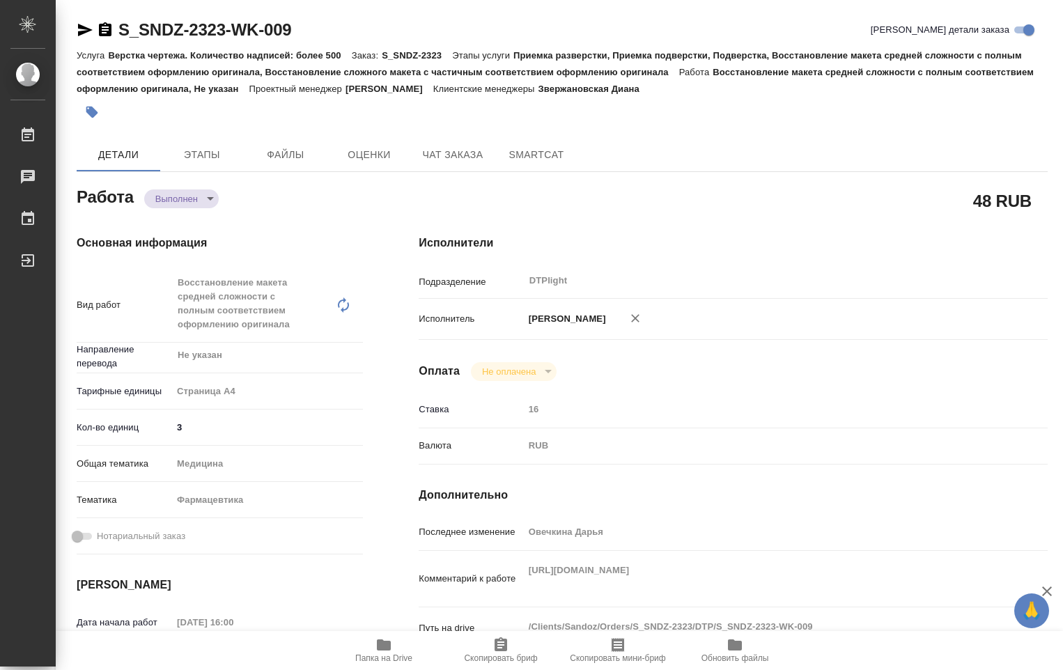
type textarea "x"
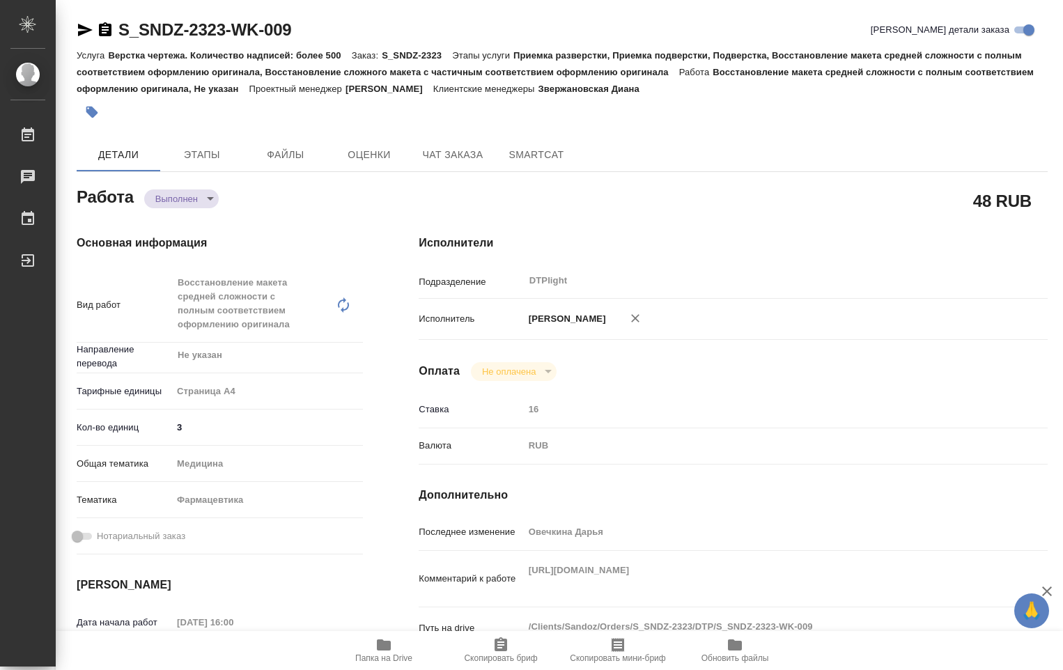
type textarea "x"
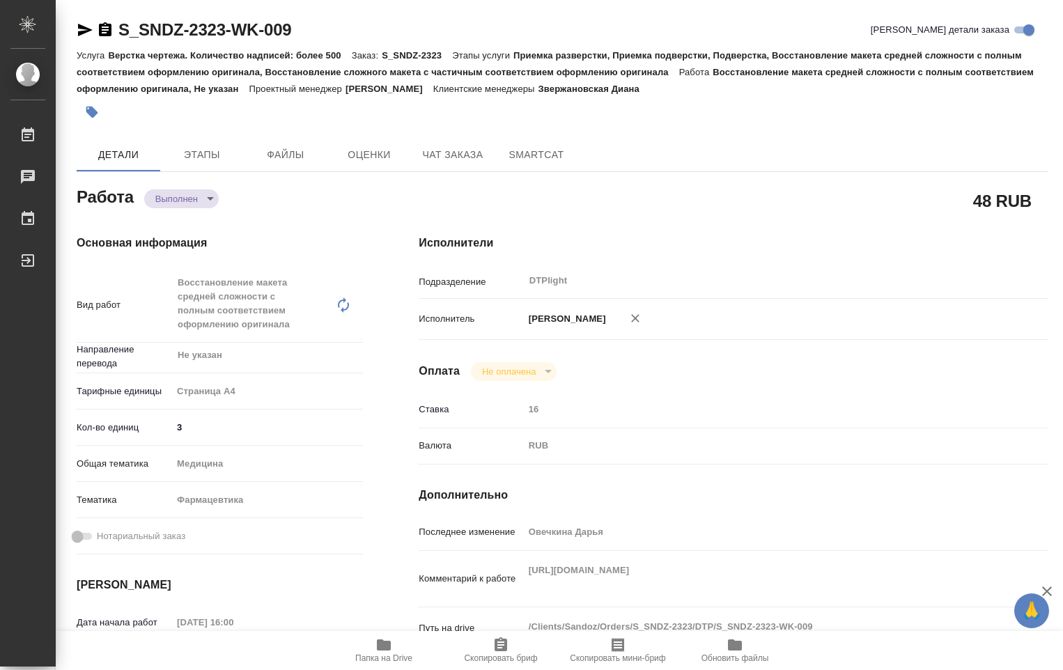
type textarea "x"
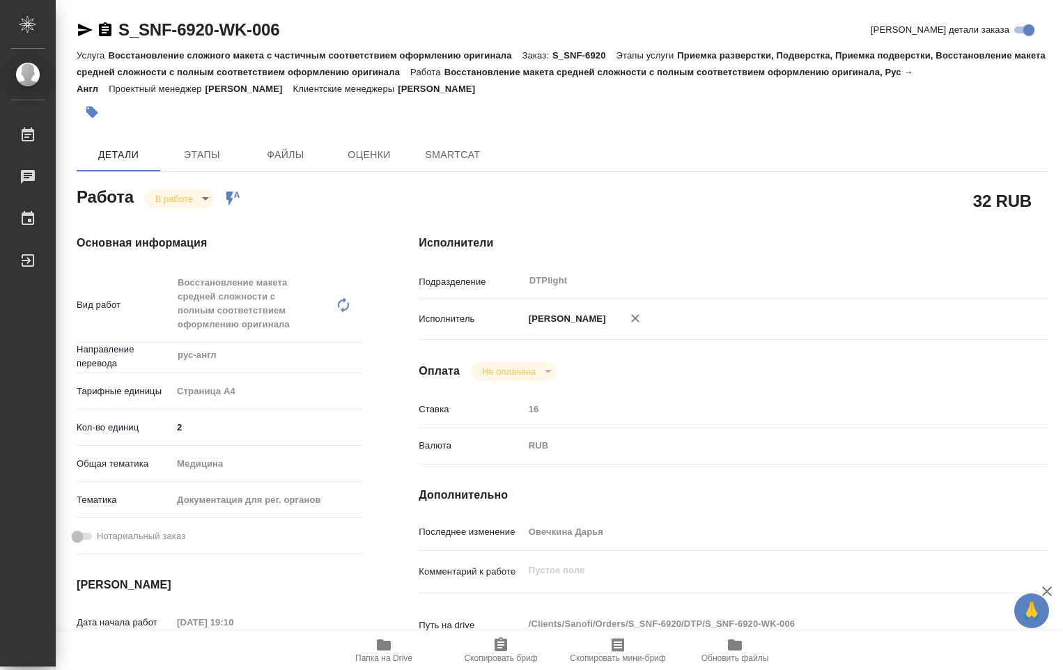
type textarea "x"
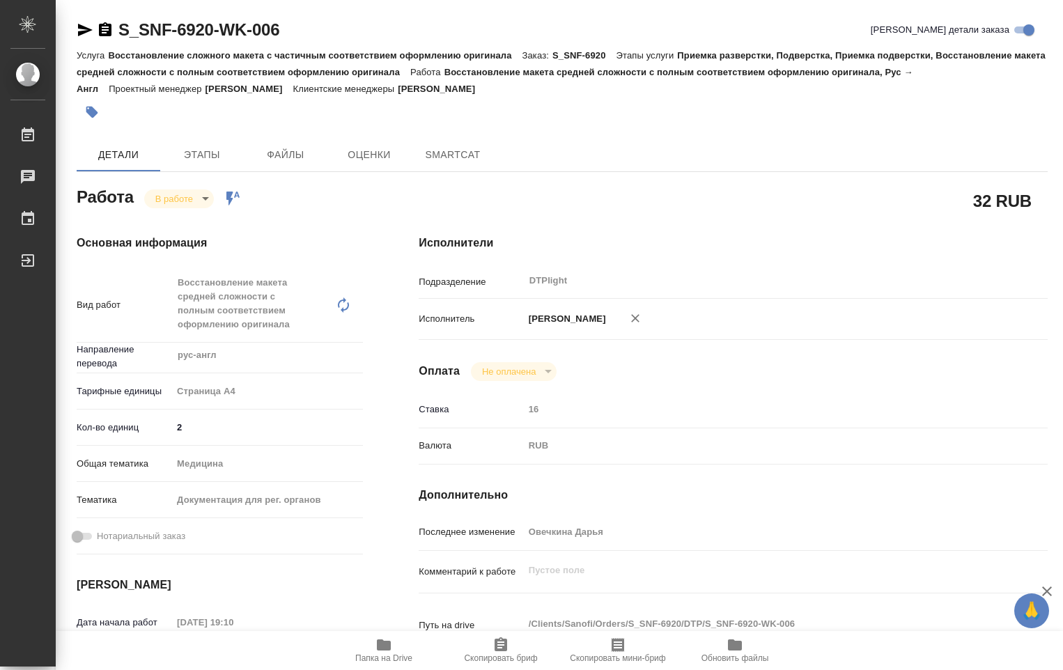
type textarea "x"
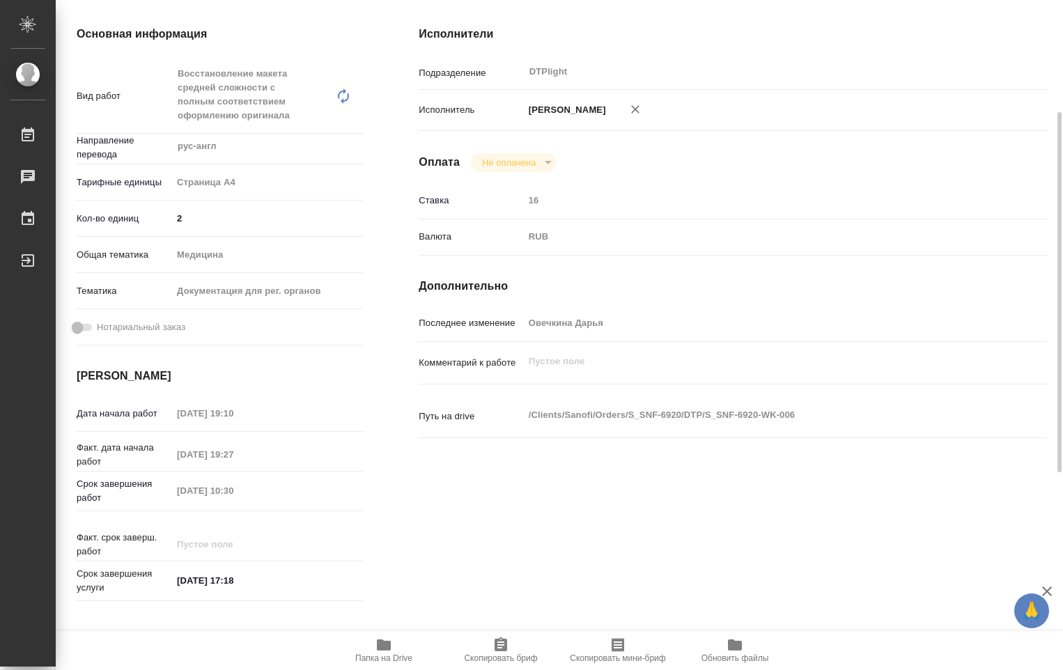
scroll to position [279, 0]
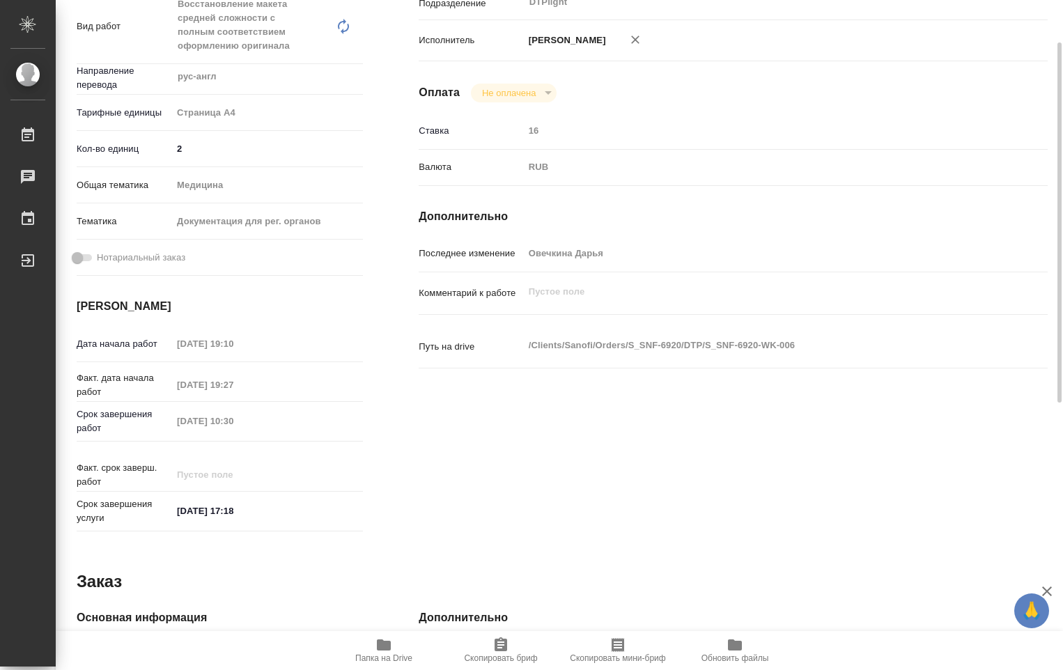
type textarea "x"
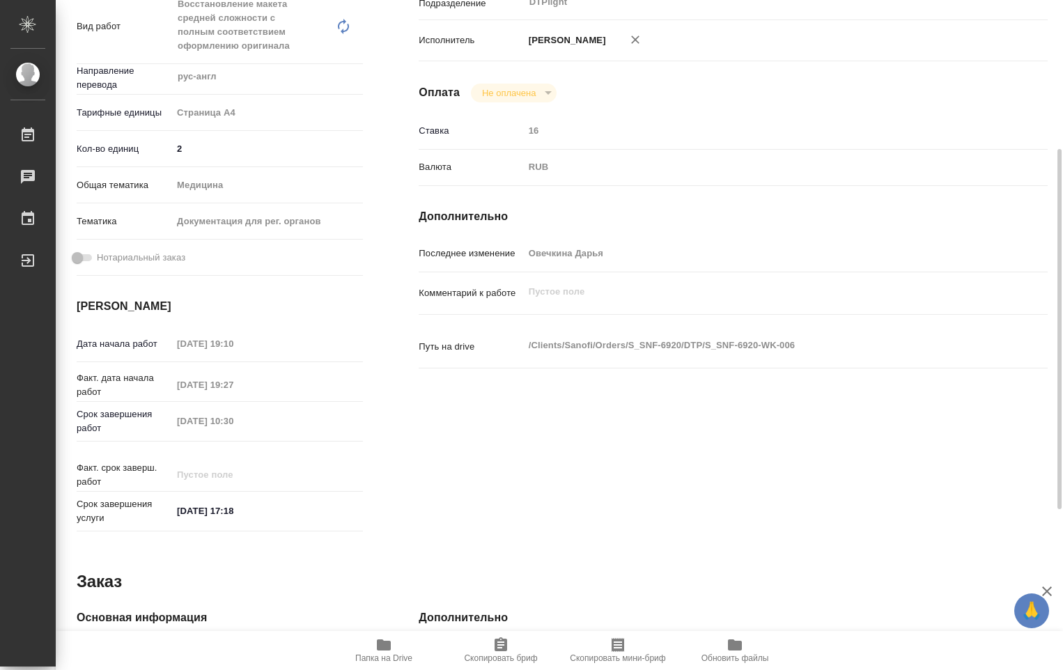
type textarea "x"
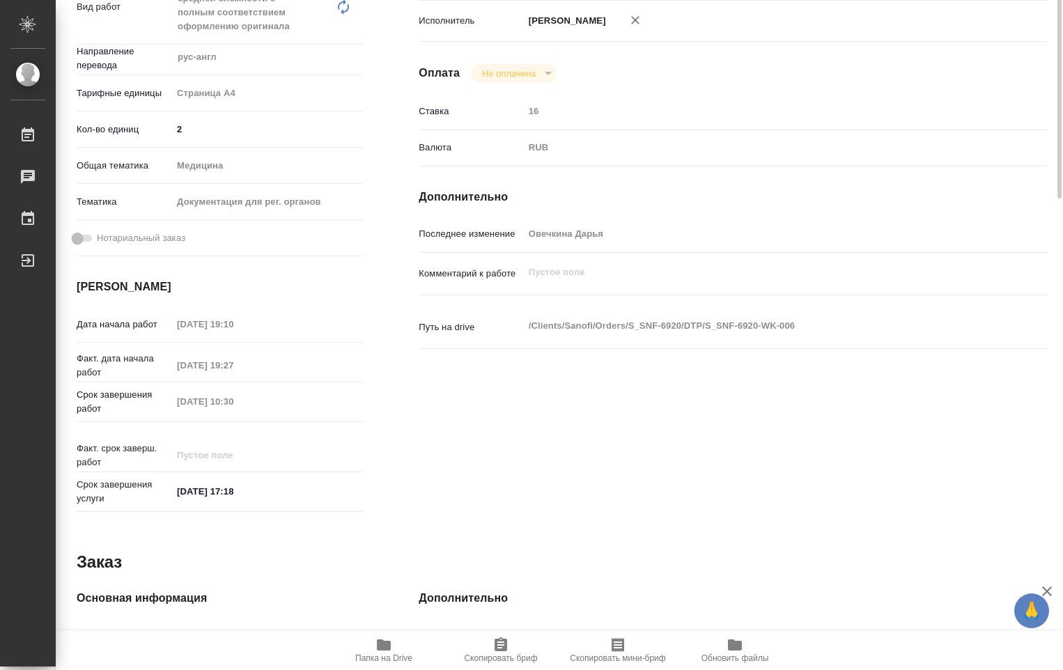
scroll to position [0, 0]
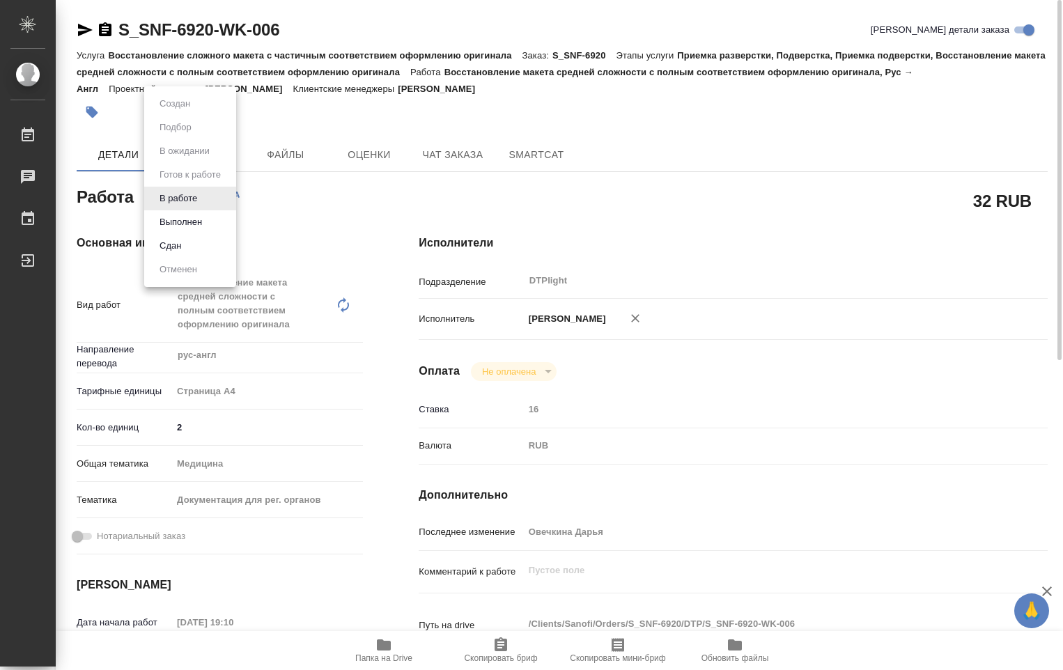
click at [203, 199] on body "🙏 .cls-1 fill:#fff; AWATERA Ovechkina Darya Работы 0 Чаты График Выйти S_SNF-69…" at bounding box center [531, 335] width 1063 height 670
click at [190, 222] on button "Выполнен" at bounding box center [180, 222] width 51 height 15
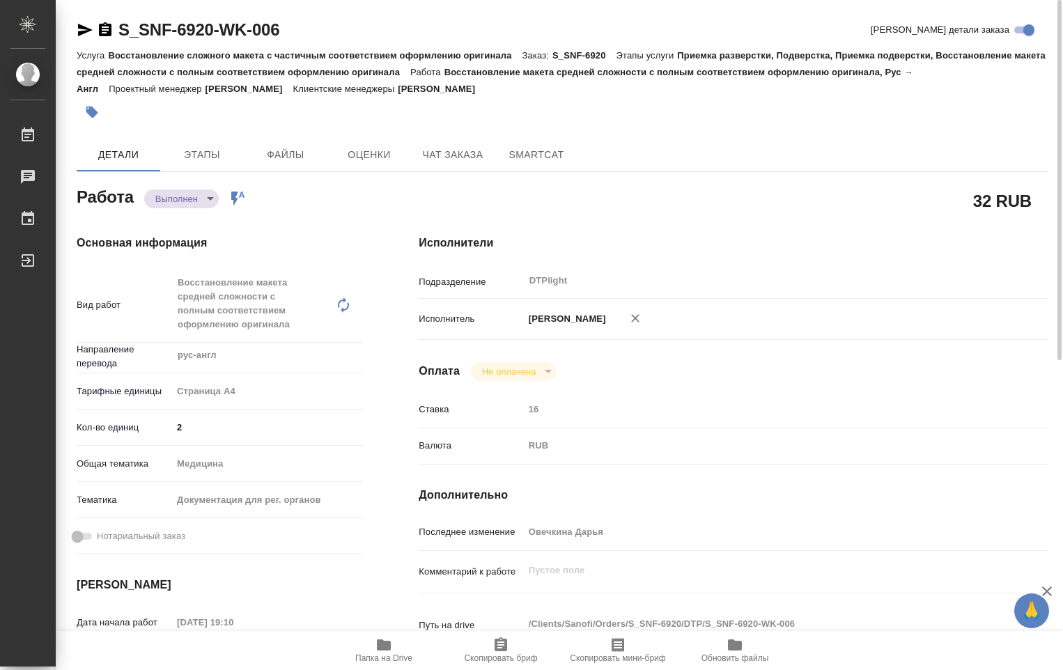
type textarea "x"
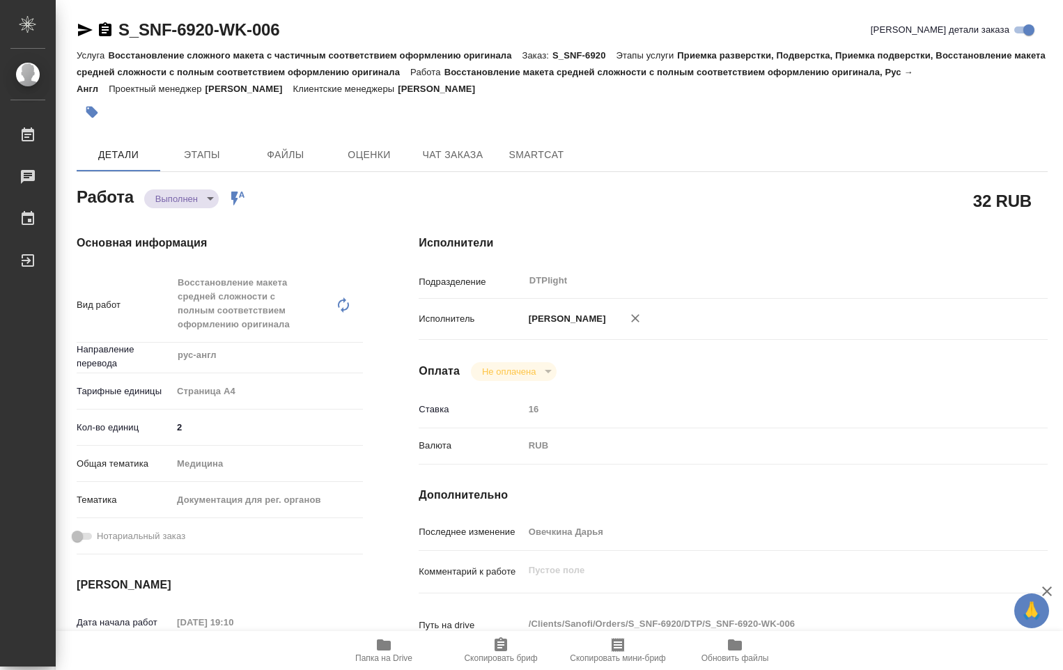
type textarea "x"
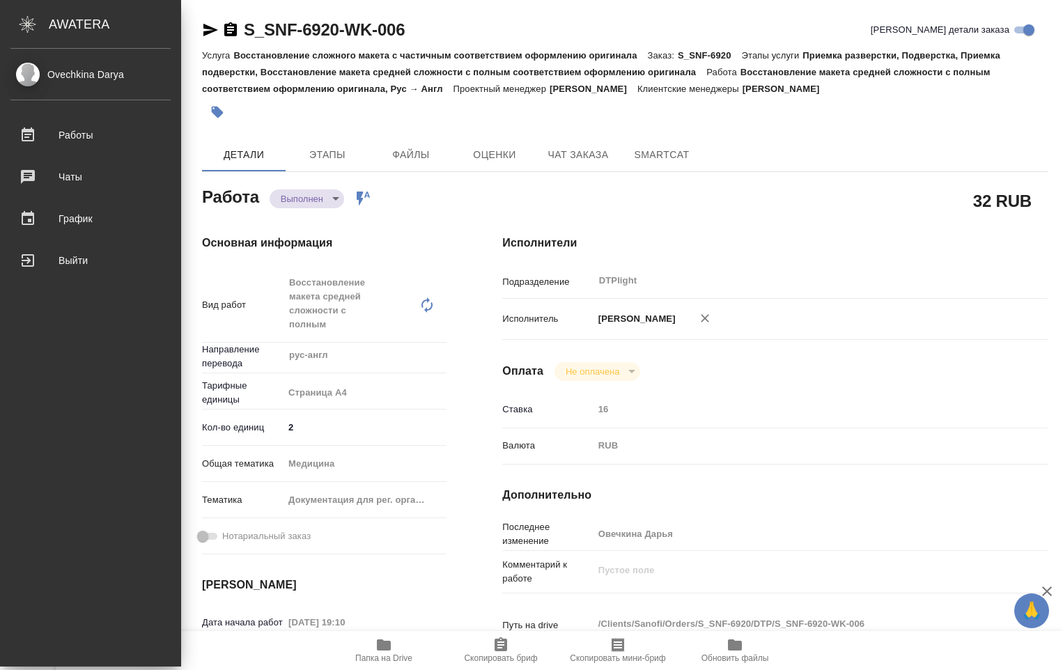
type textarea "x"
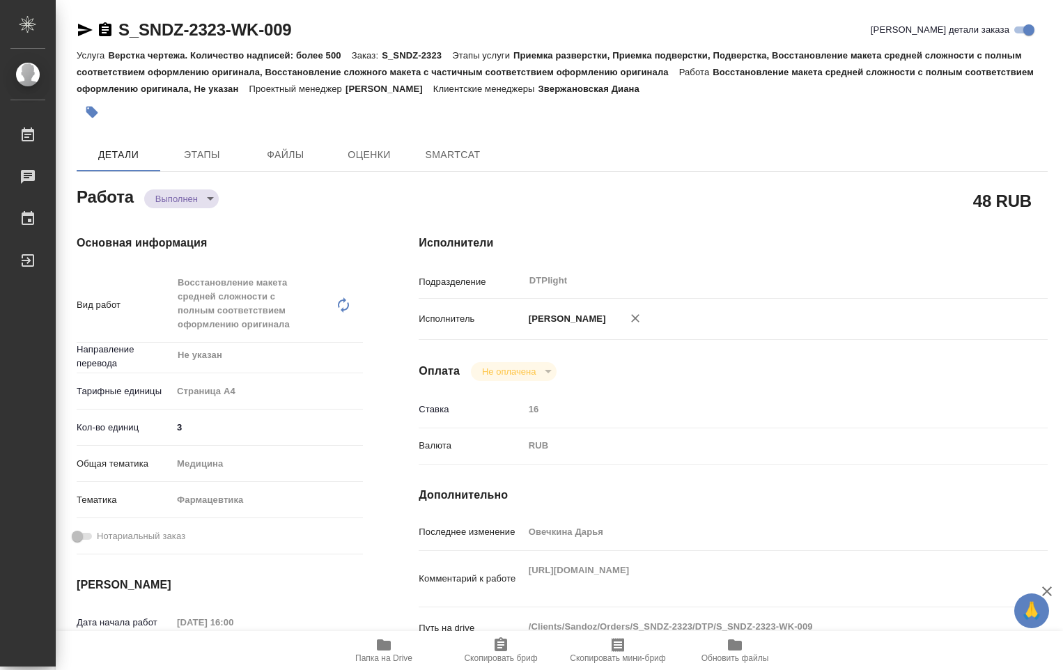
type textarea "x"
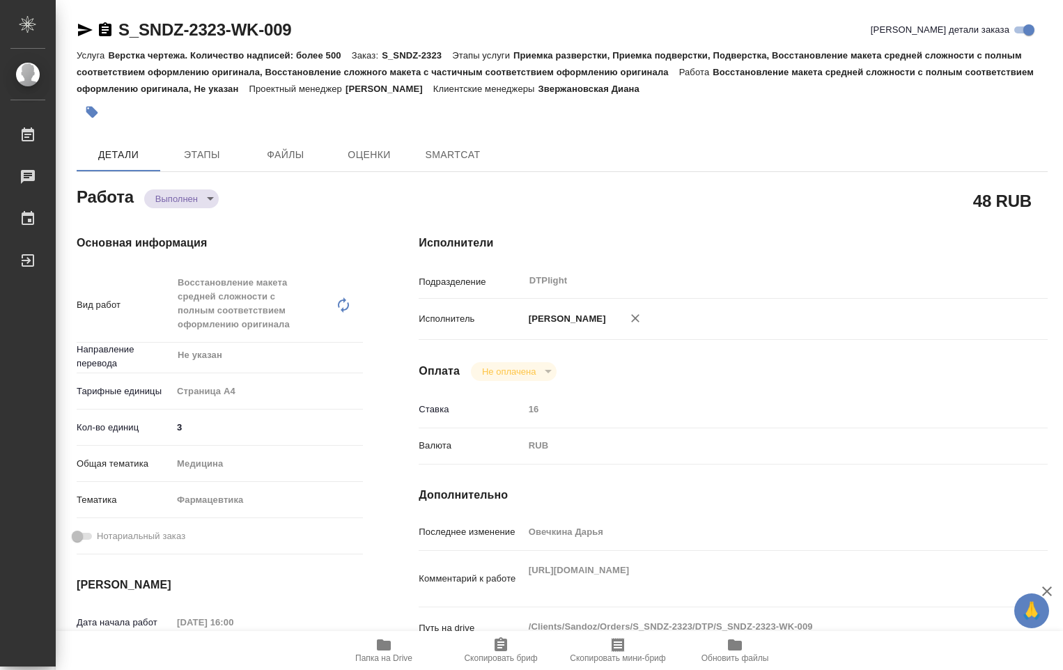
type textarea "x"
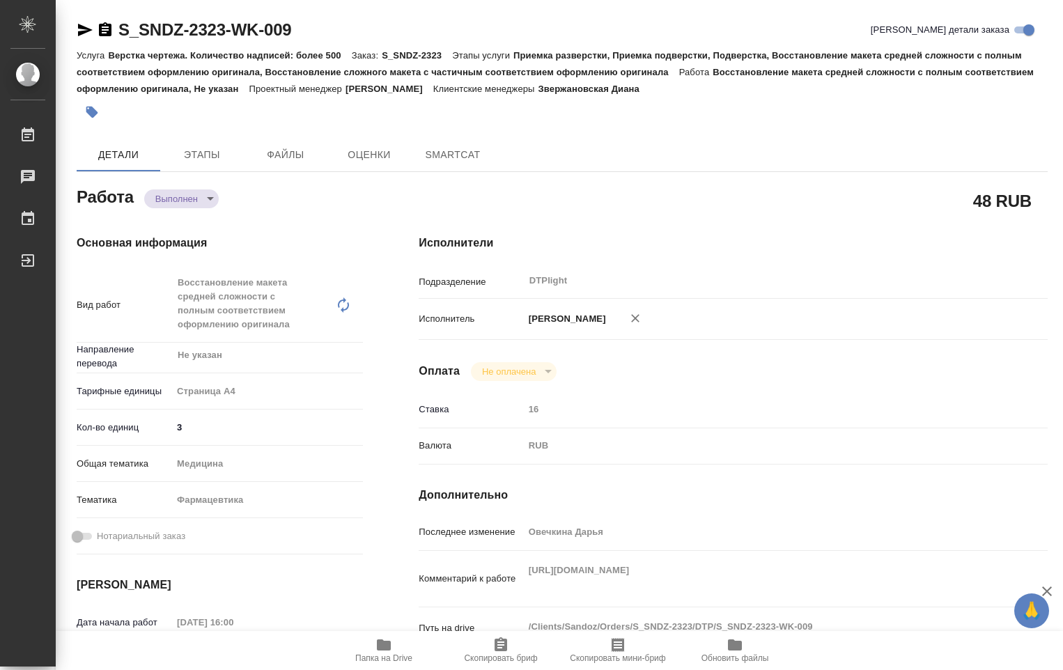
type textarea "x"
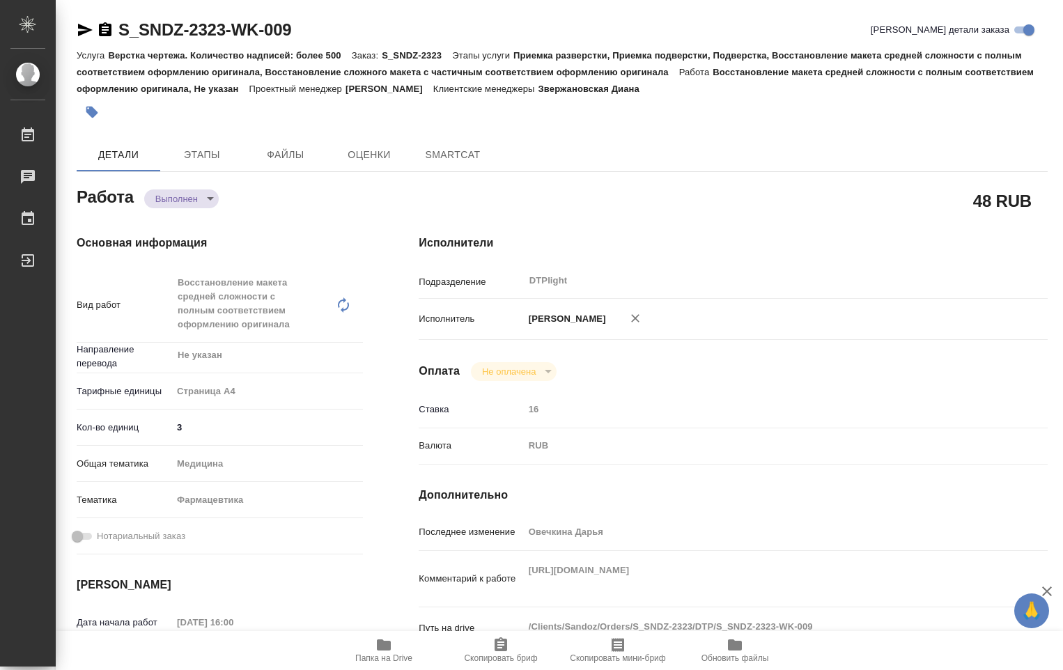
type textarea "x"
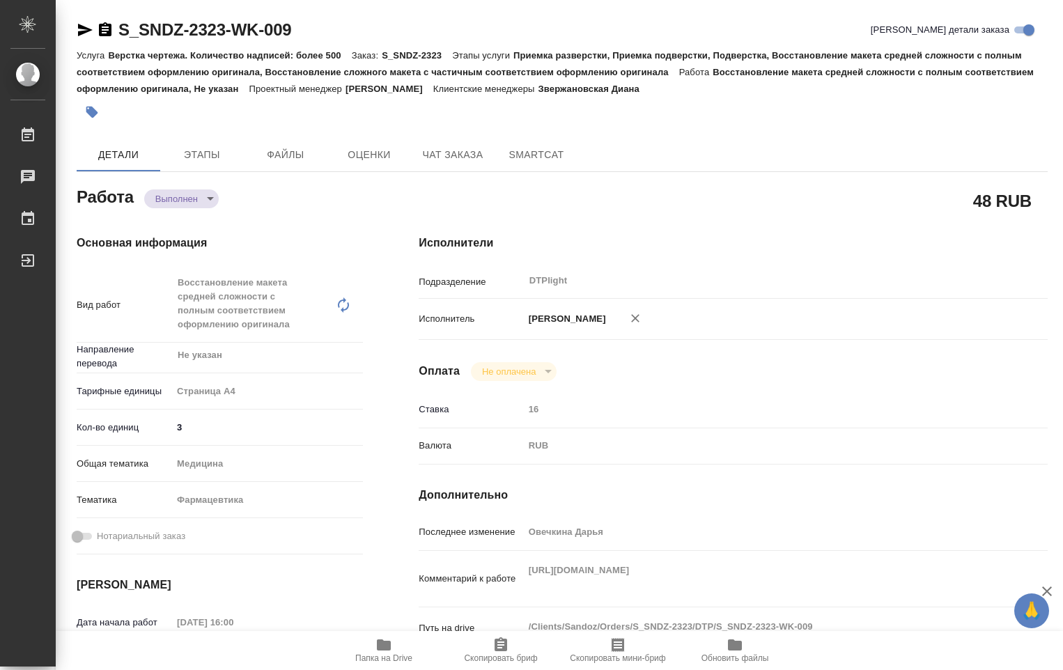
type textarea "x"
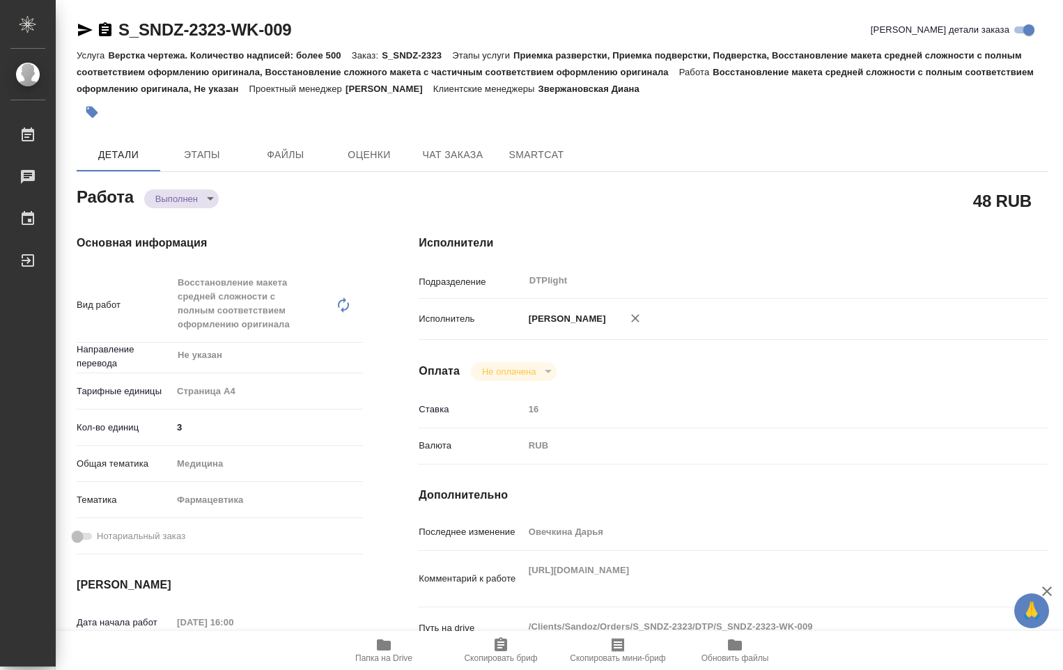
type textarea "x"
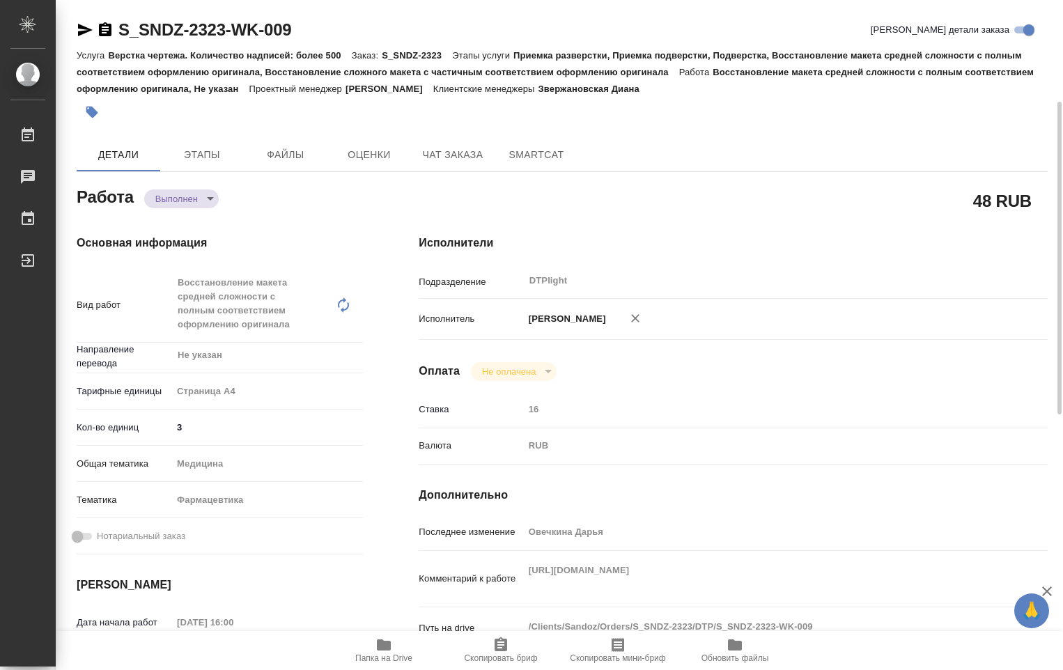
scroll to position [70, 0]
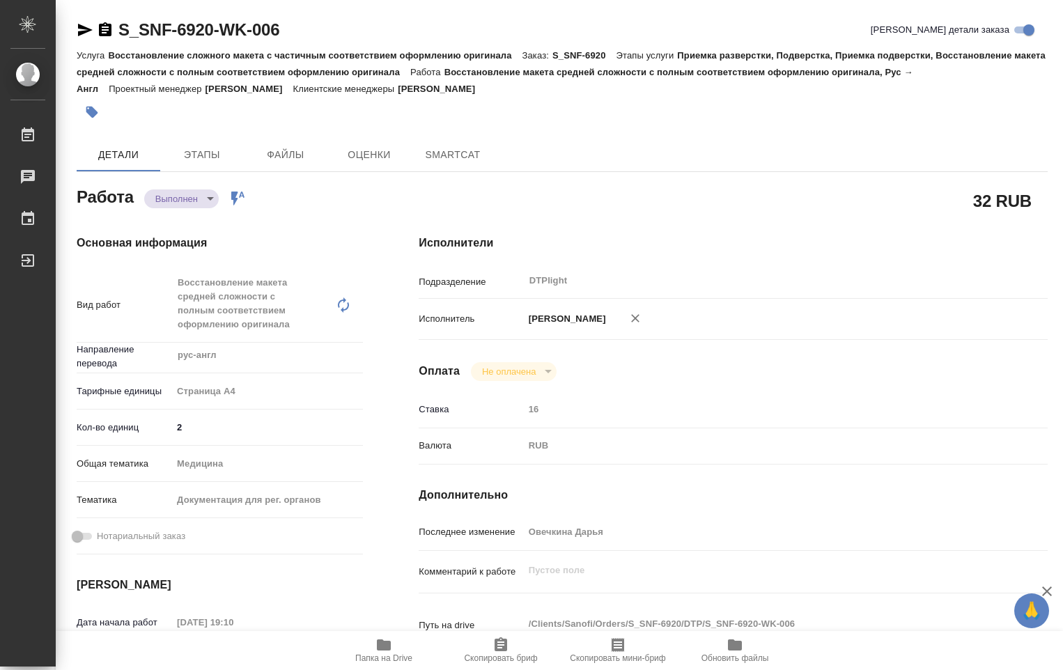
type textarea "x"
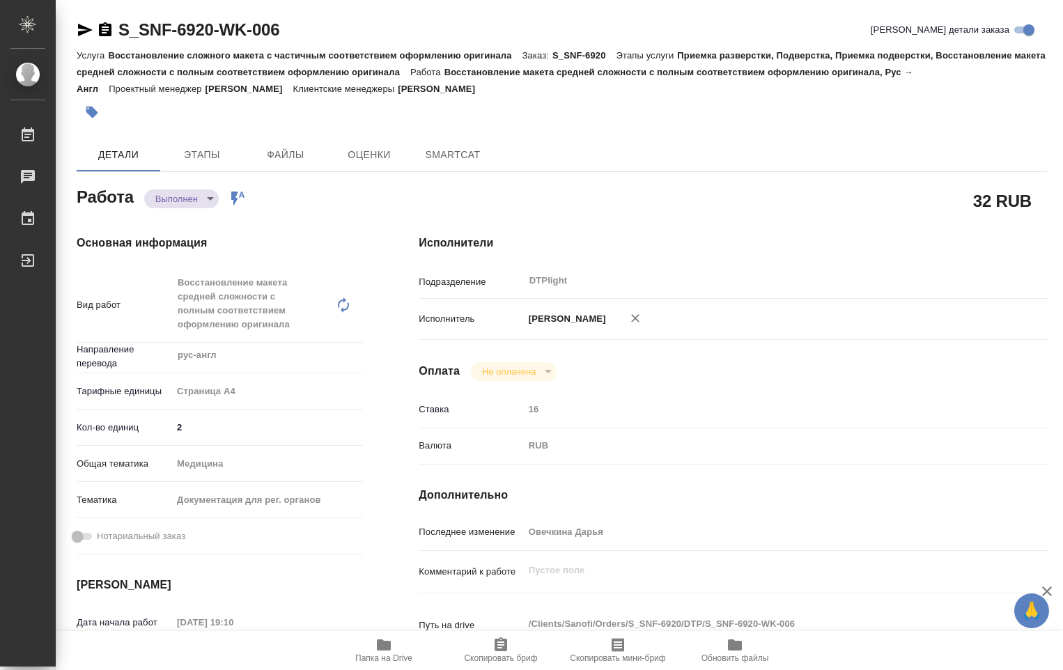
type textarea "x"
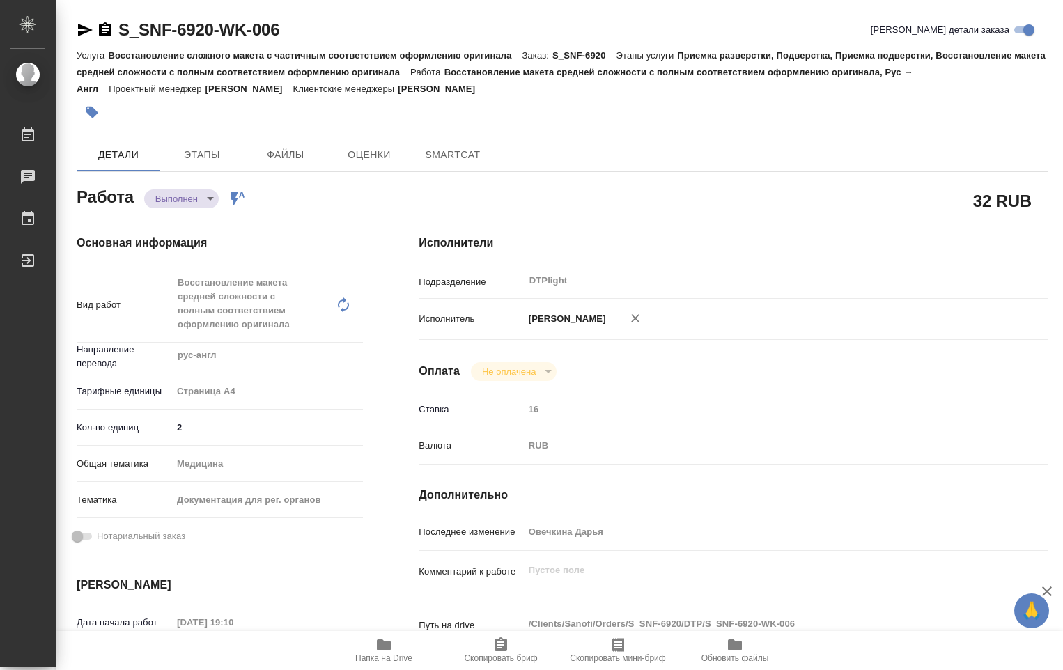
type textarea "x"
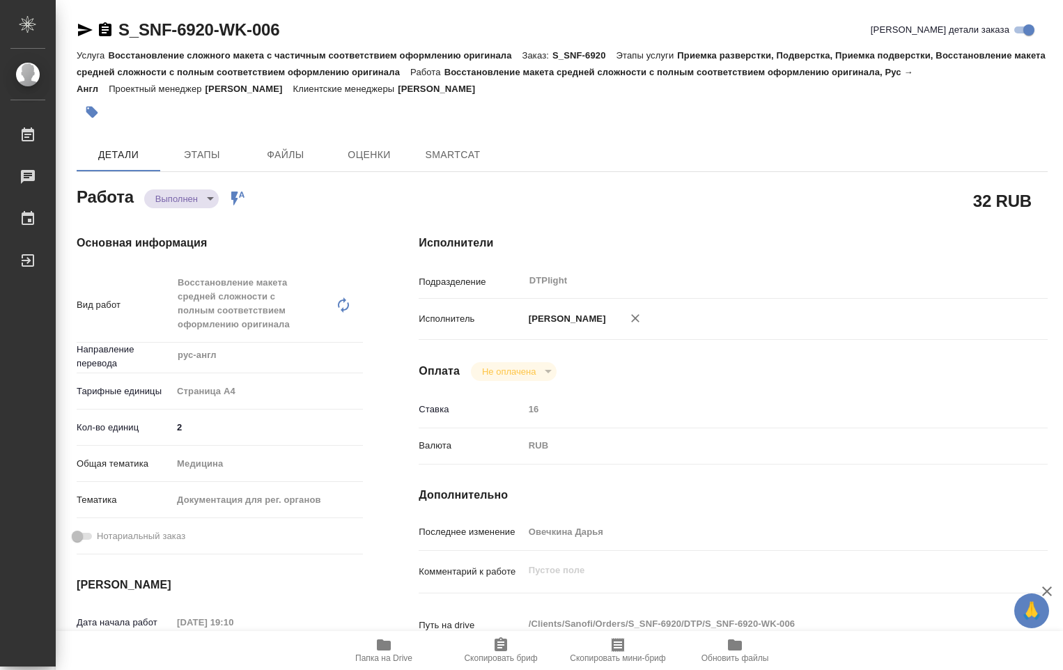
type textarea "x"
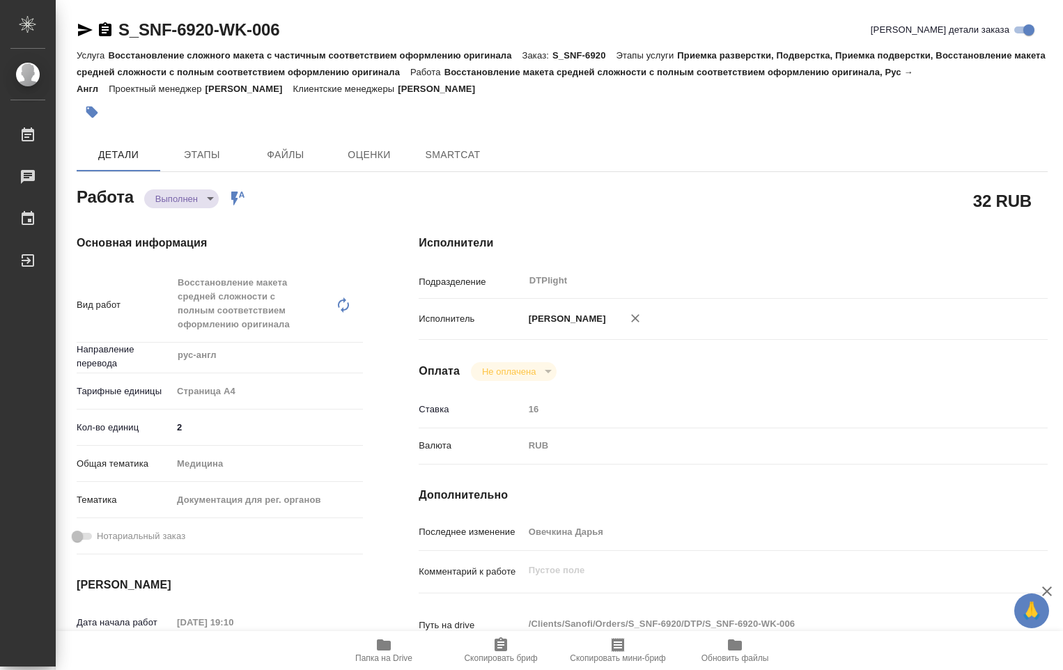
type textarea "x"
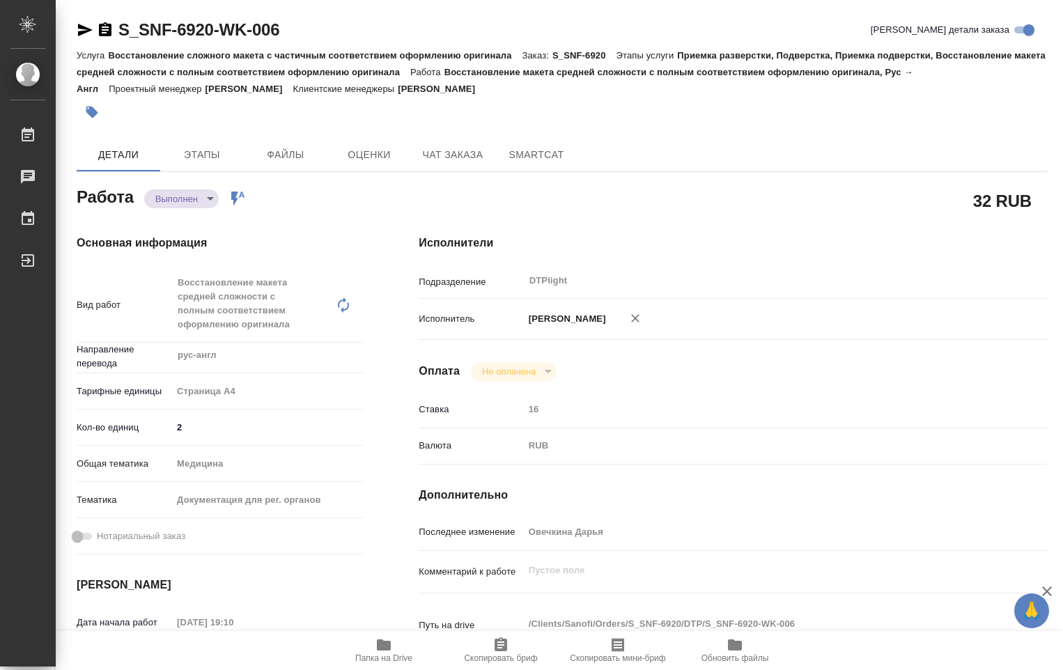
type textarea "x"
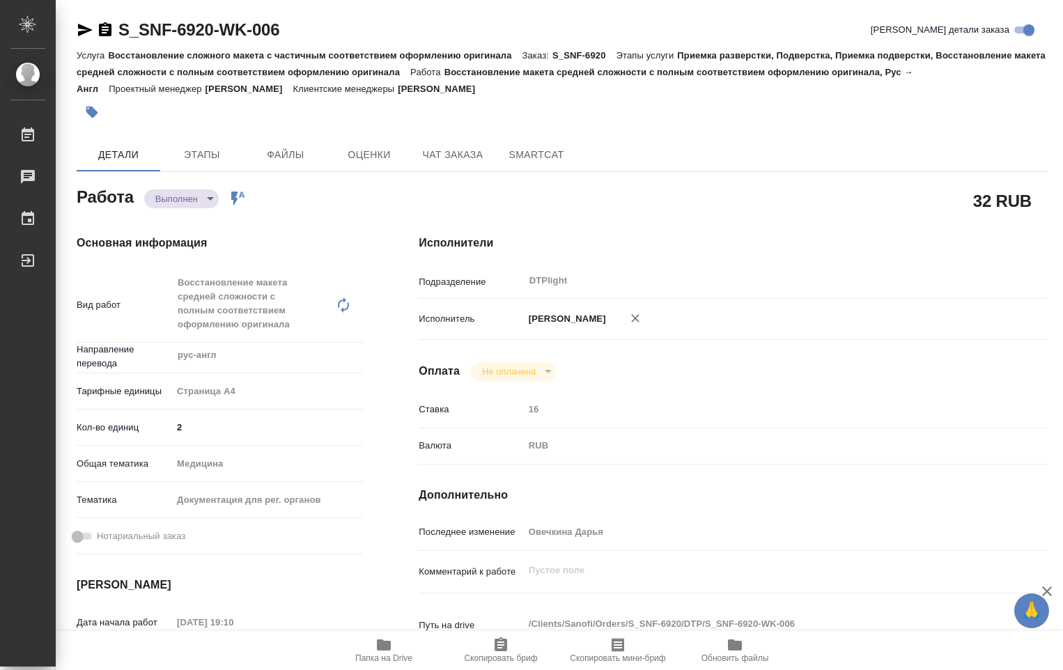
type textarea "x"
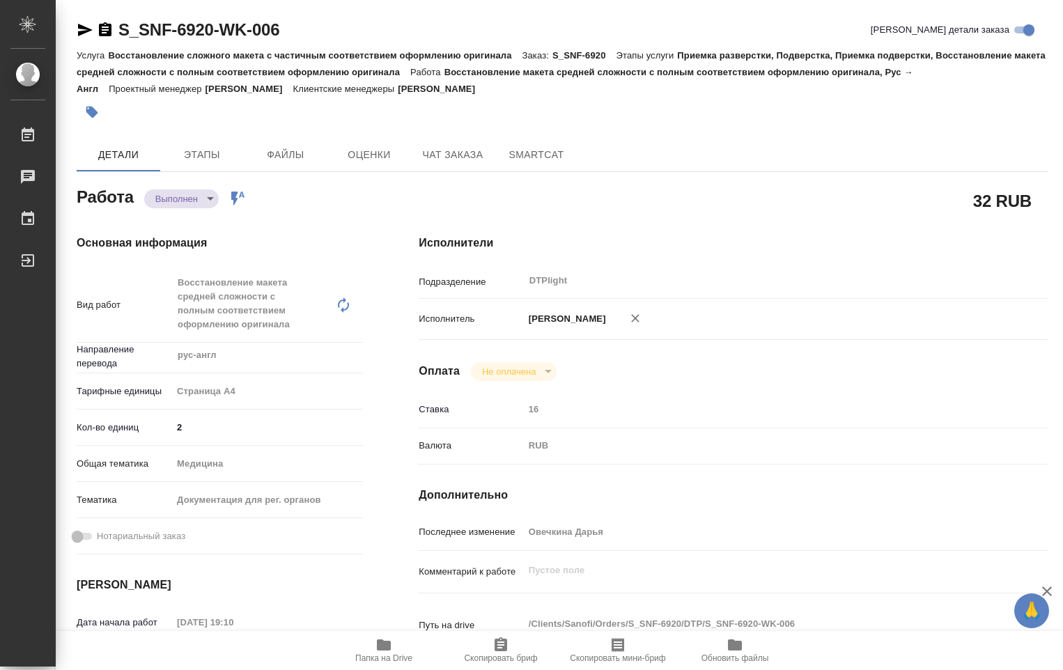
scroll to position [348, 0]
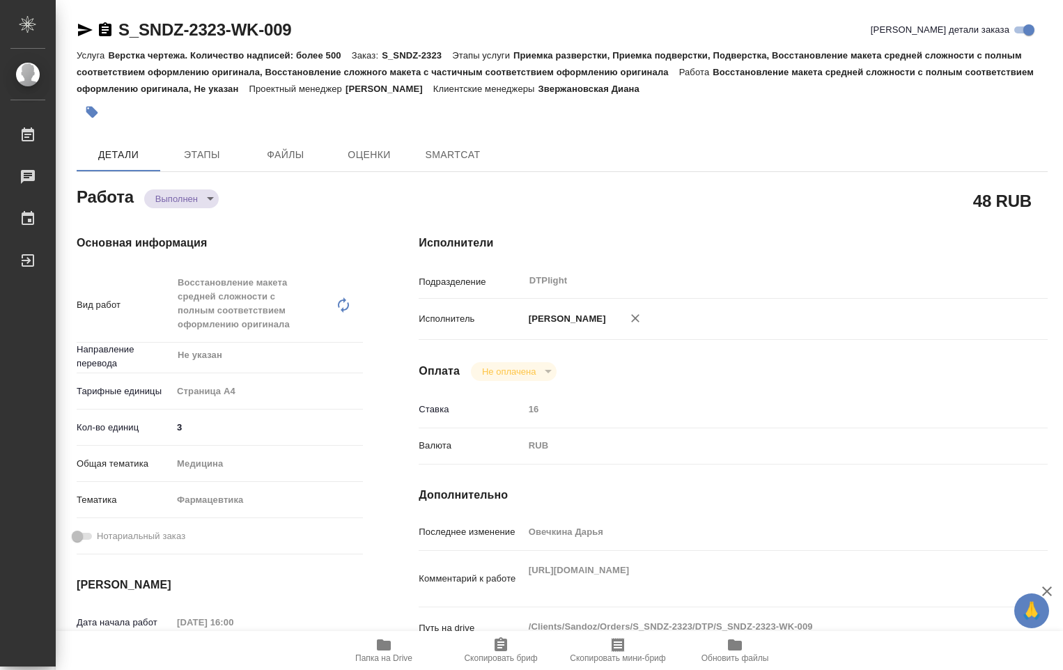
type textarea "x"
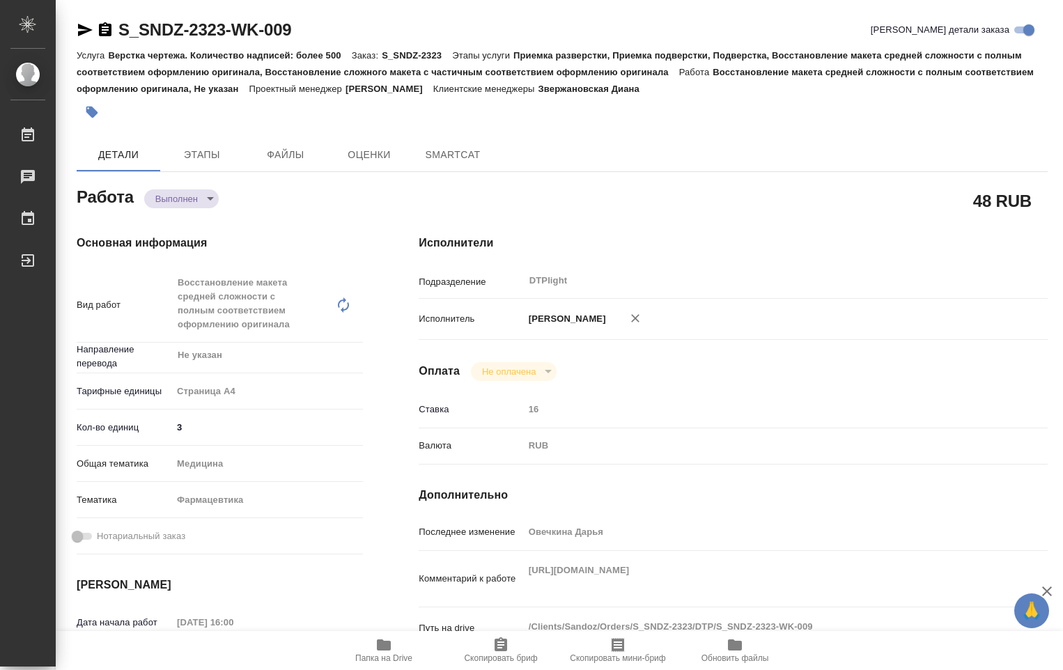
type textarea "x"
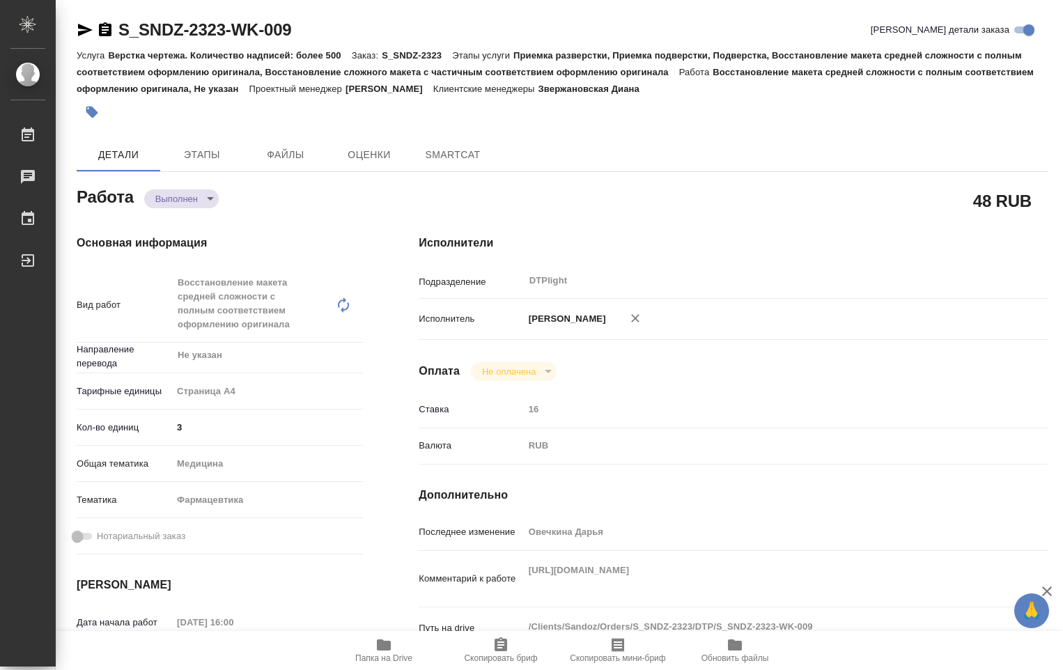
type textarea "x"
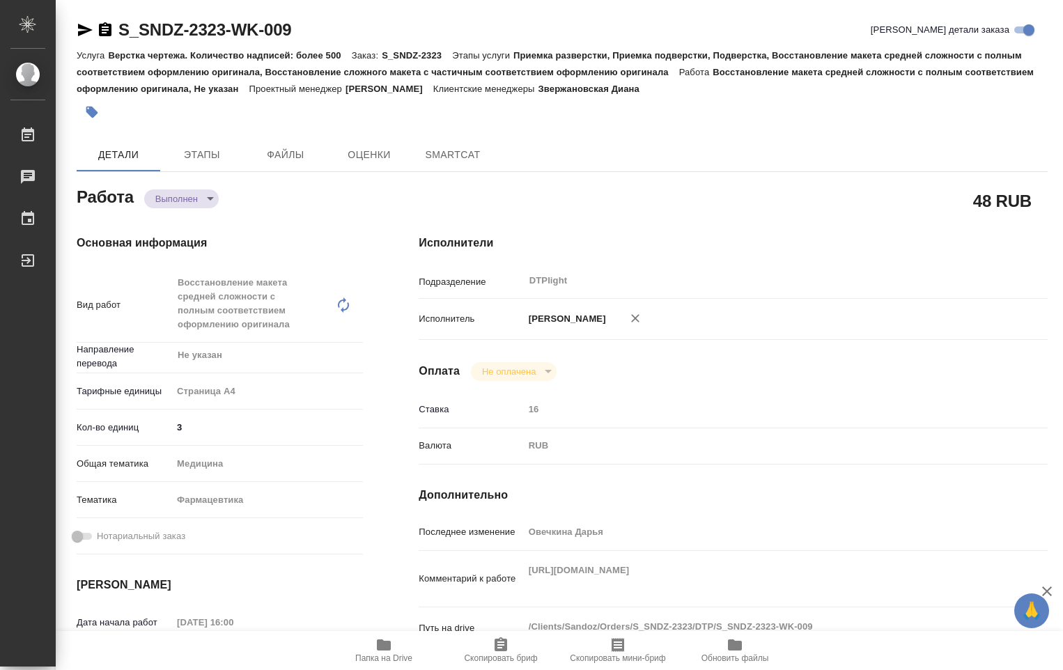
type textarea "x"
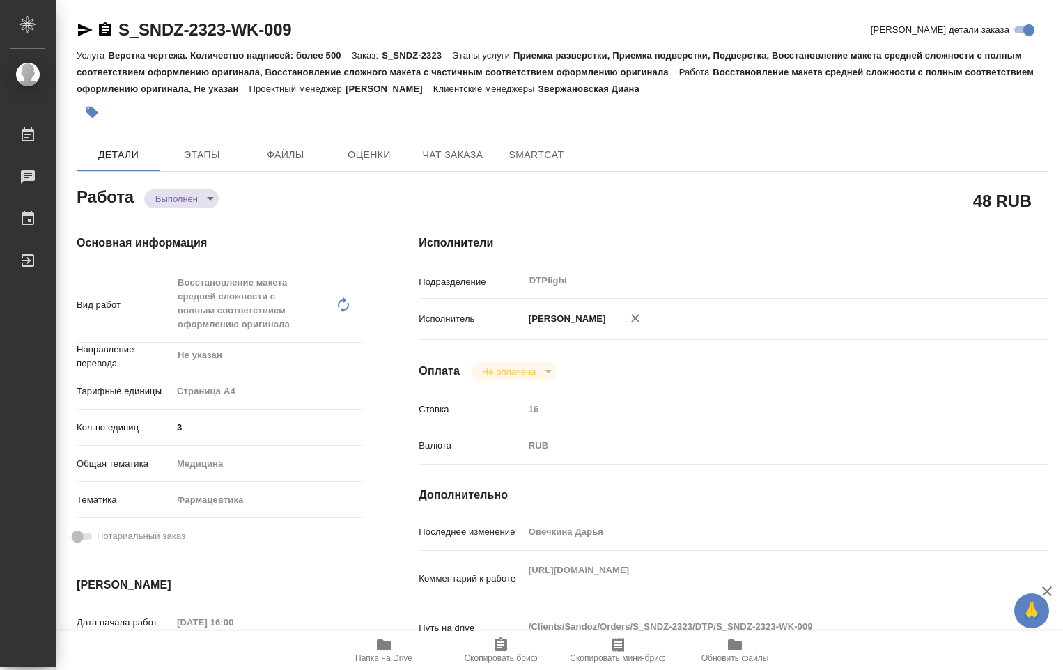
type textarea "x"
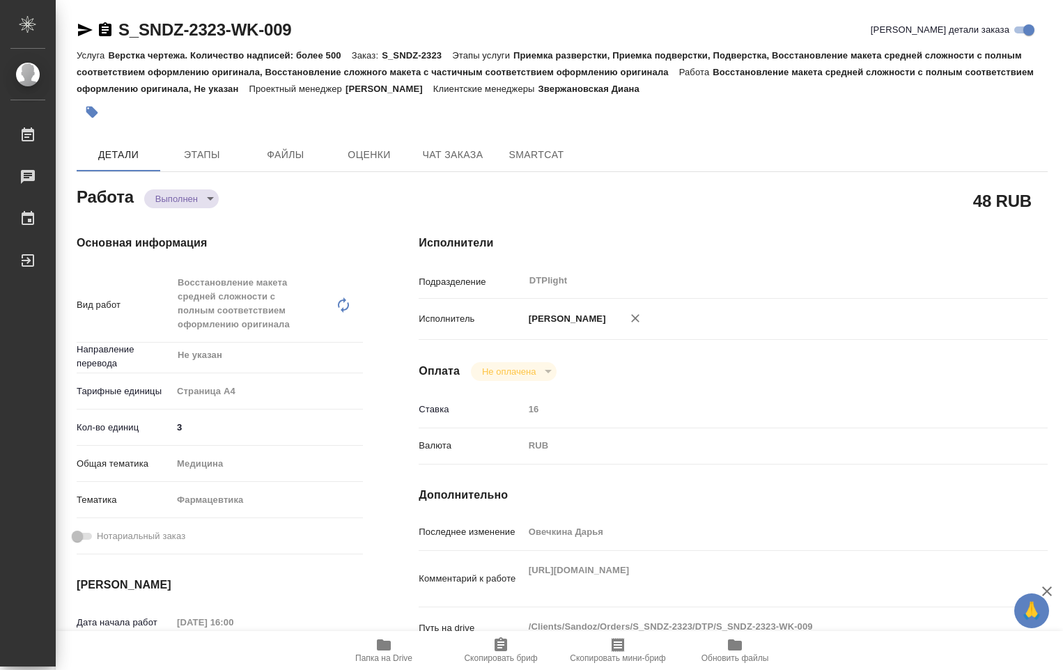
type textarea "x"
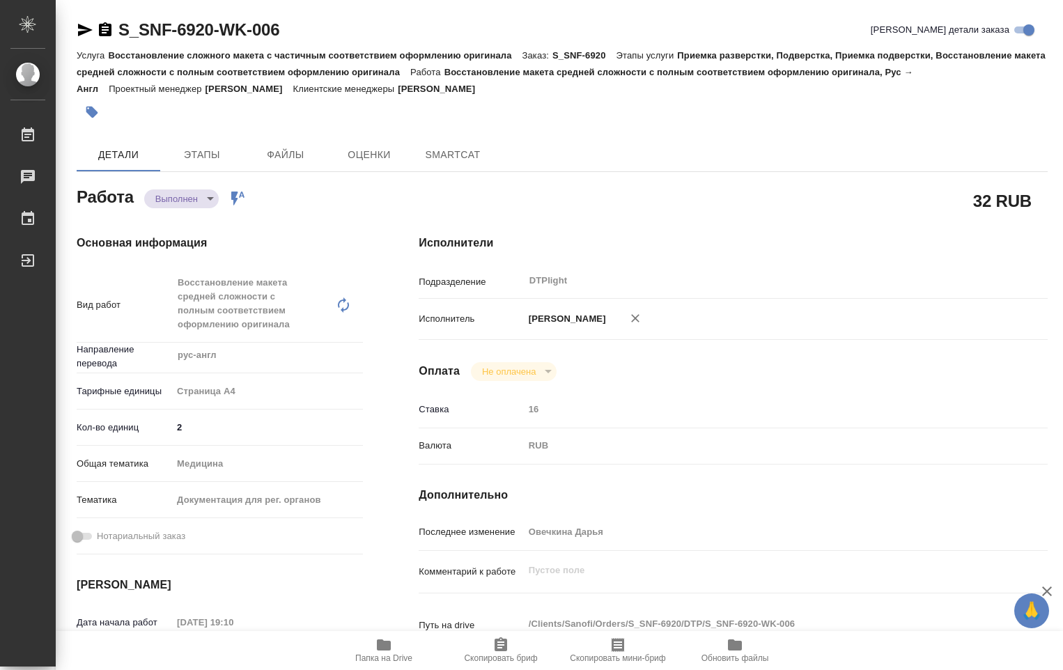
type textarea "x"
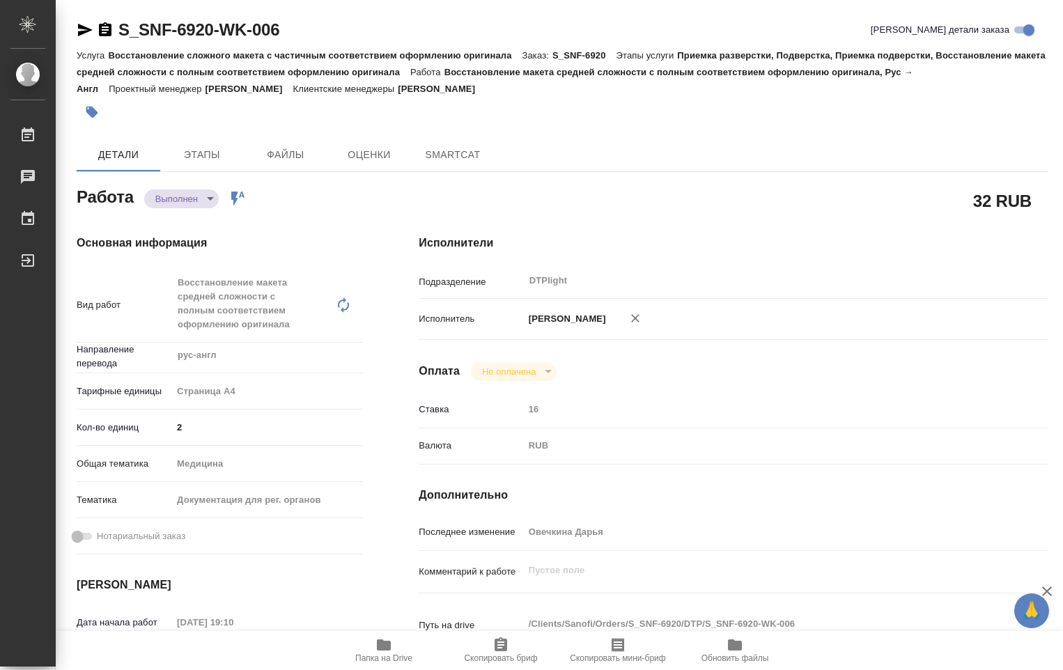
type textarea "x"
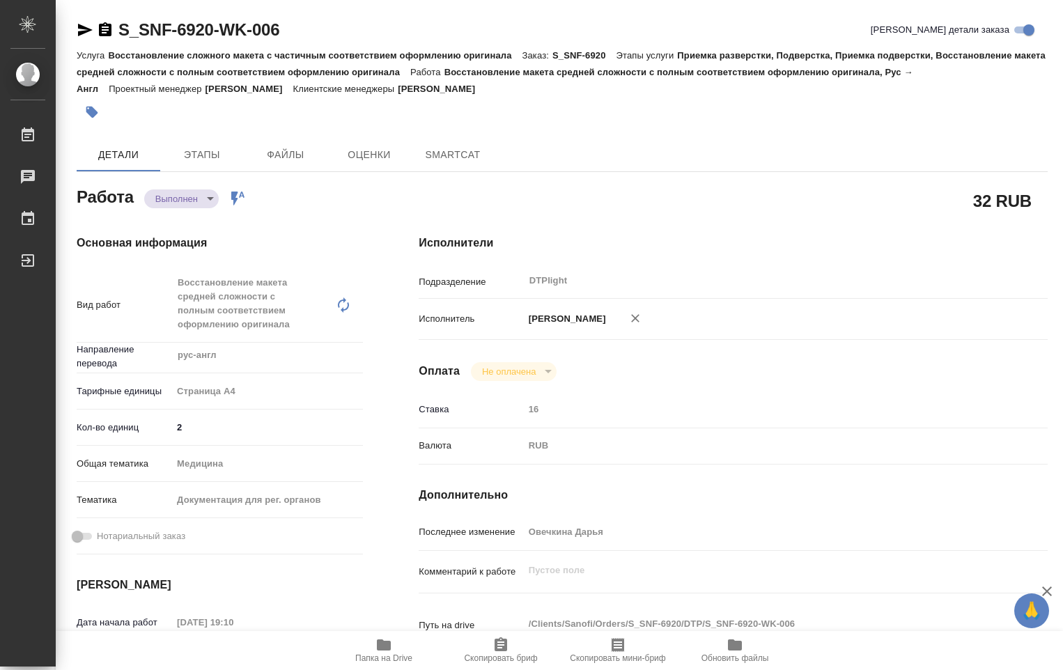
type textarea "x"
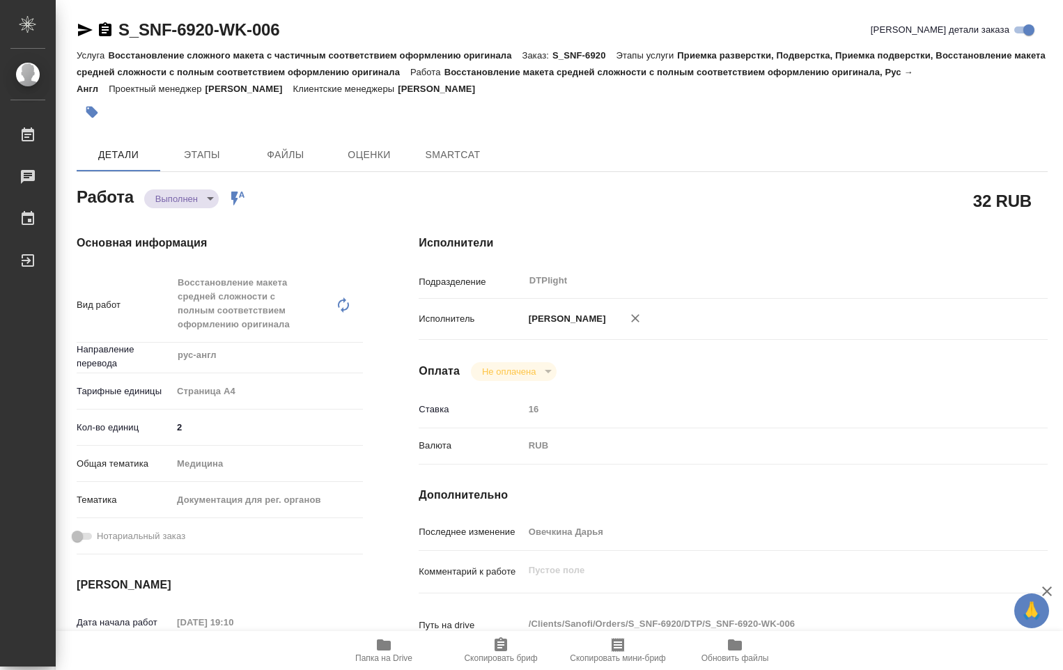
type textarea "x"
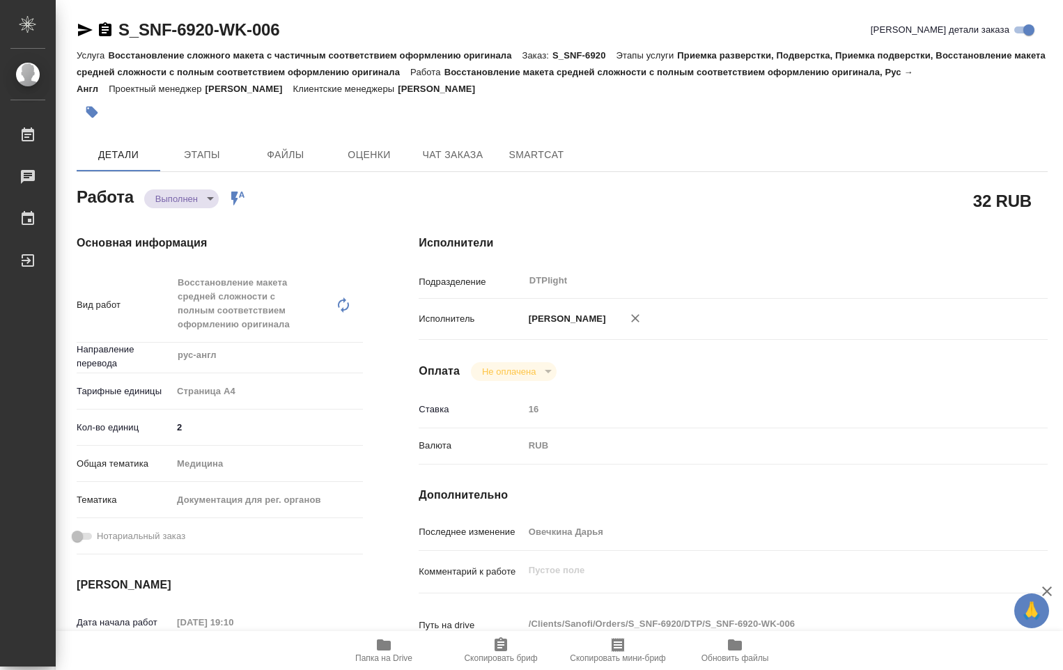
type textarea "x"
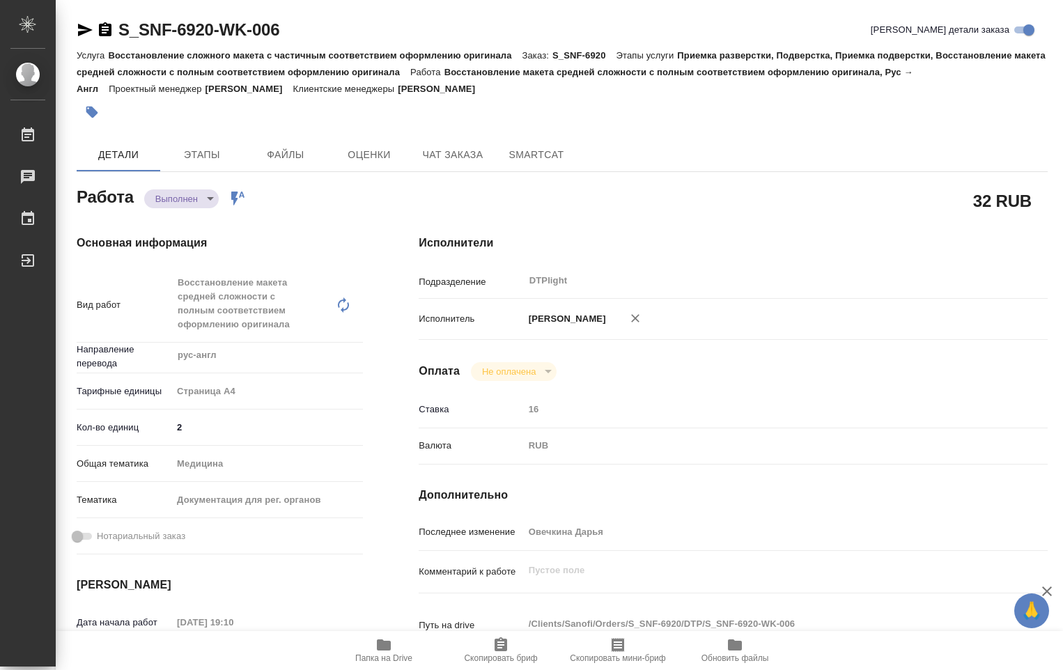
type textarea "x"
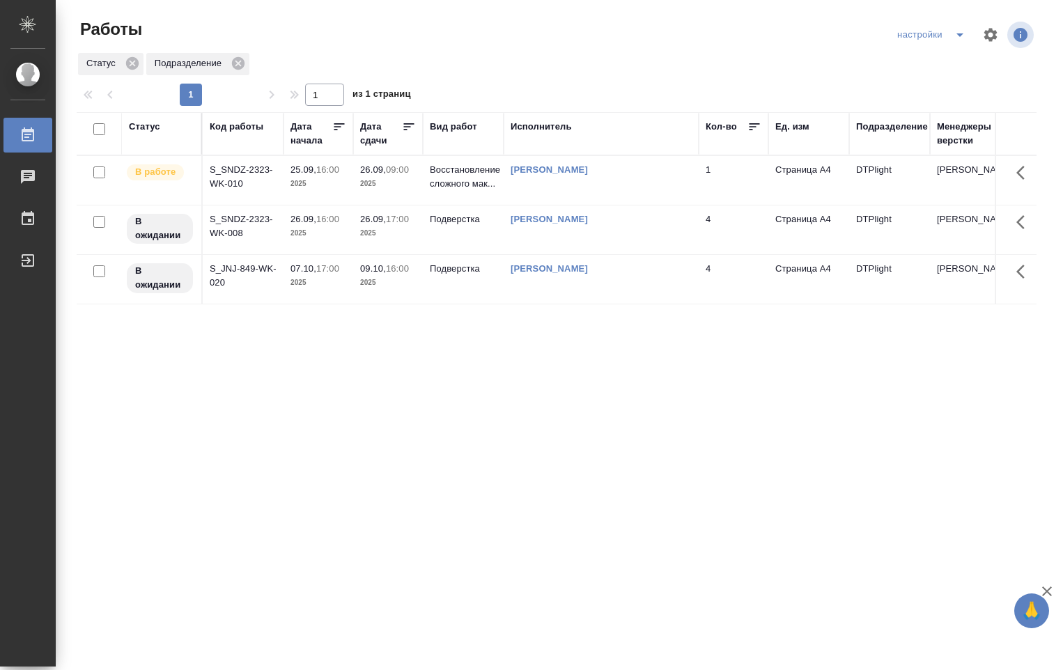
click at [524, 164] on div "[PERSON_NAME]" at bounding box center [601, 170] width 181 height 14
click at [236, 165] on td "S_SNDZ-2323-WK-010" at bounding box center [243, 180] width 81 height 49
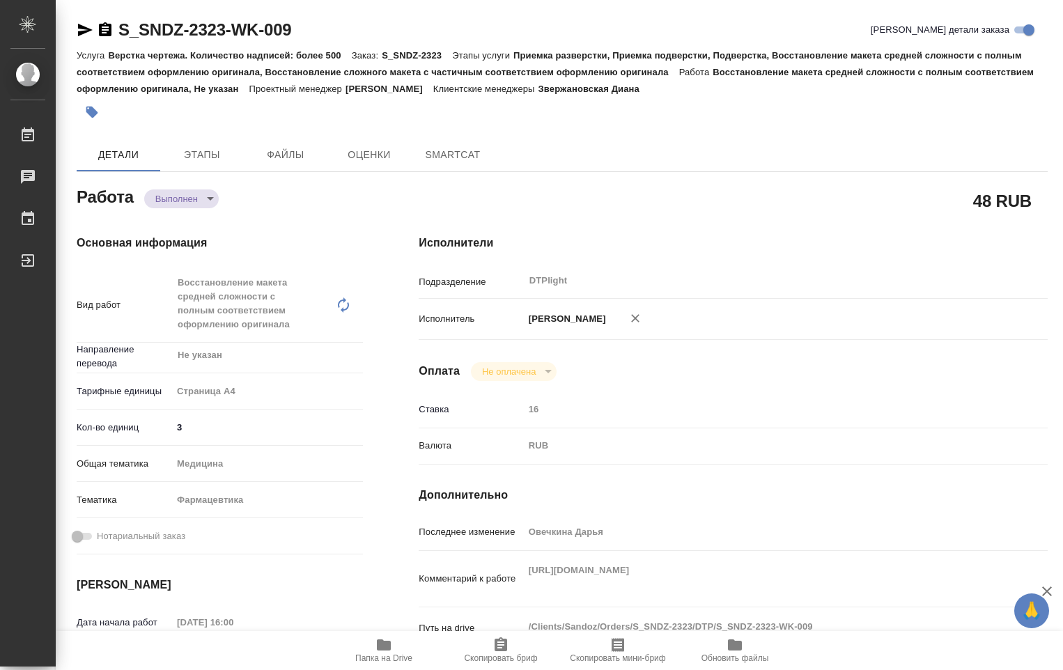
type textarea "x"
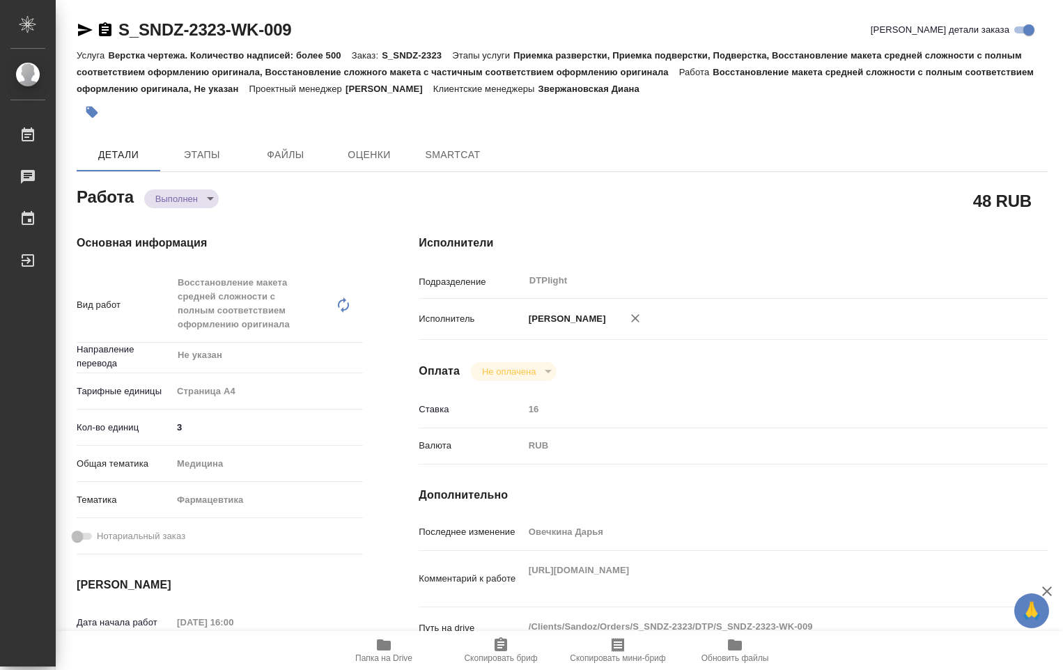
type textarea "x"
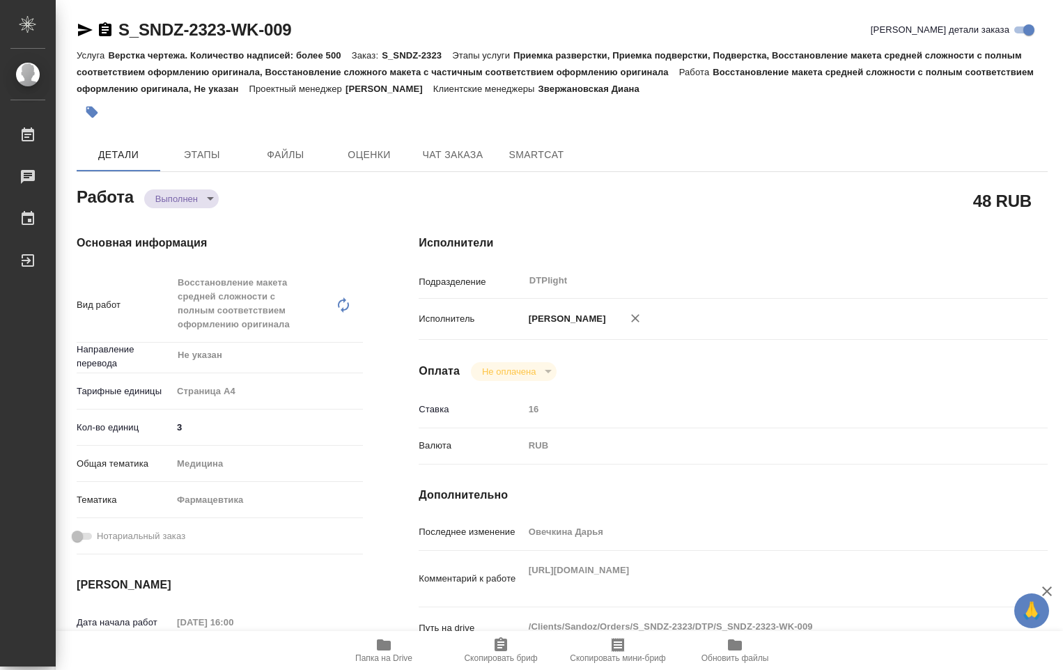
type textarea "x"
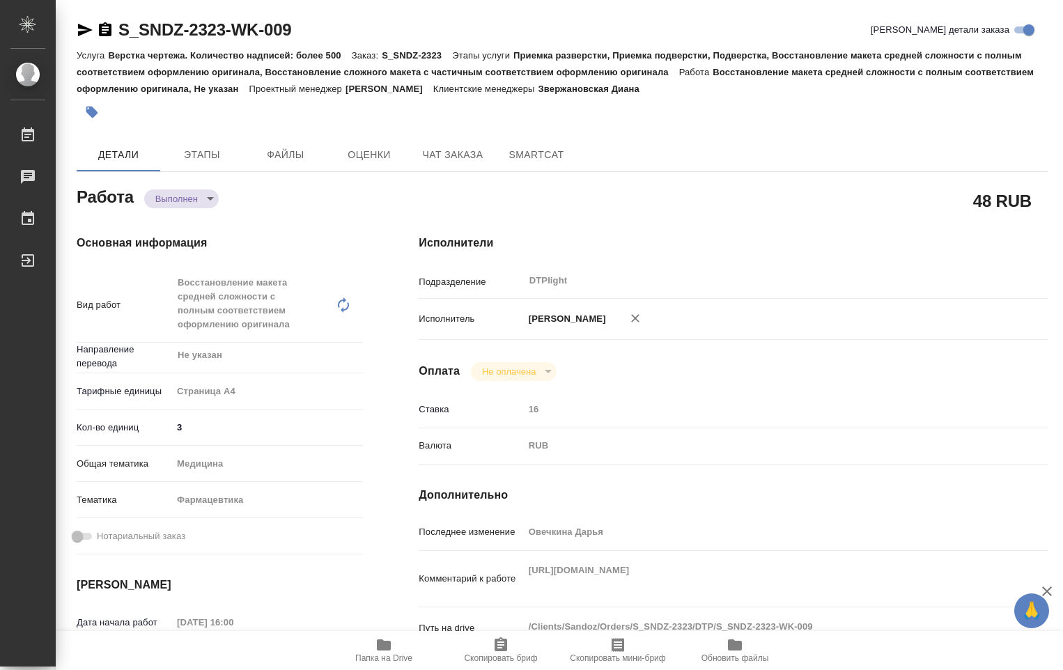
type textarea "x"
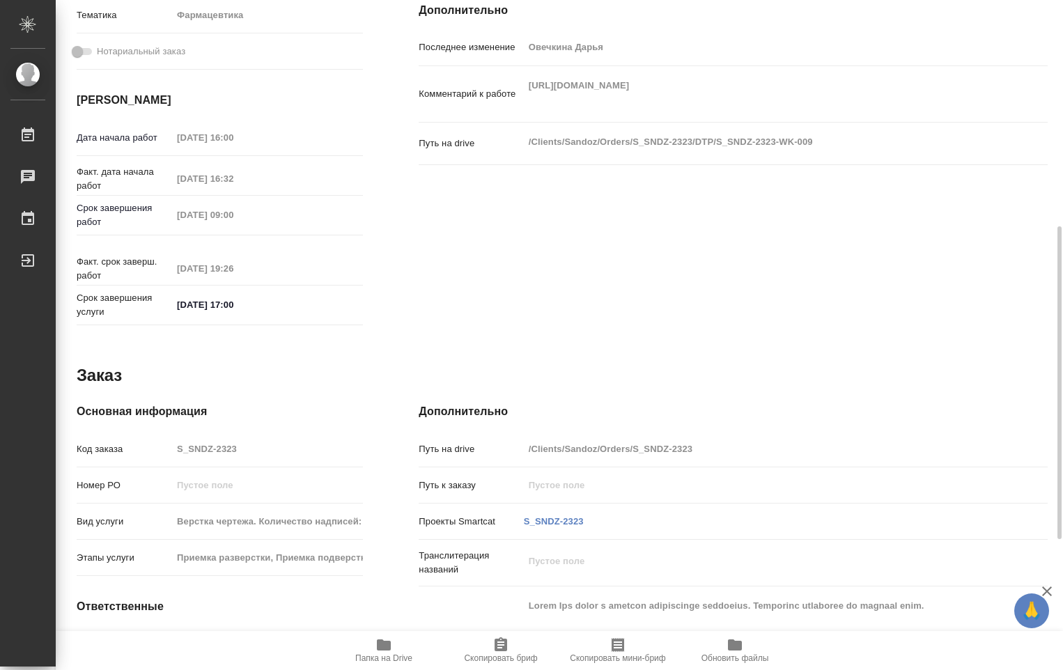
scroll to position [67, 0]
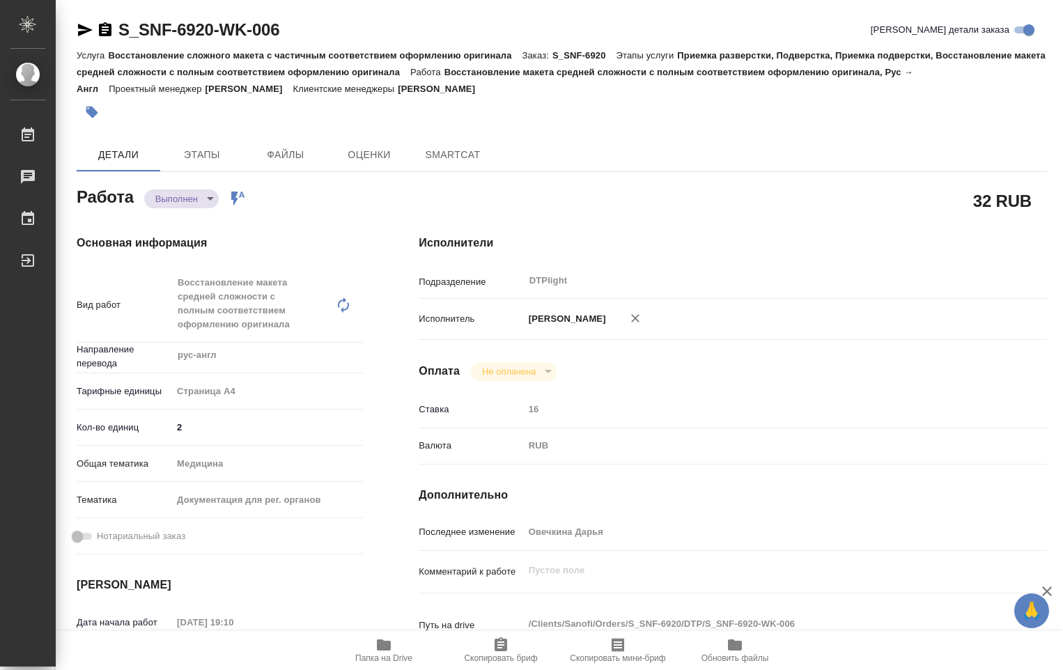
type textarea "x"
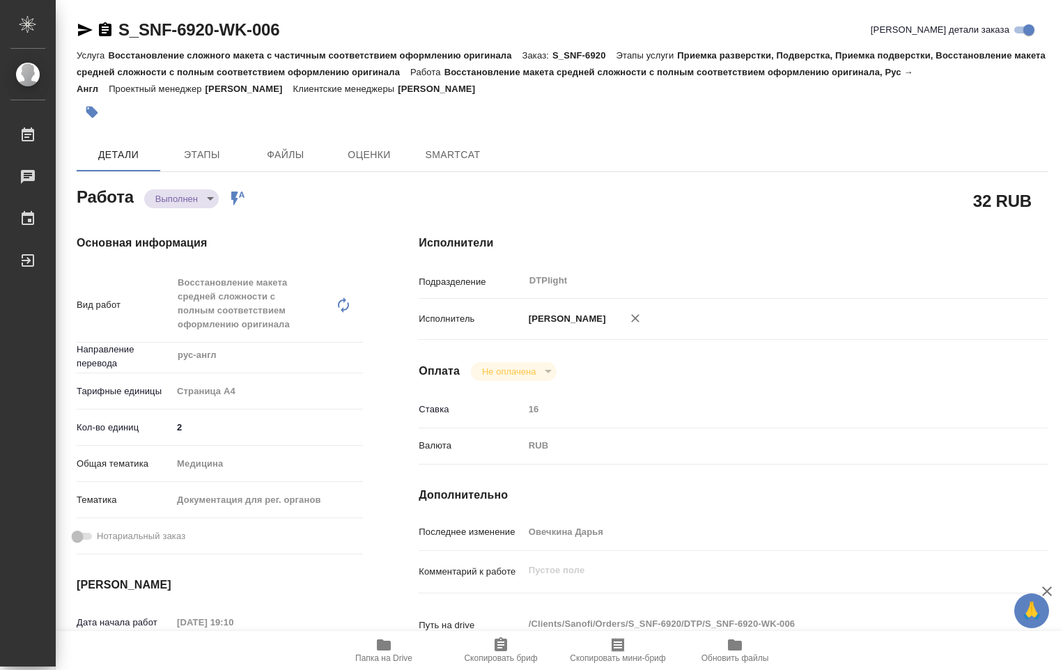
type textarea "x"
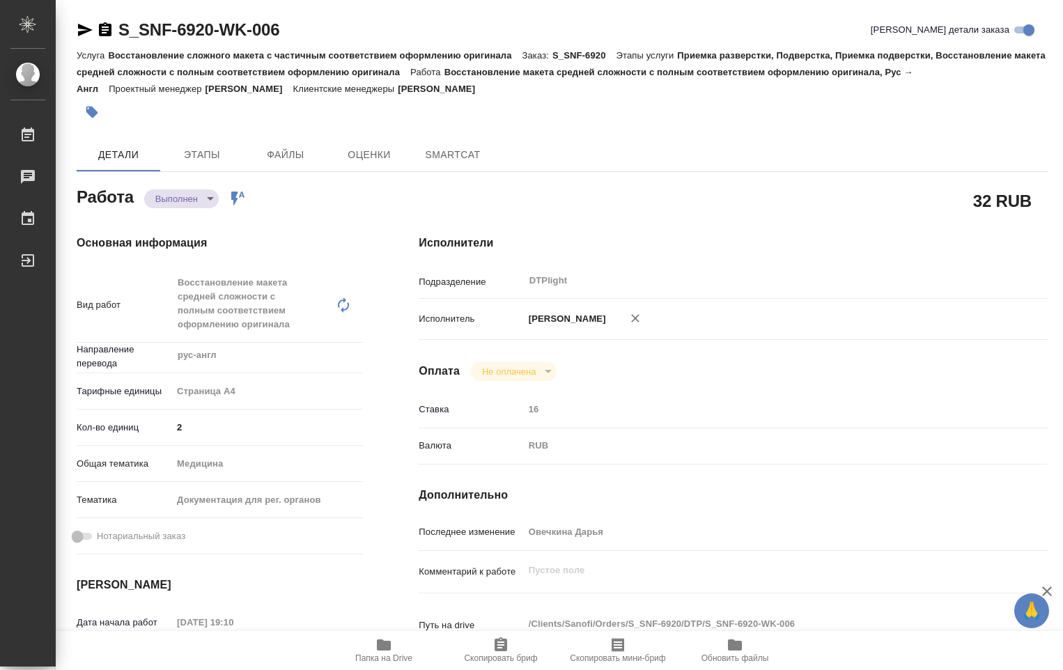
type textarea "x"
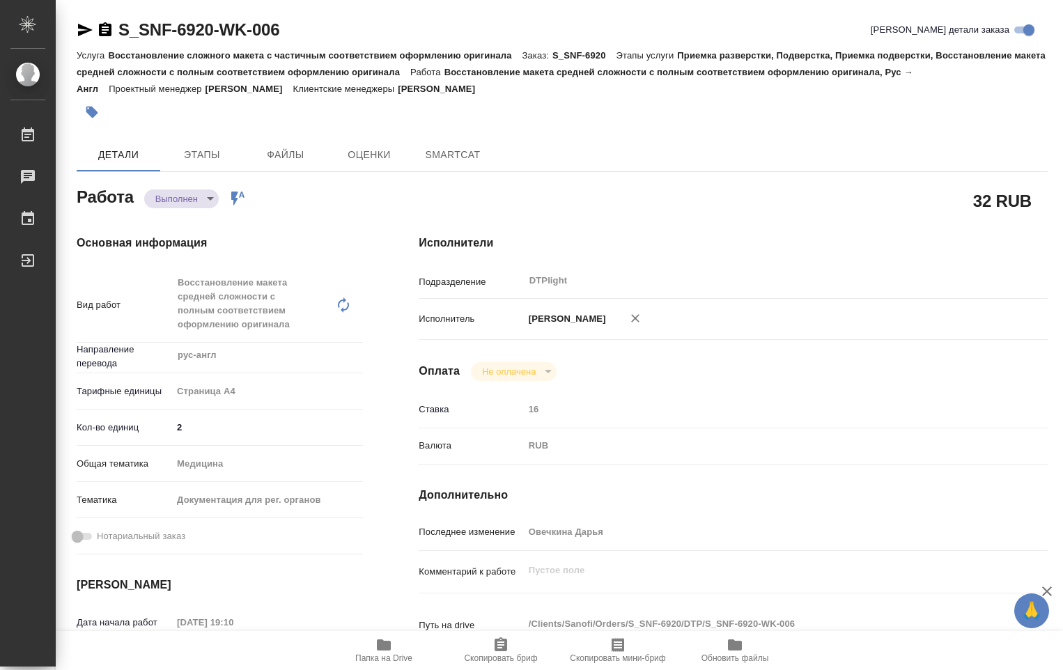
type textarea "x"
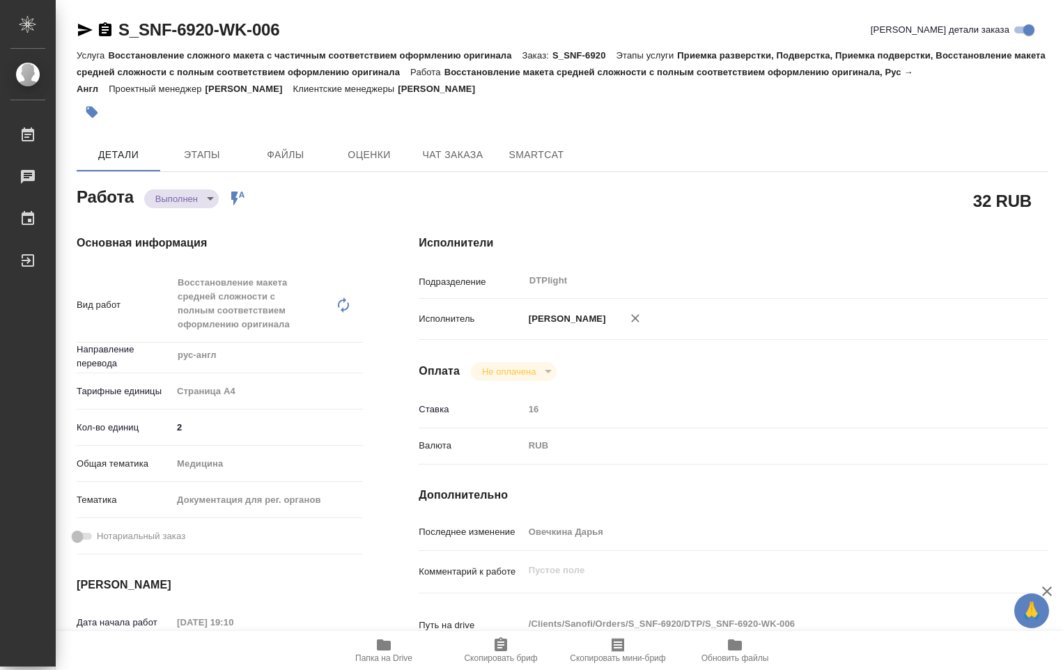
type textarea "x"
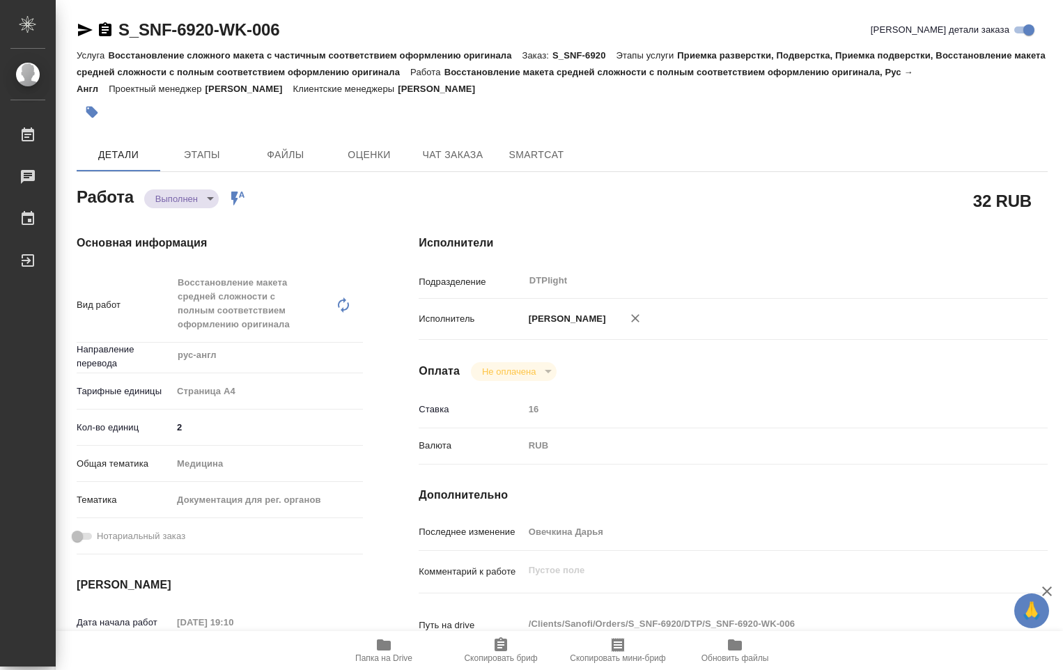
scroll to position [209, 0]
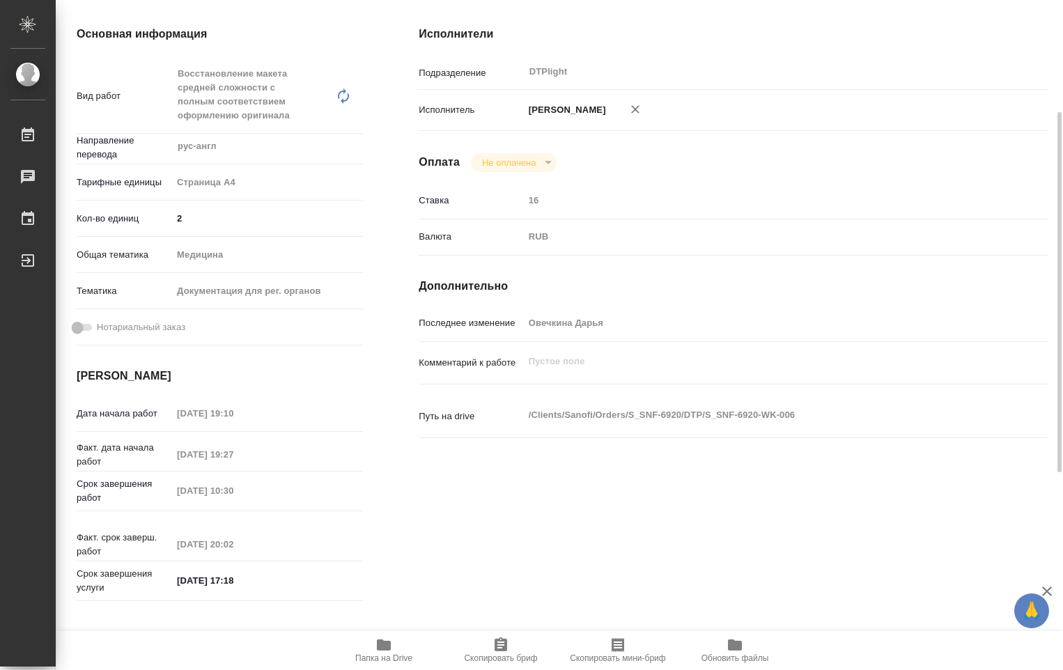
type textarea "x"
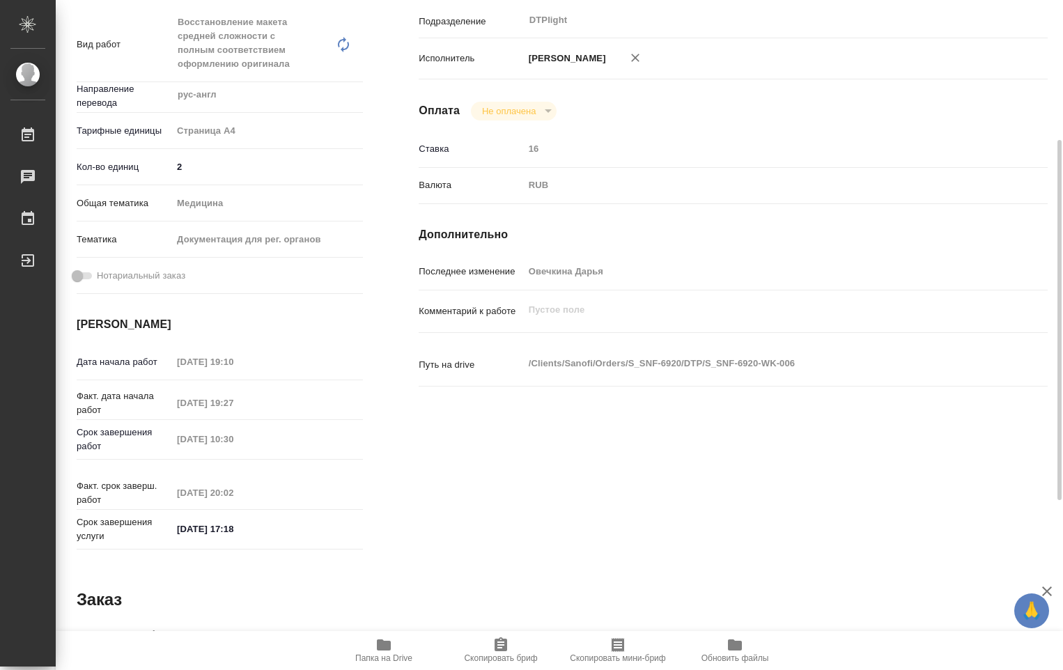
scroll to position [0, 0]
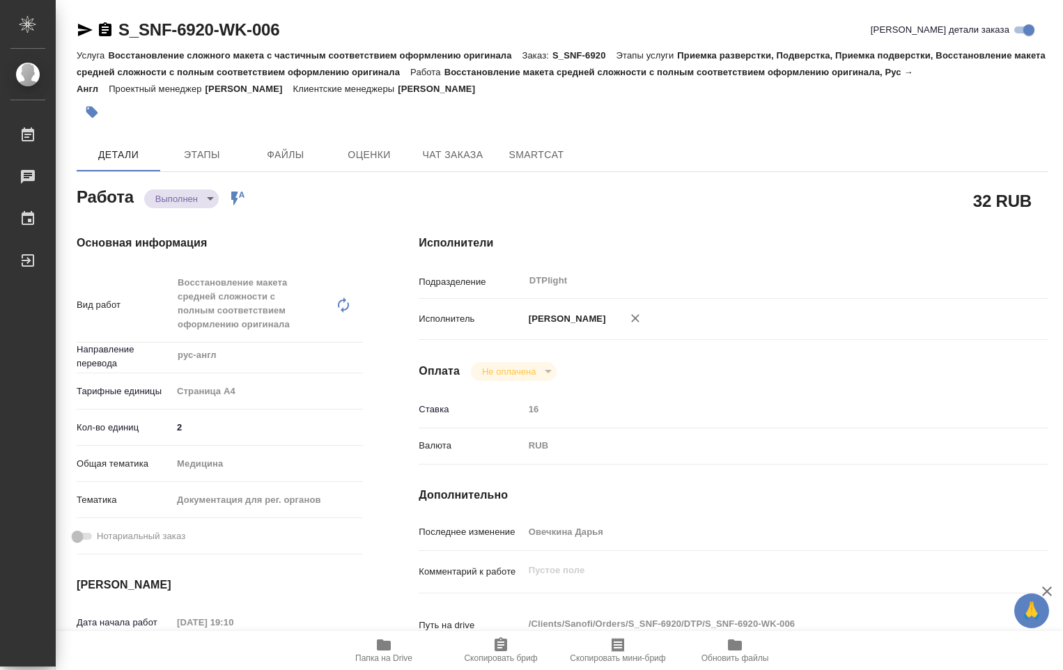
type textarea "x"
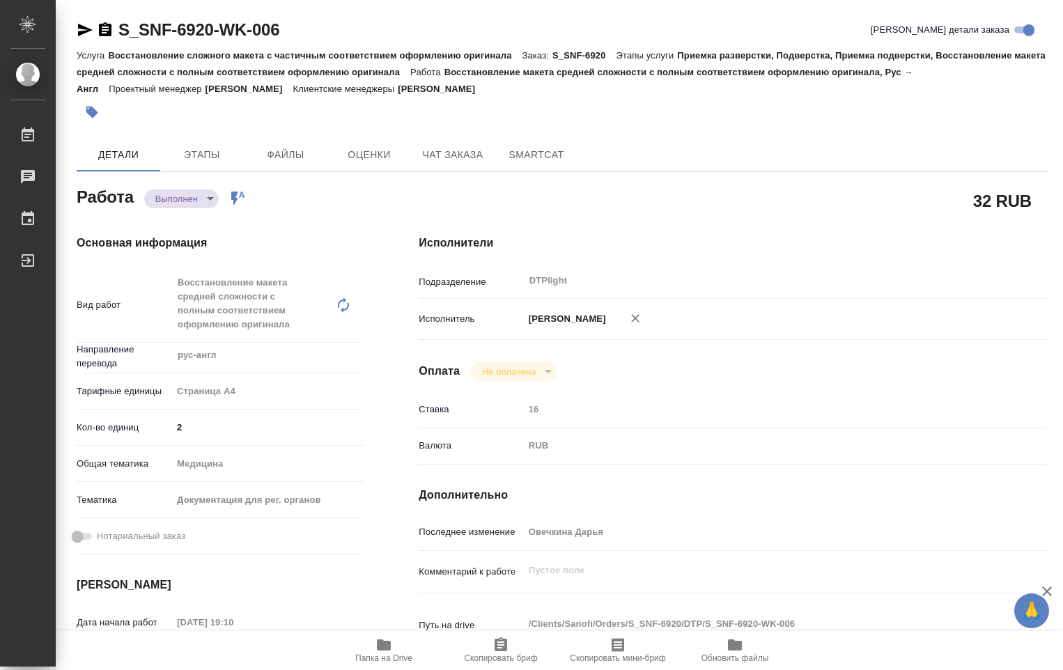
type textarea "x"
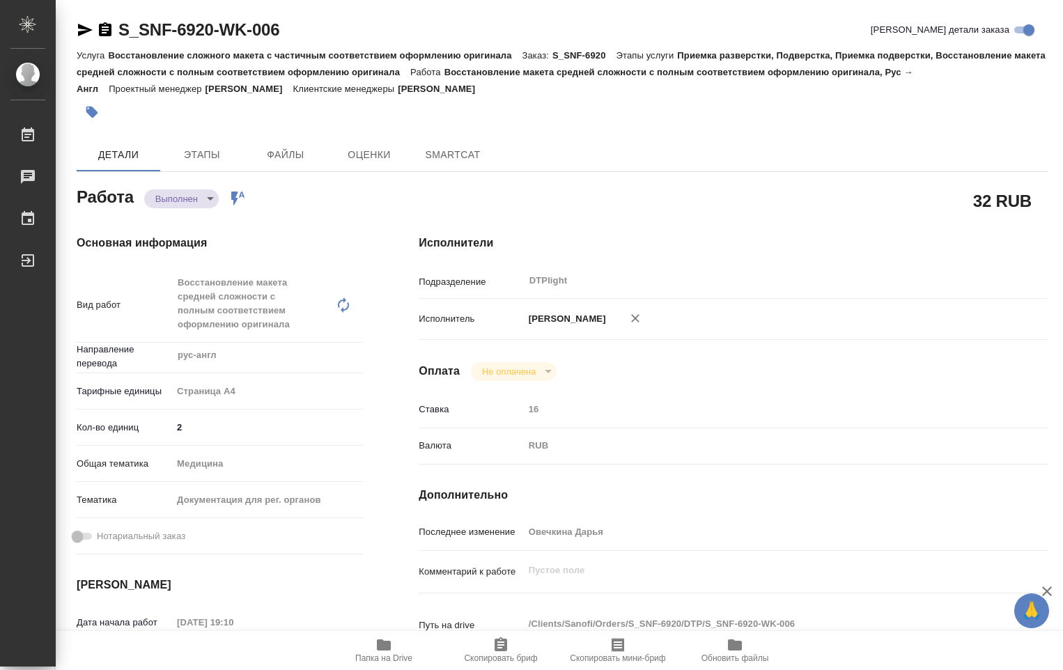
type textarea "x"
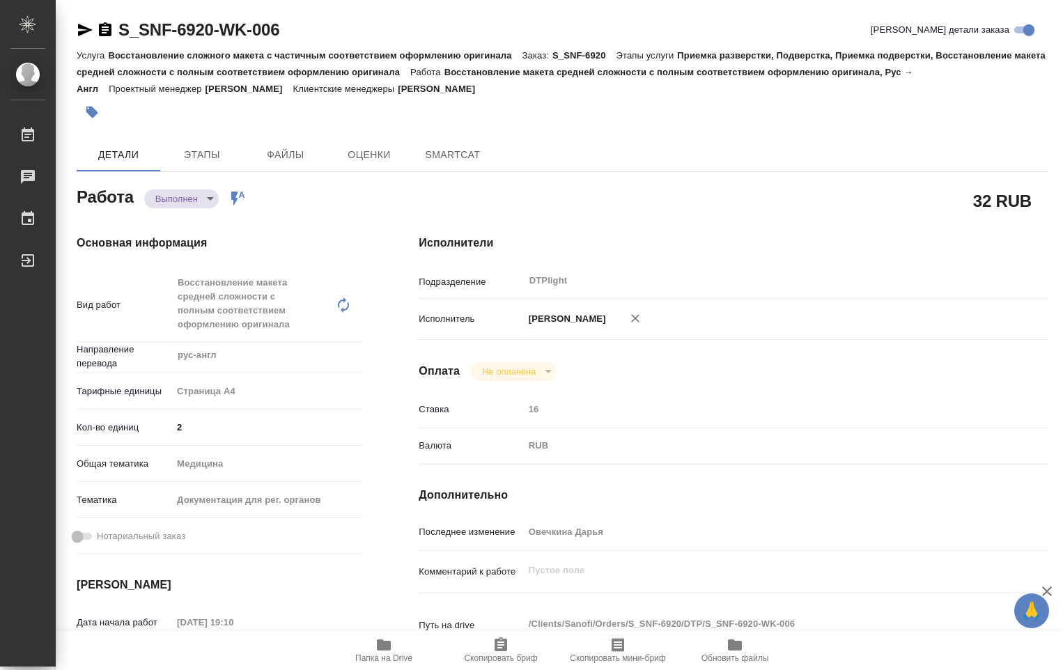
type textarea "x"
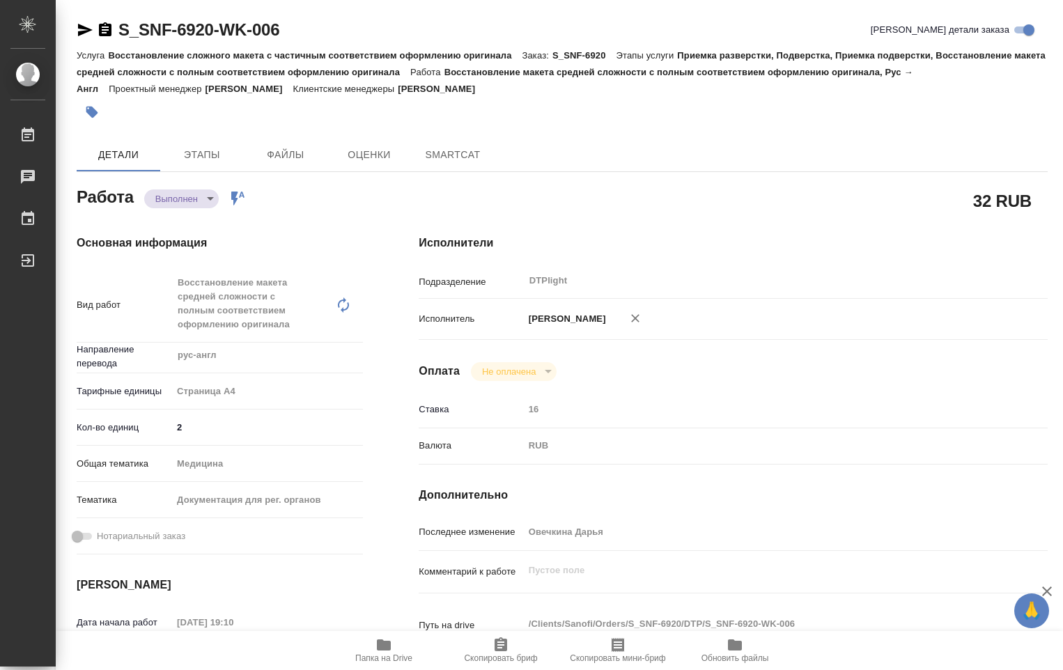
type textarea "x"
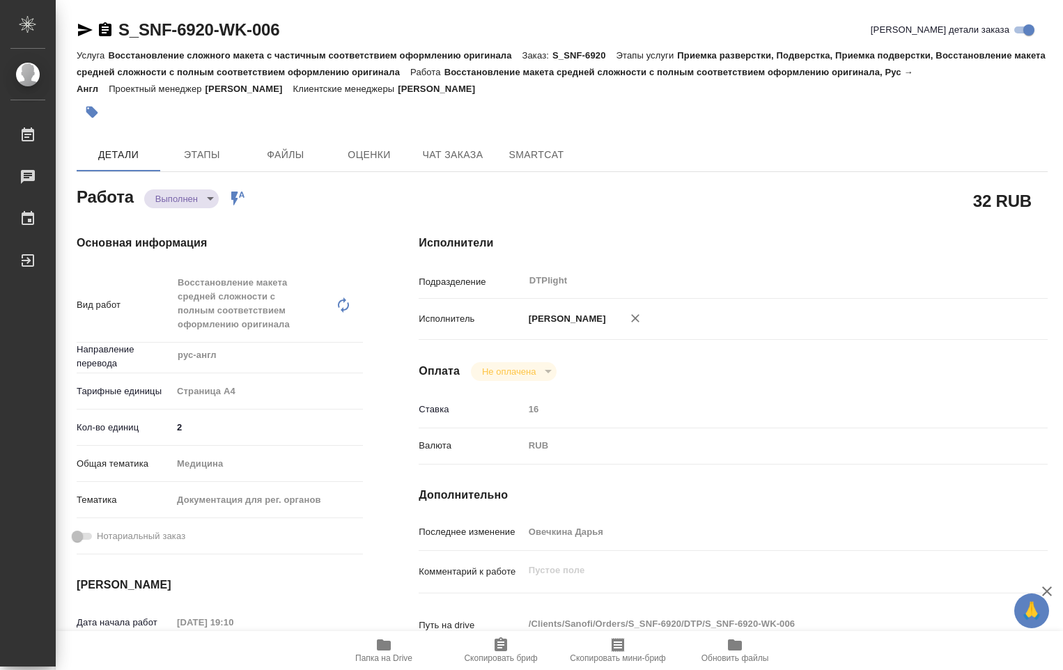
type textarea "x"
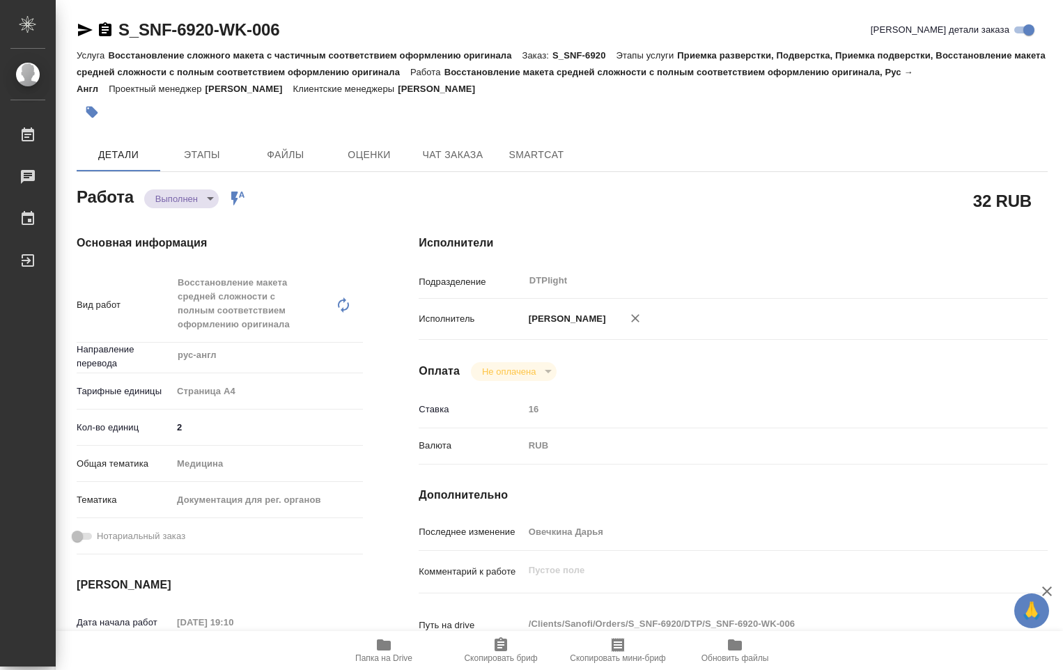
type textarea "x"
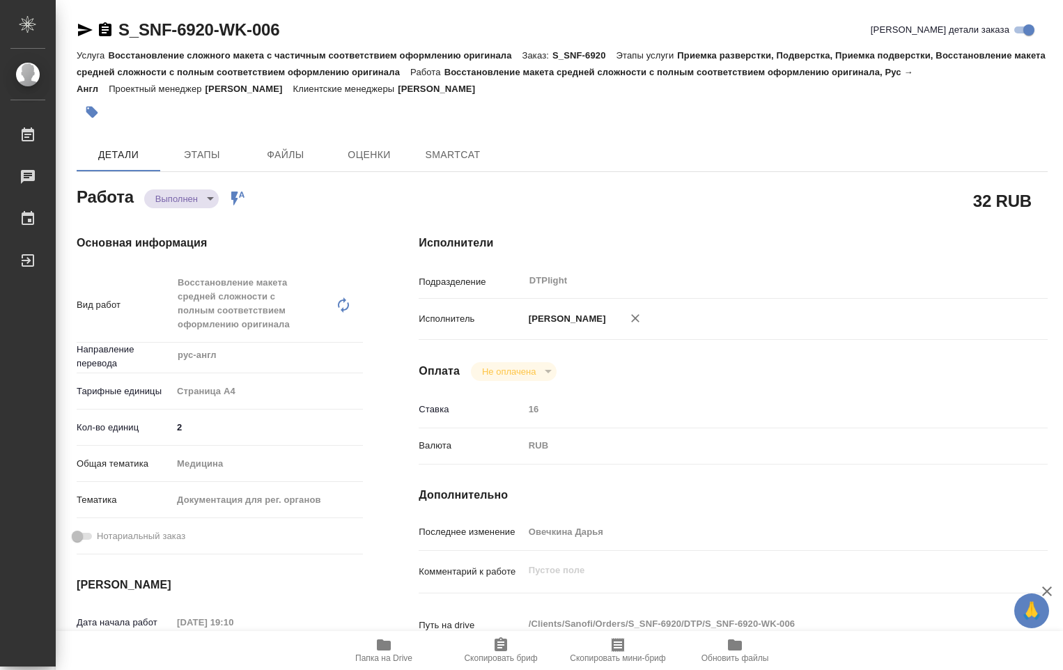
type textarea "x"
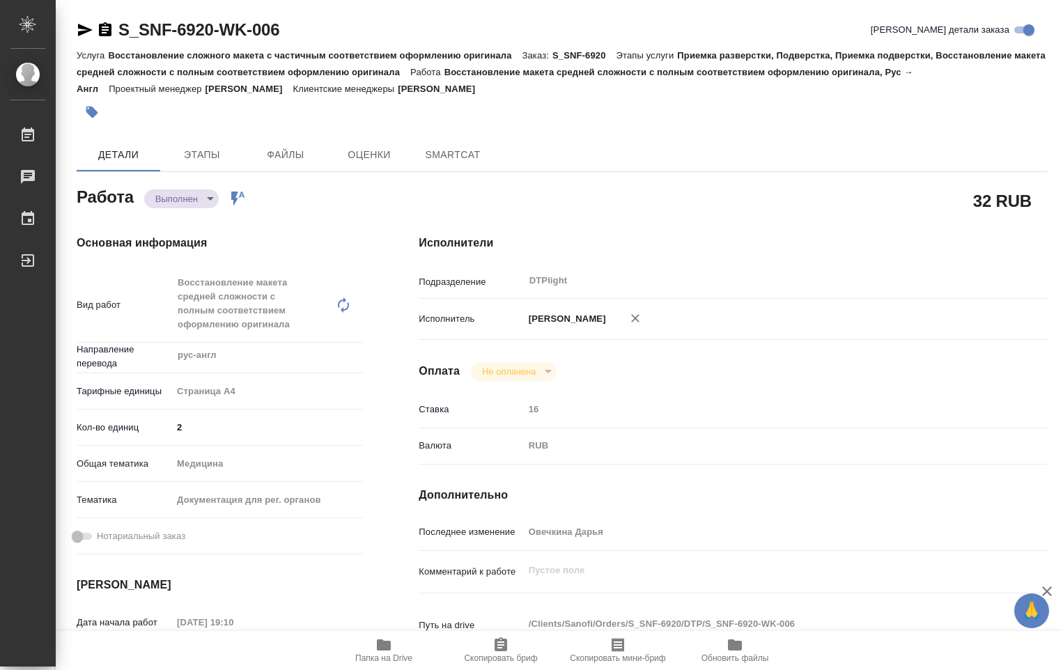
type textarea "x"
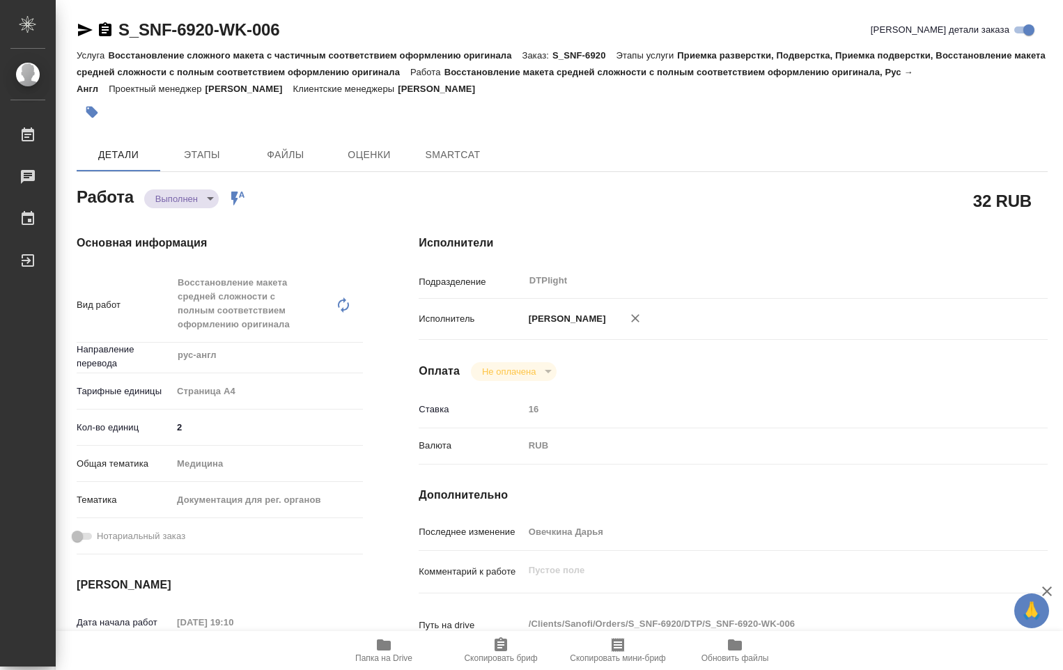
type textarea "x"
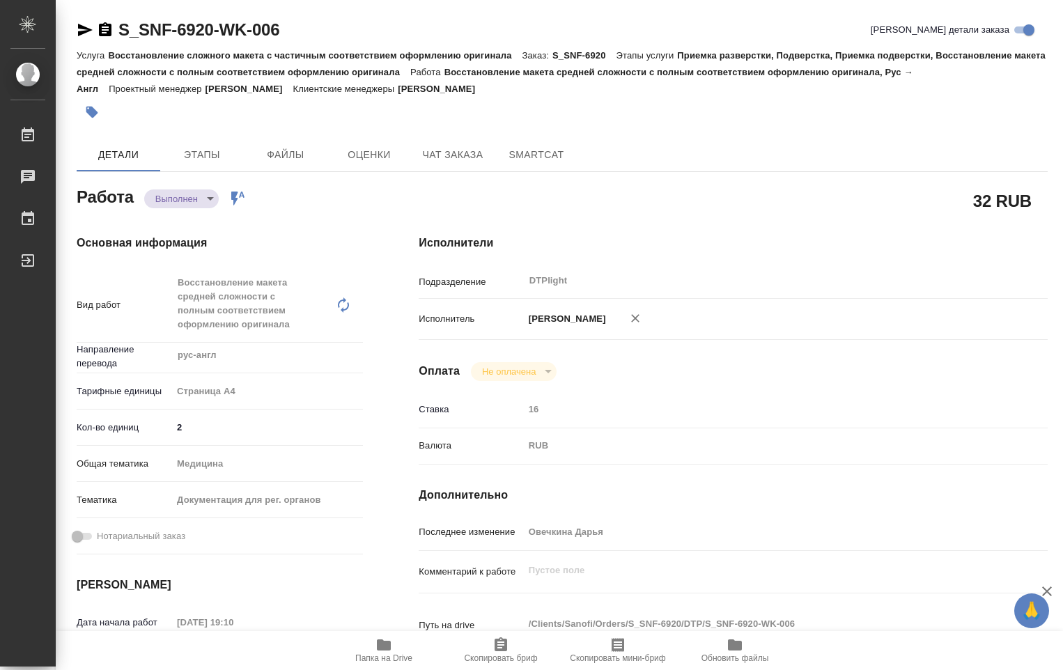
type textarea "x"
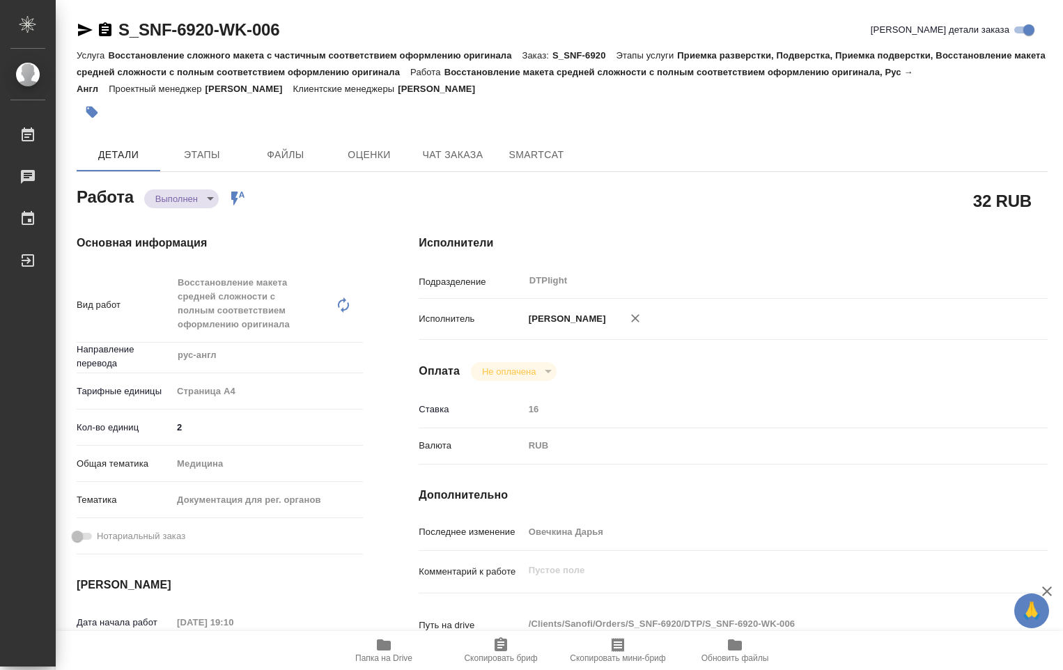
type textarea "x"
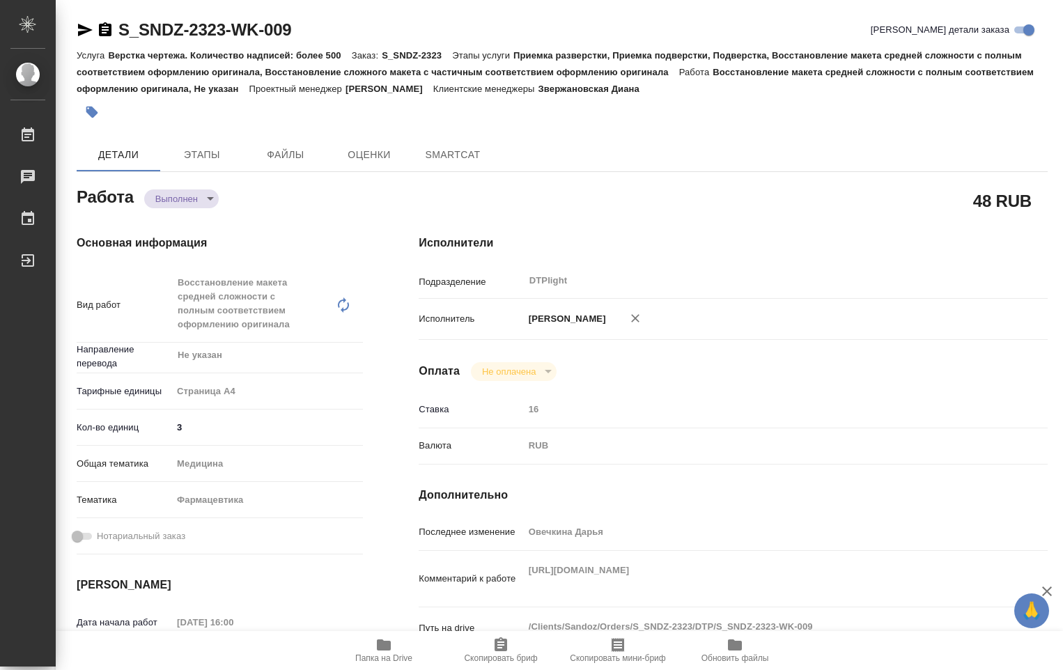
type textarea "x"
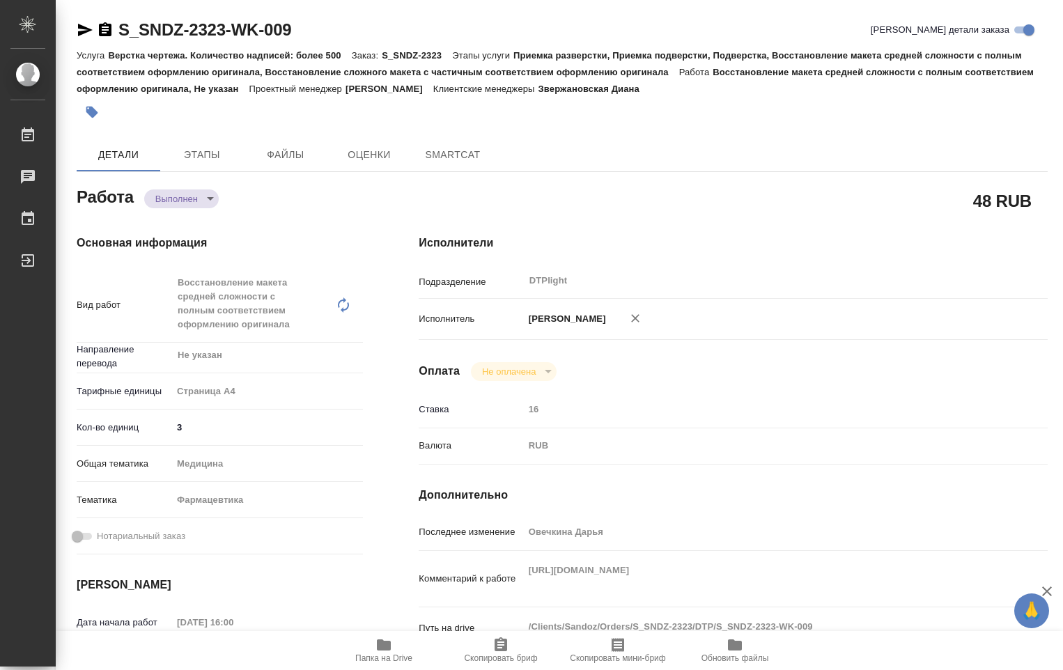
type textarea "x"
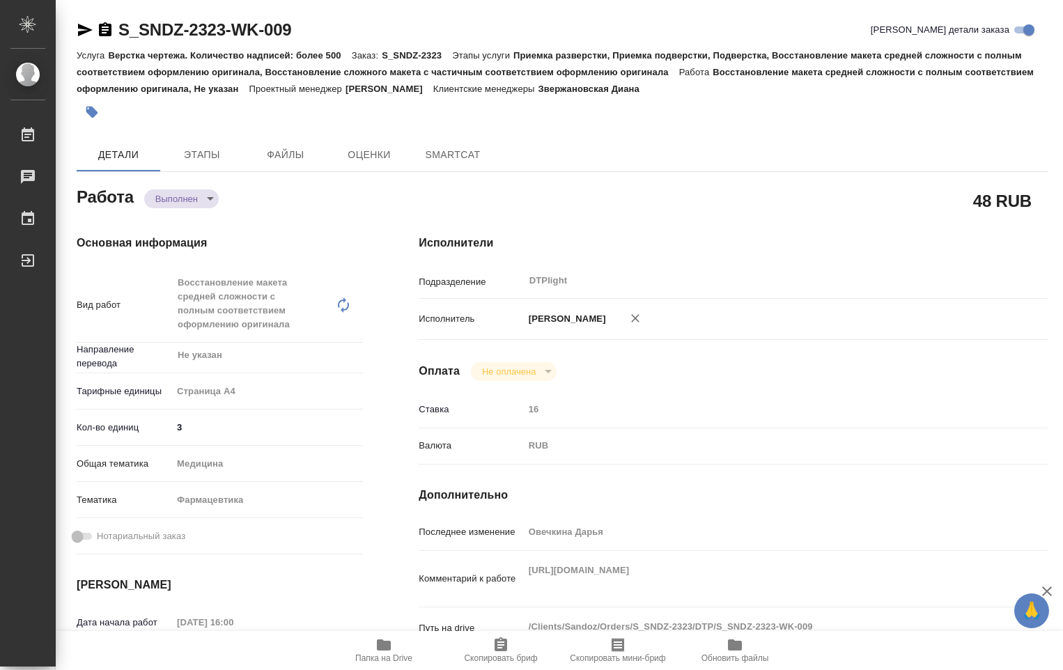
type textarea "x"
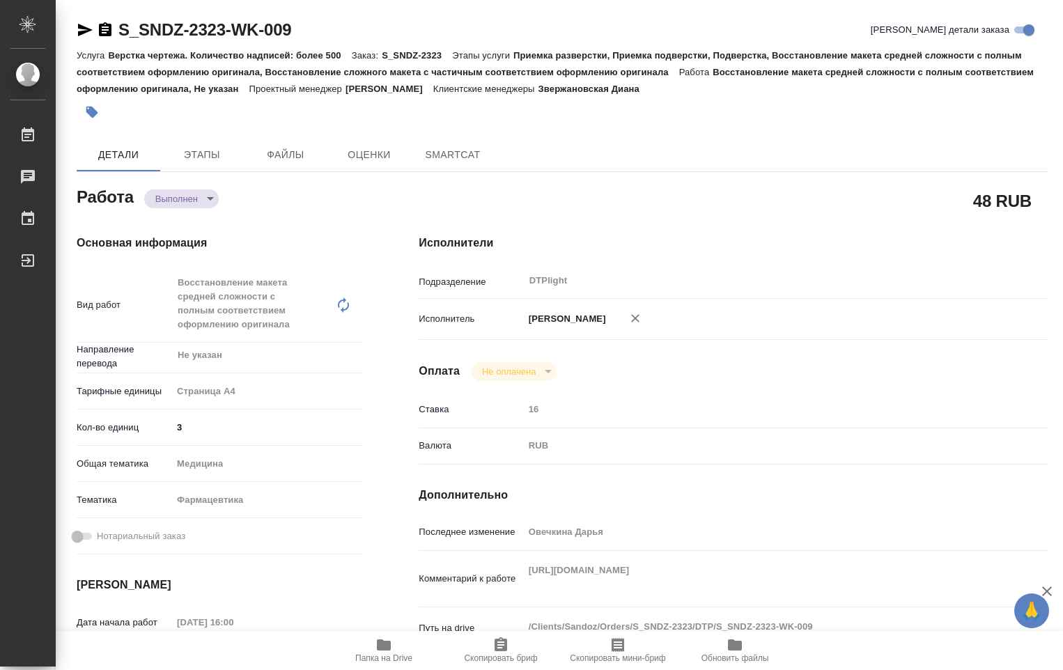
type textarea "x"
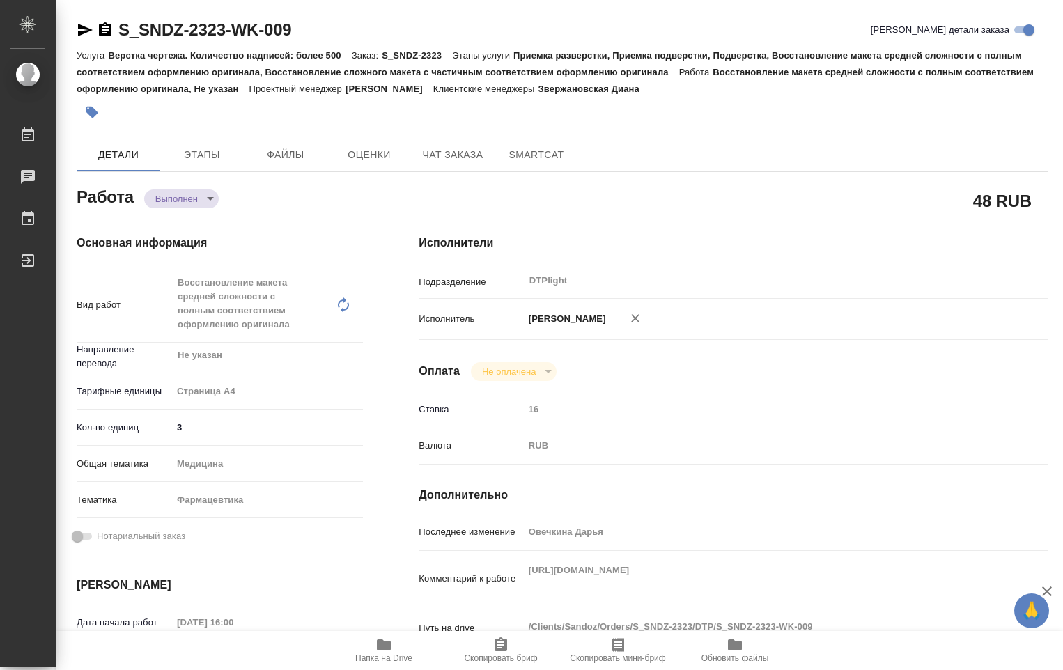
type textarea "x"
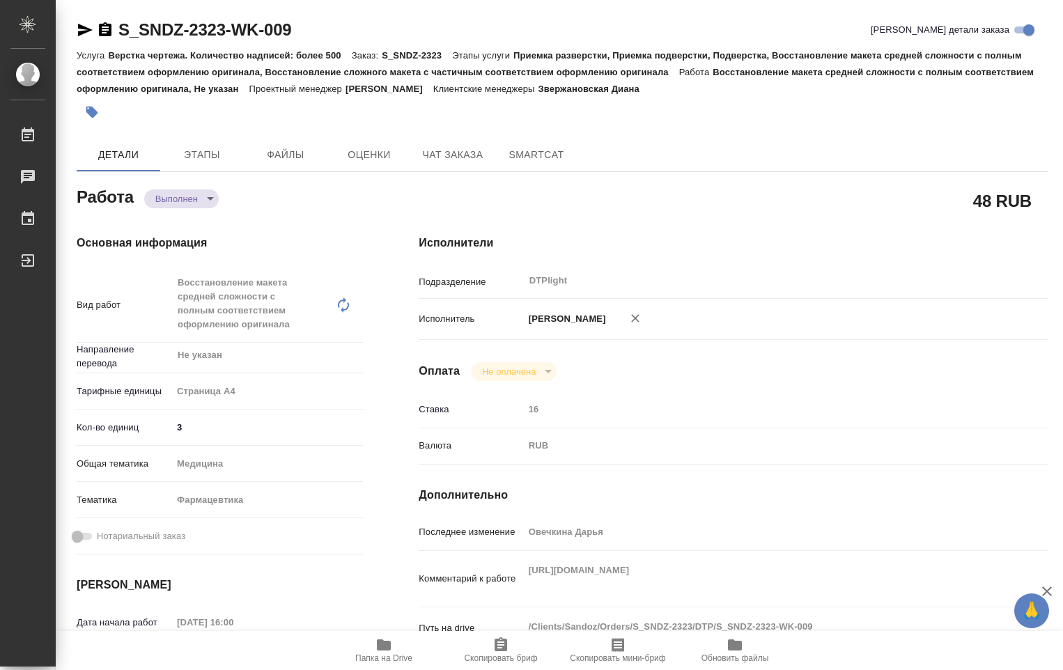
type textarea "x"
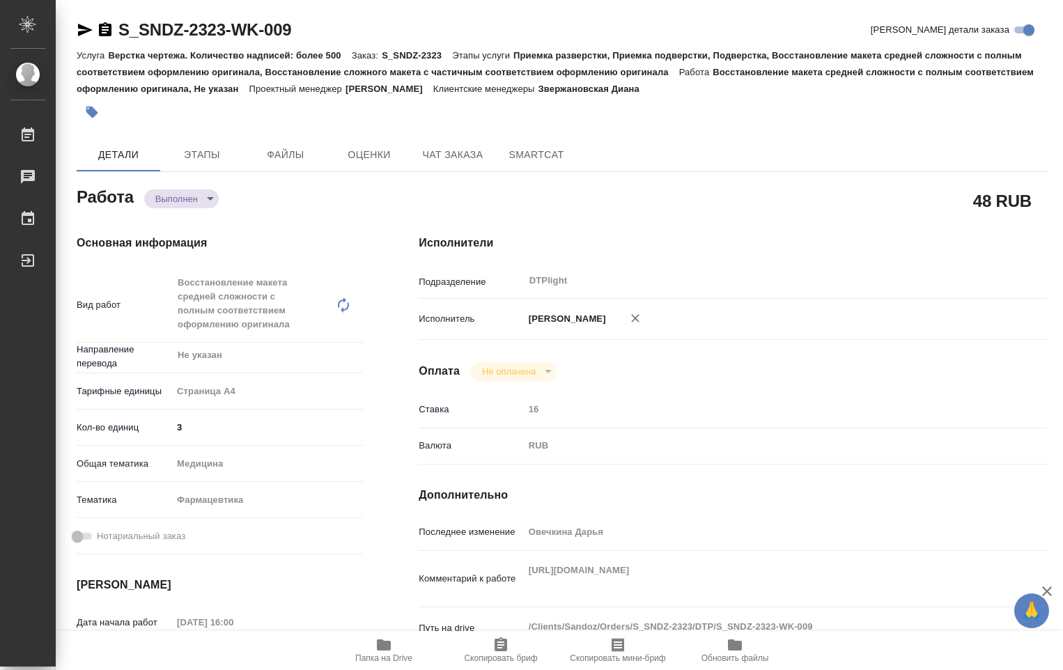
type textarea "x"
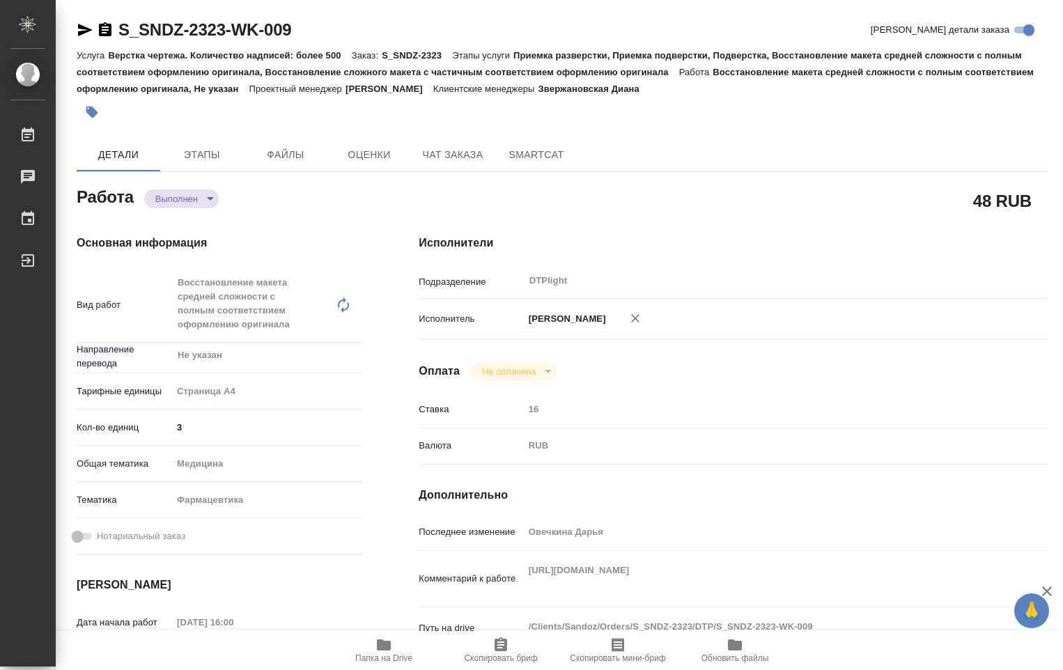
type textarea "x"
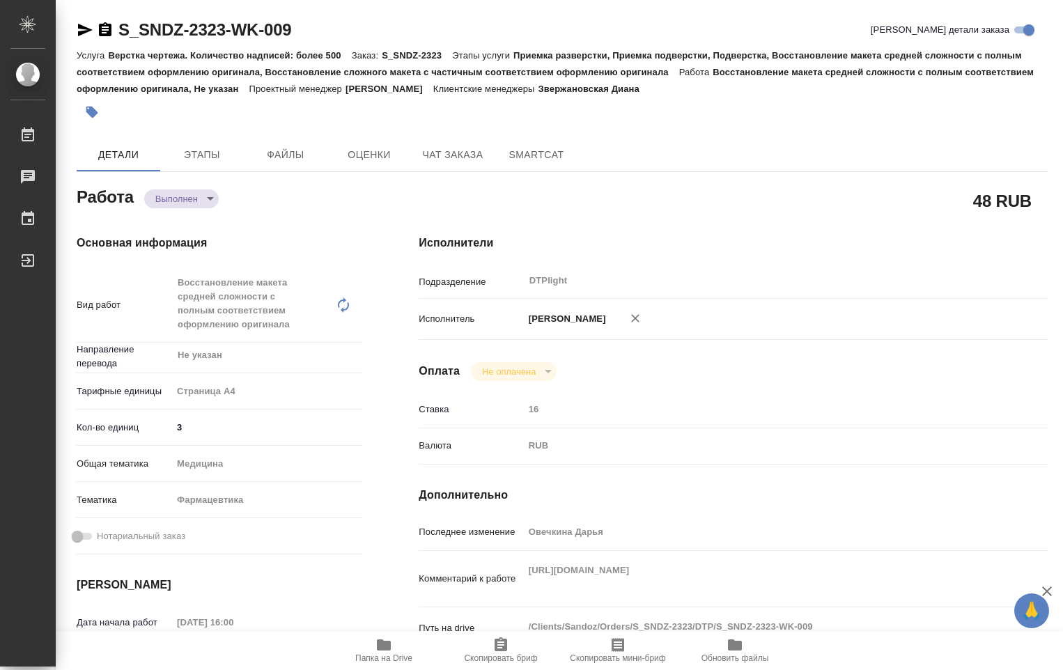
type textarea "x"
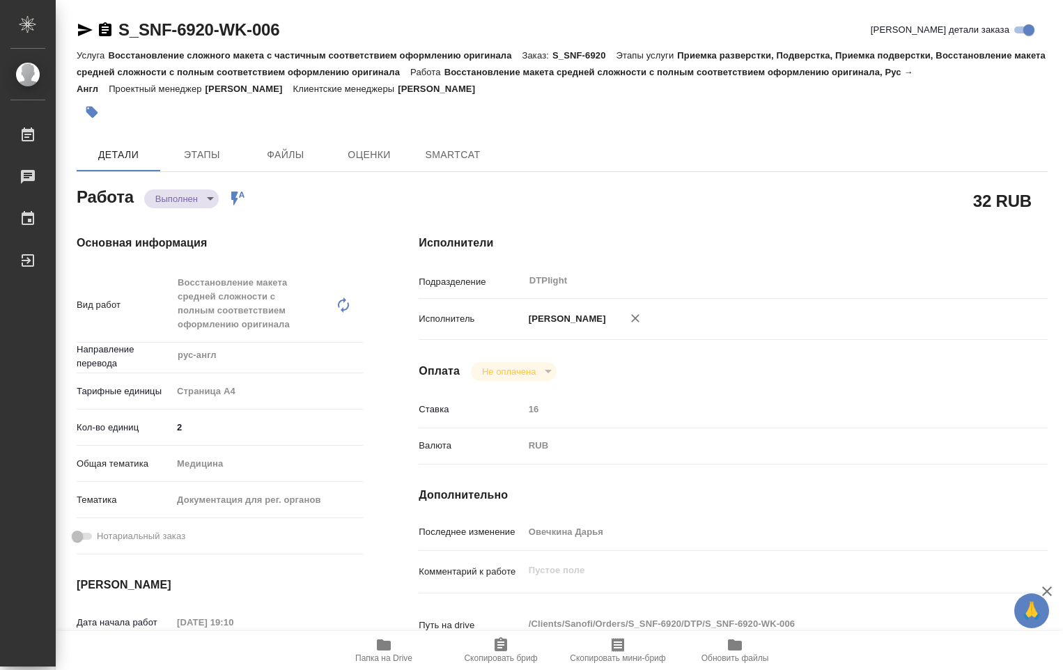
type textarea "x"
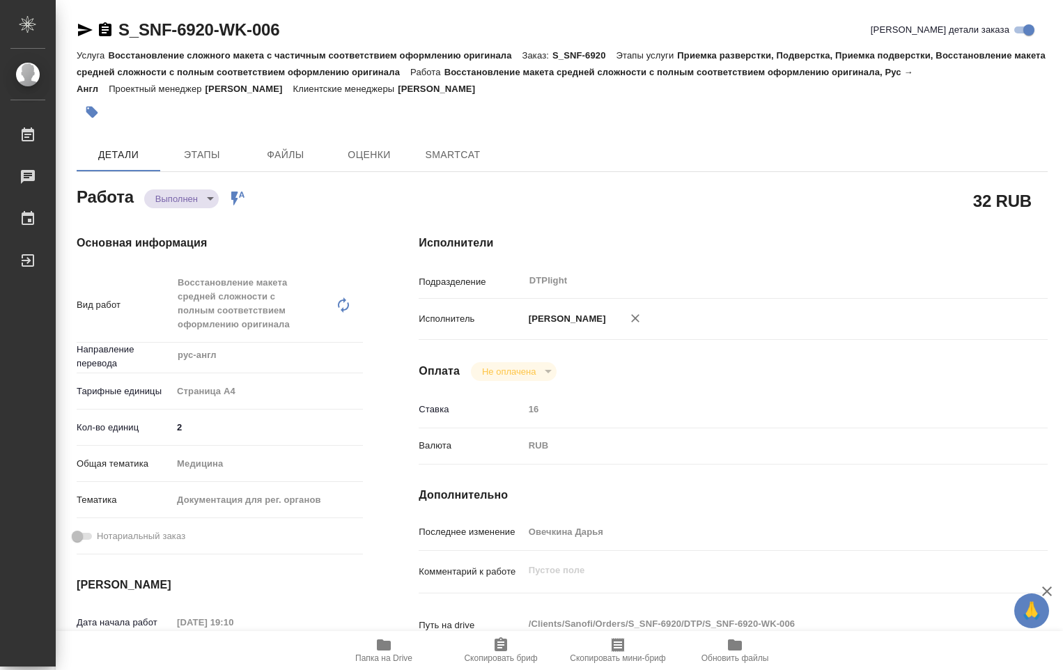
type textarea "x"
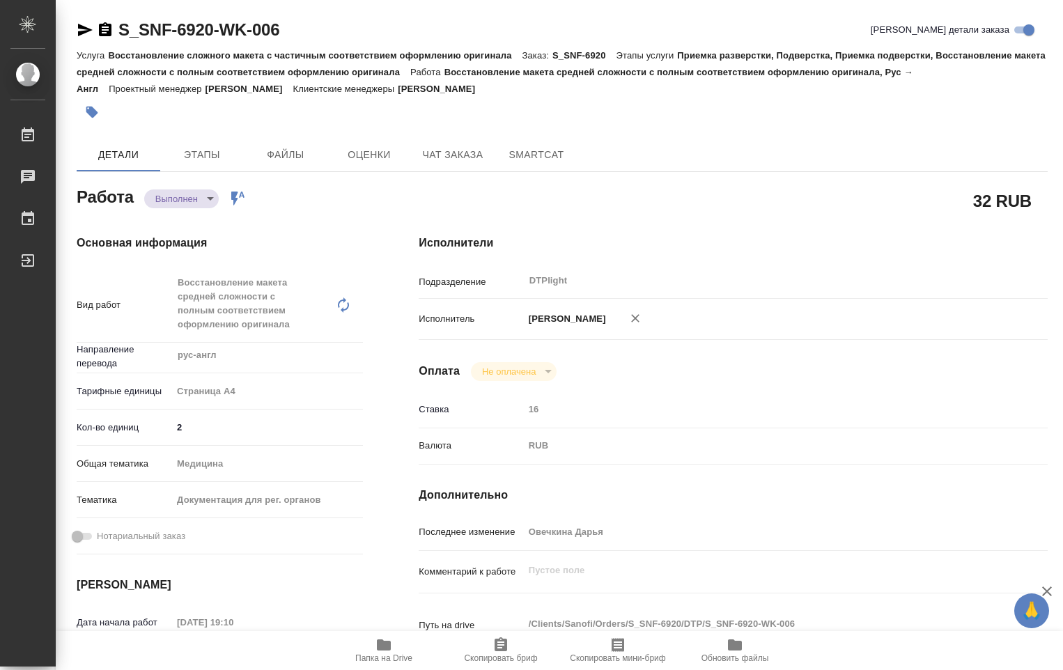
type textarea "x"
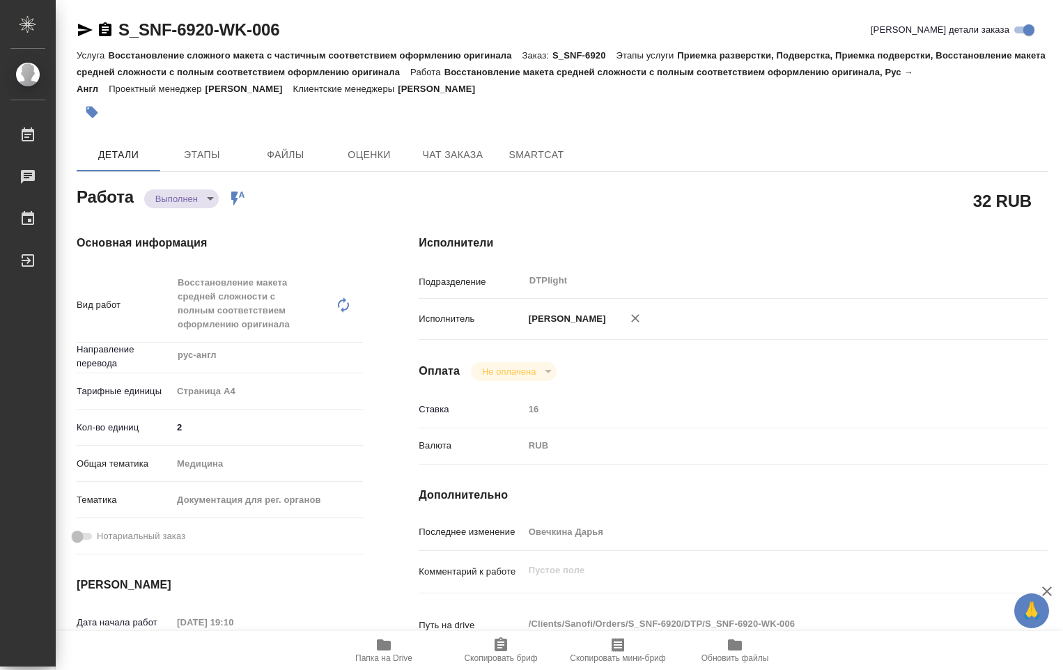
type textarea "x"
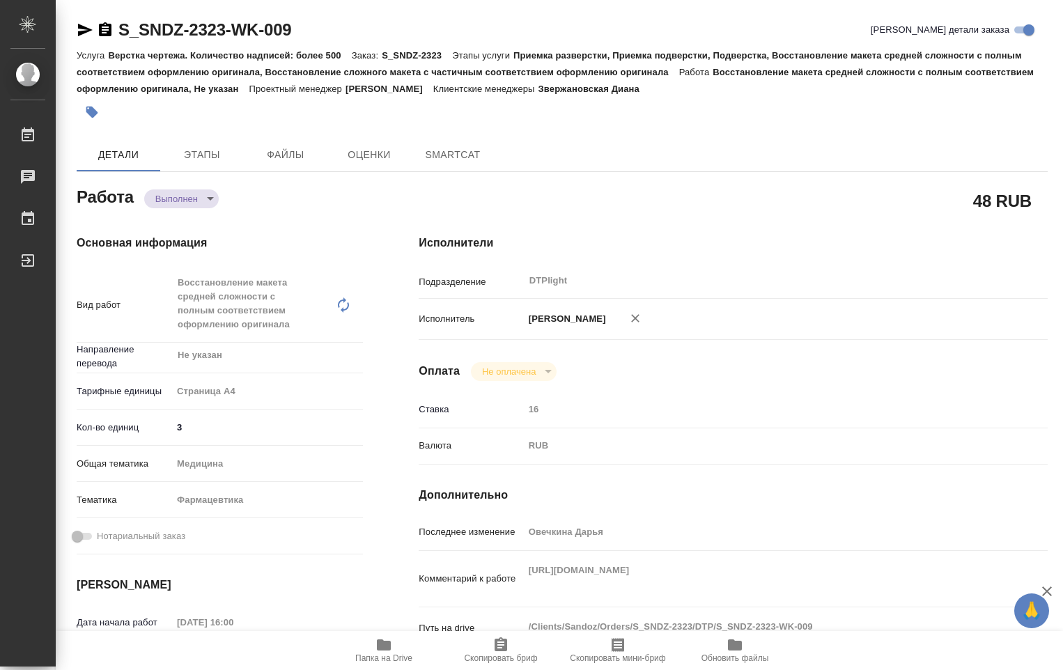
type textarea "x"
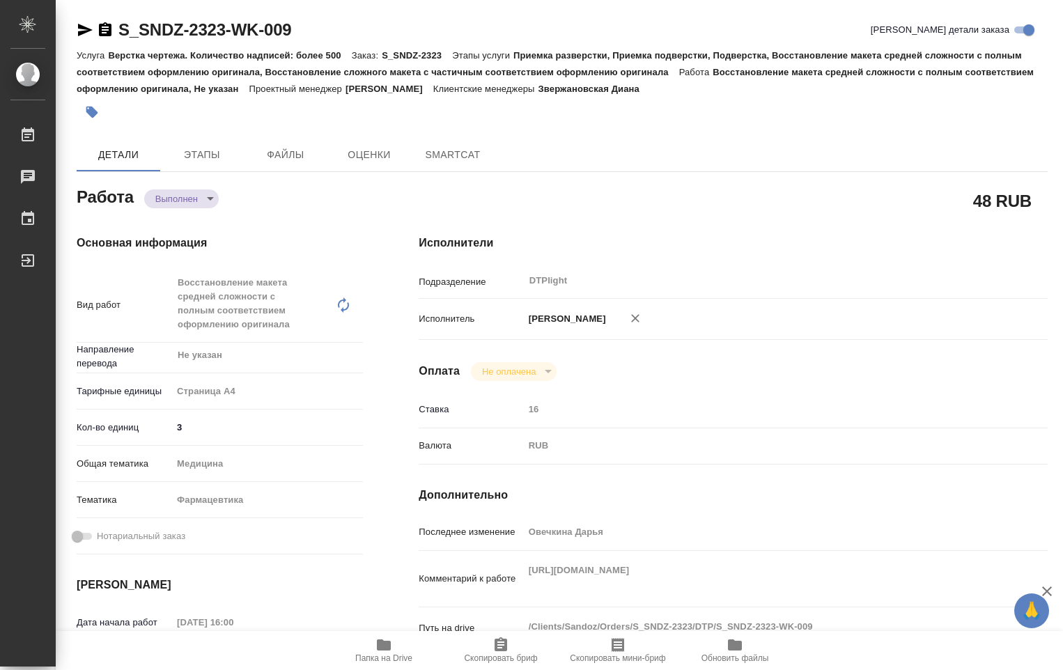
type textarea "x"
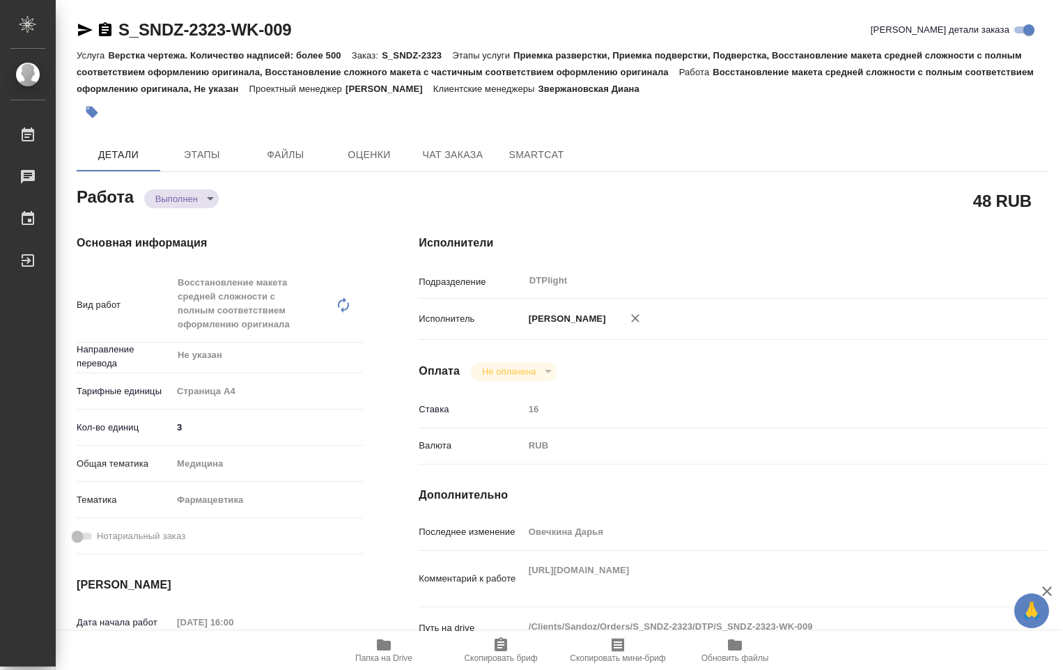
type textarea "x"
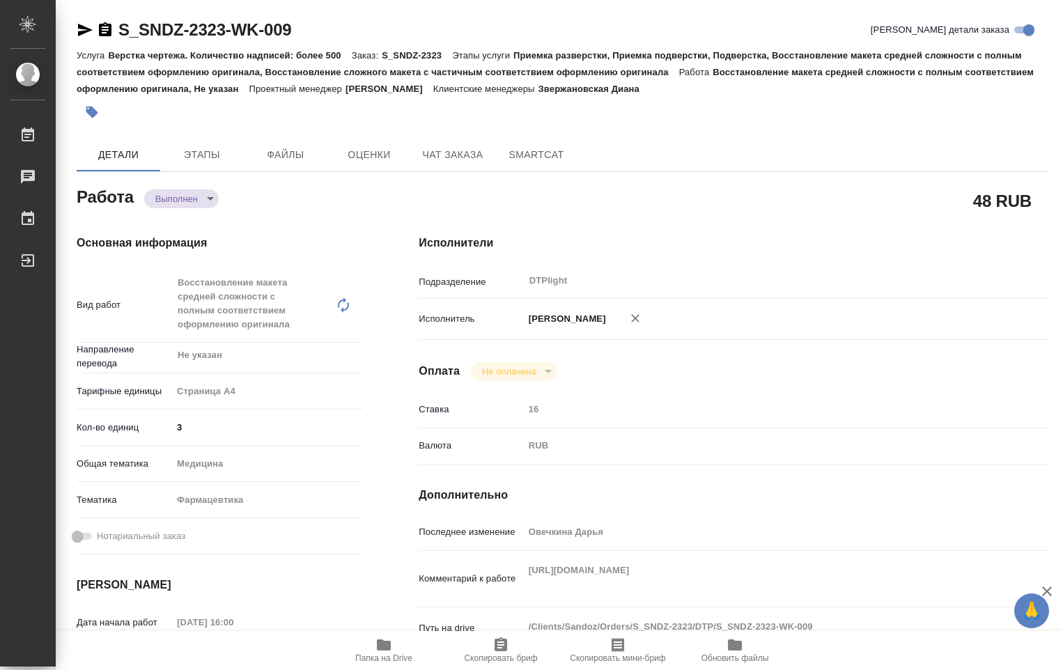
type textarea "x"
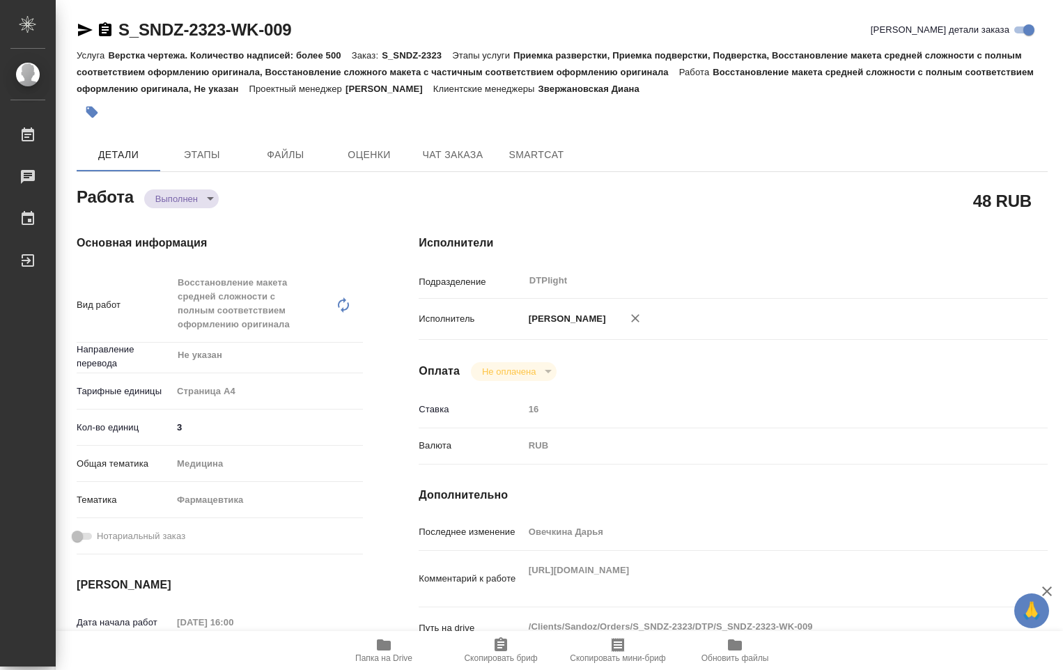
type textarea "x"
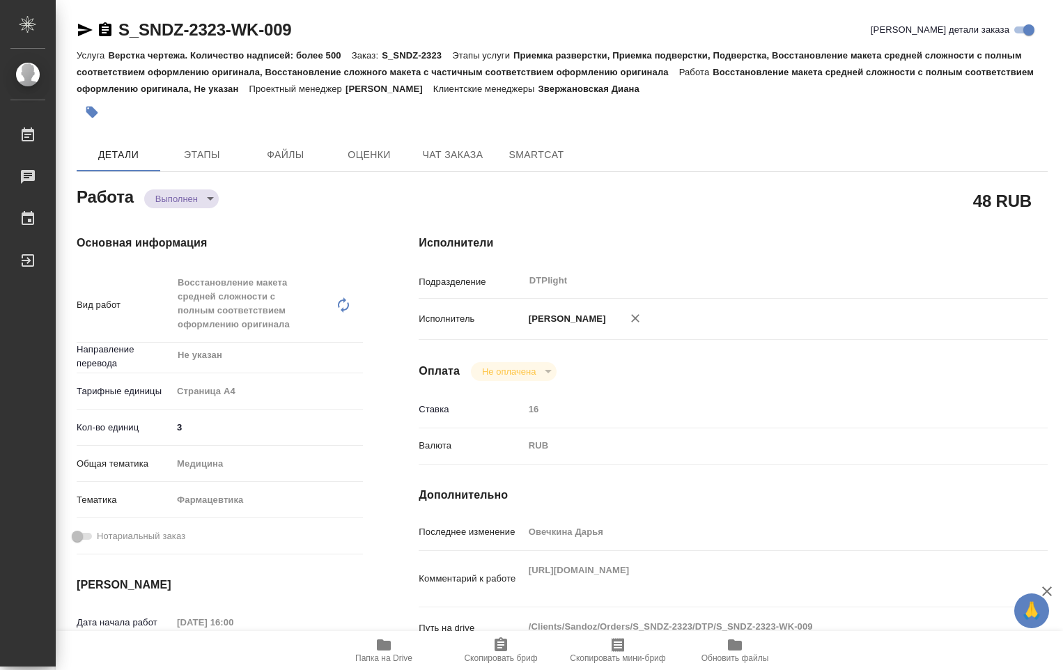
type textarea "x"
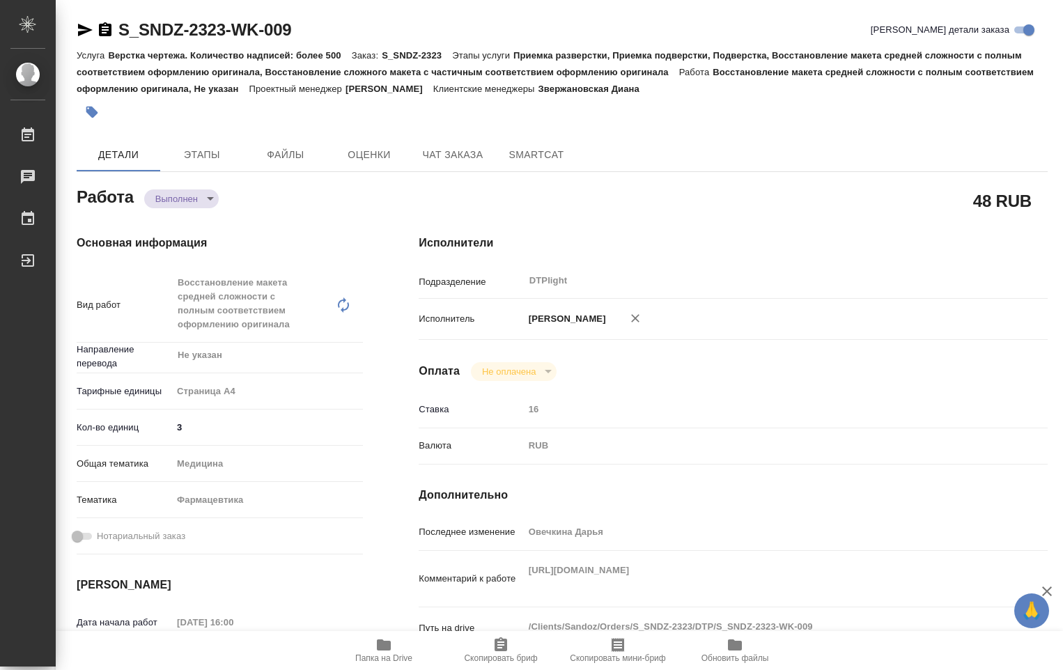
type textarea "x"
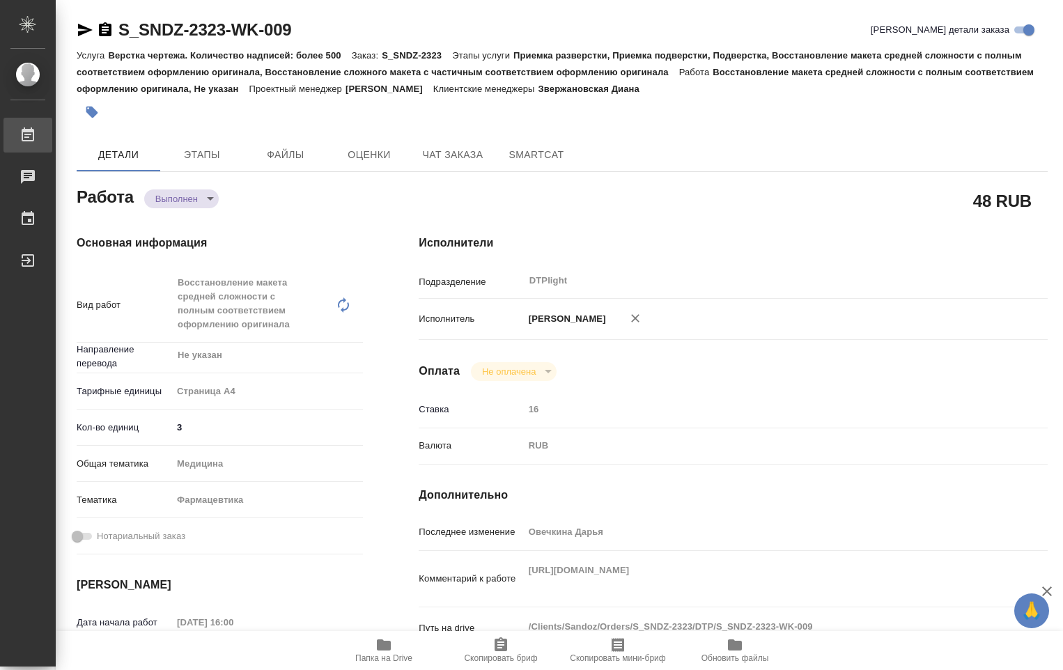
type textarea "x"
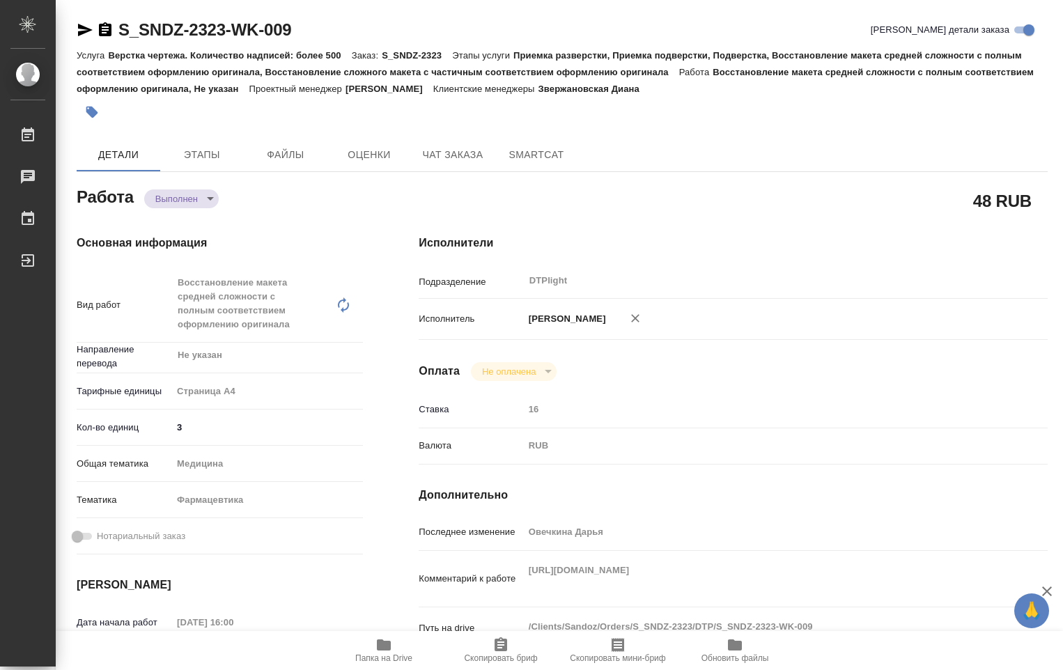
type textarea "x"
